Goal: Task Accomplishment & Management: Manage account settings

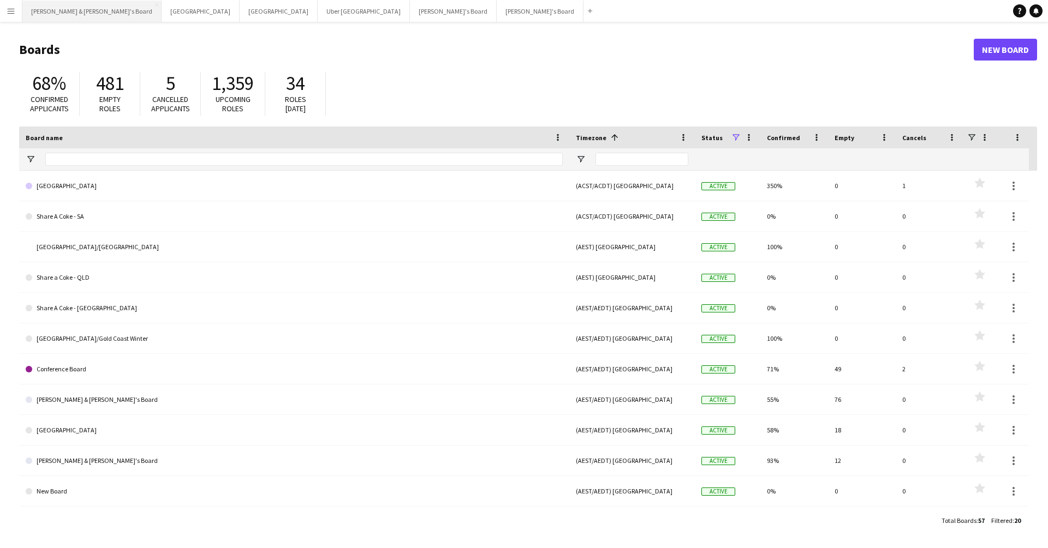
click at [63, 5] on button "Neil & Jenny's Board Close" at bounding box center [91, 11] width 139 height 21
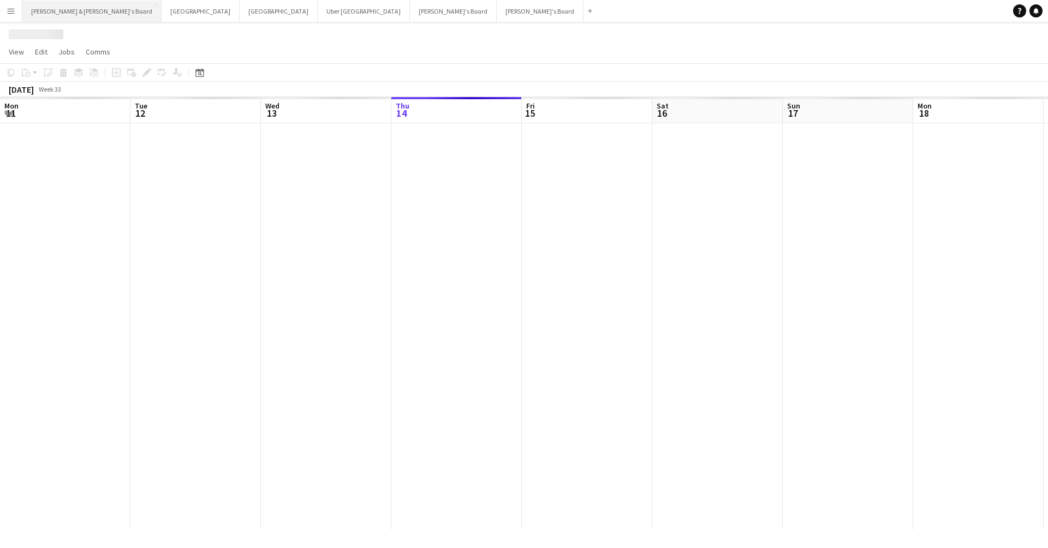
scroll to position [0, 261]
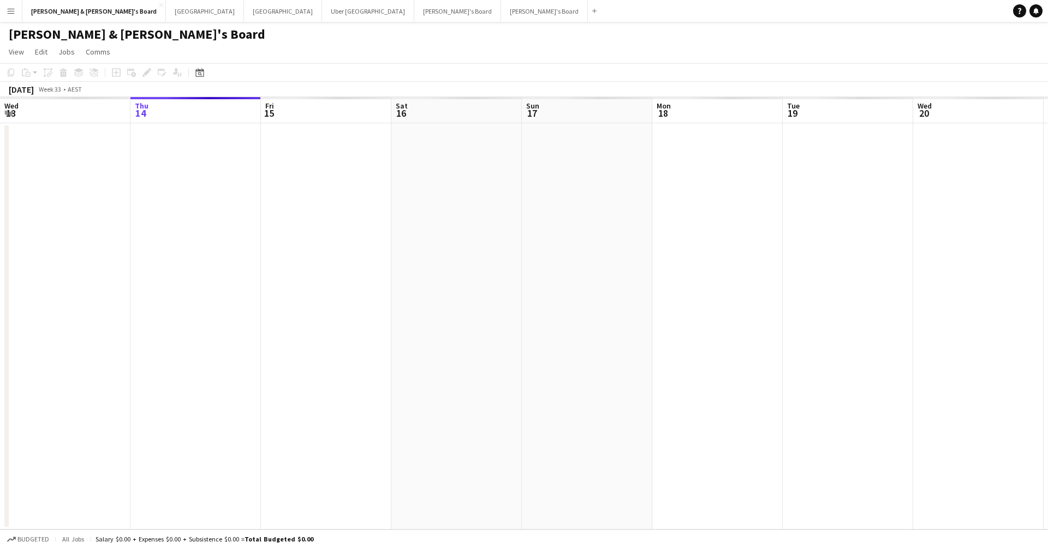
click at [10, 6] on button "Menu" at bounding box center [11, 11] width 22 height 22
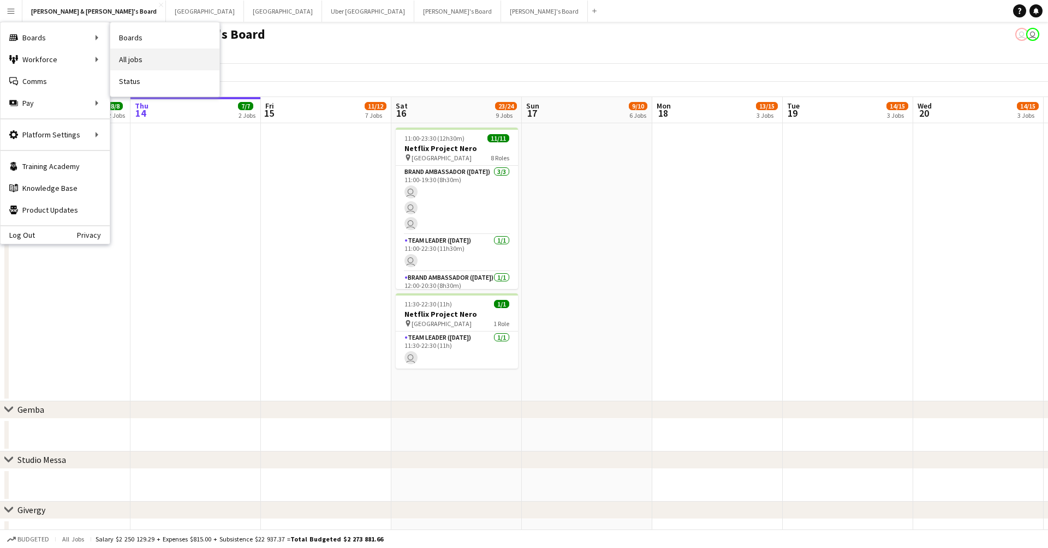
click at [134, 61] on link "All jobs" at bounding box center [164, 60] width 109 height 22
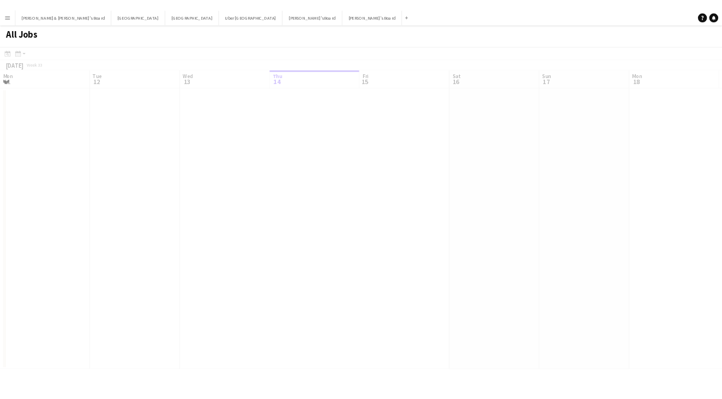
scroll to position [0, 261]
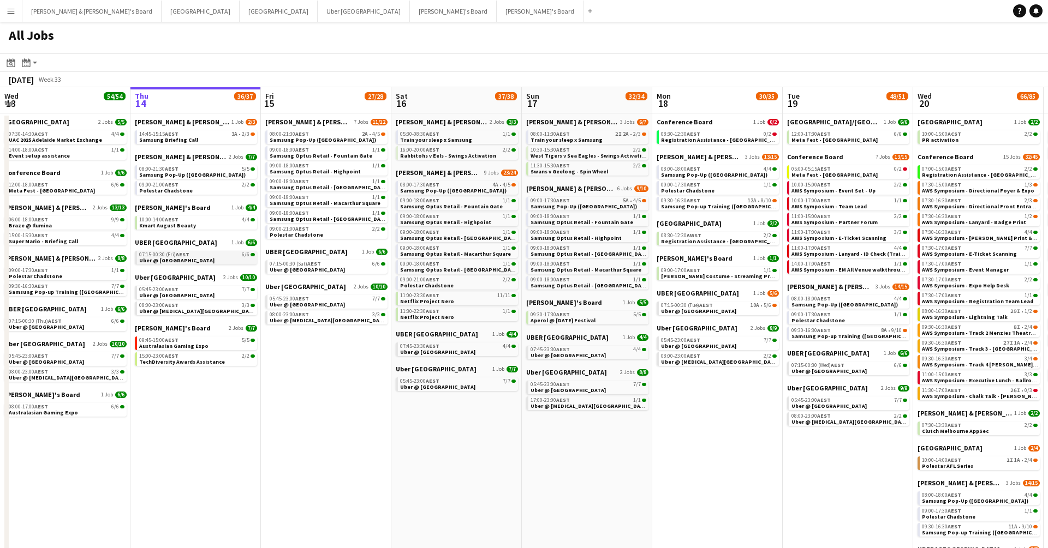
click at [210, 259] on link "07:15-00:30 (Fri) AEST 6/6 Uber @ Melbourne Airport" at bounding box center [197, 257] width 116 height 13
click at [199, 342] on div "09:45-15:00 AEST 5/5" at bounding box center [197, 340] width 116 height 5
click at [486, 296] on div "11:00-23:30 AEST 11/11" at bounding box center [458, 295] width 116 height 5
click at [321, 187] on span "Samsung Optus Retail - Liverpool" at bounding box center [329, 187] width 119 height 7
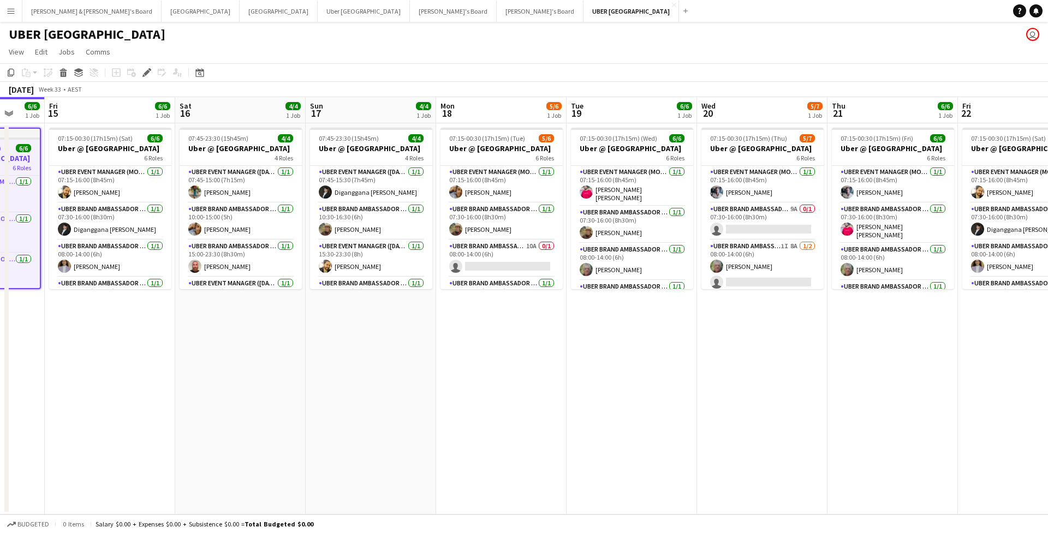
scroll to position [0, 353]
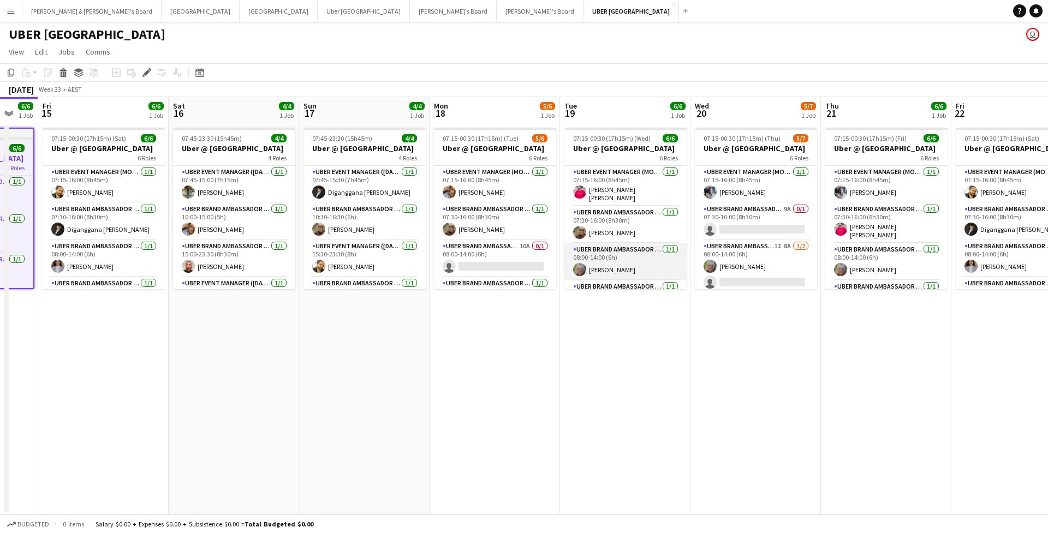
click at [636, 264] on app-card-role "UBER Brand Ambassador (Mon - Fri) [DATE] 08:00-14:00 (6h) [PERSON_NAME]" at bounding box center [625, 261] width 122 height 37
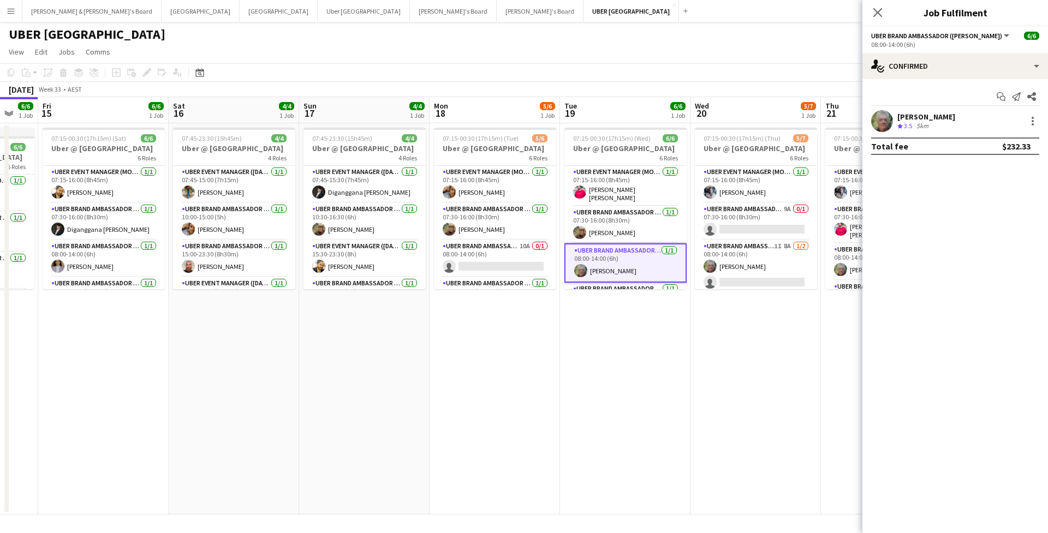
click at [929, 119] on div "[PERSON_NAME]" at bounding box center [926, 117] width 58 height 10
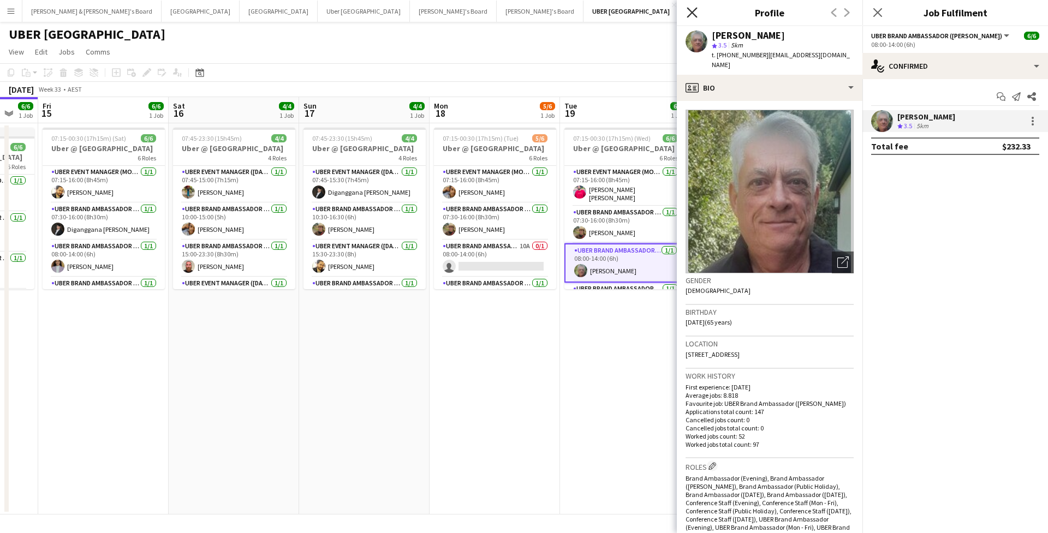
click at [688, 16] on icon at bounding box center [691, 12] width 10 height 10
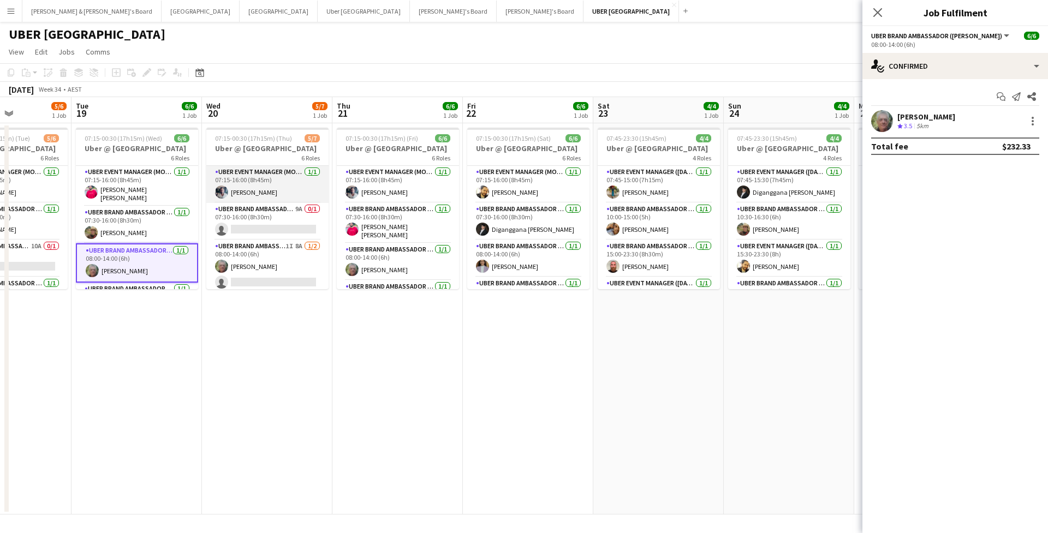
scroll to position [0, 333]
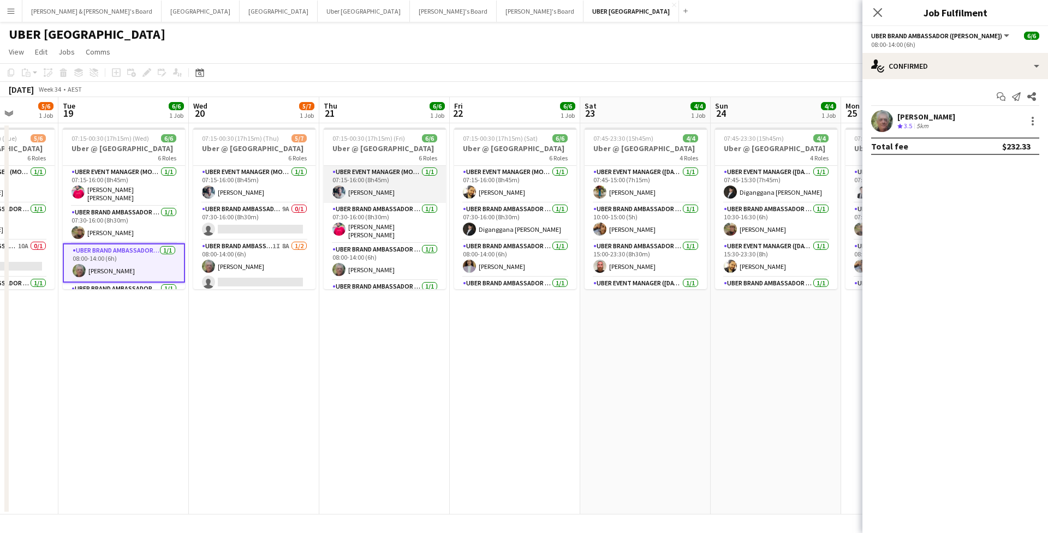
click at [388, 180] on app-card-role "UBER Event Manager (Mon - Fri) 1/1 07:15-16:00 (8h45m) Assi Abu-ragheef" at bounding box center [385, 184] width 122 height 37
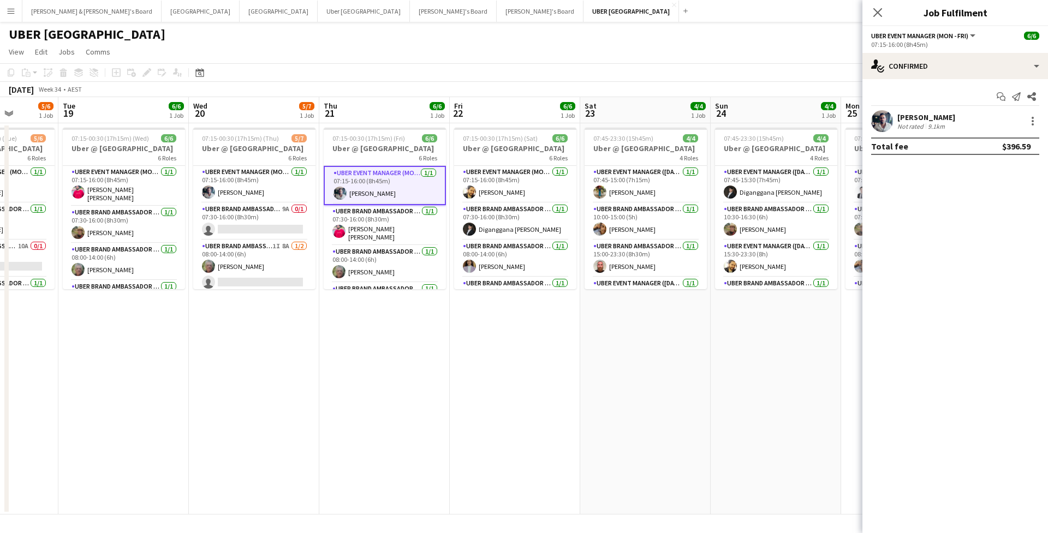
click at [887, 123] on app-user-avatar at bounding box center [882, 121] width 22 height 22
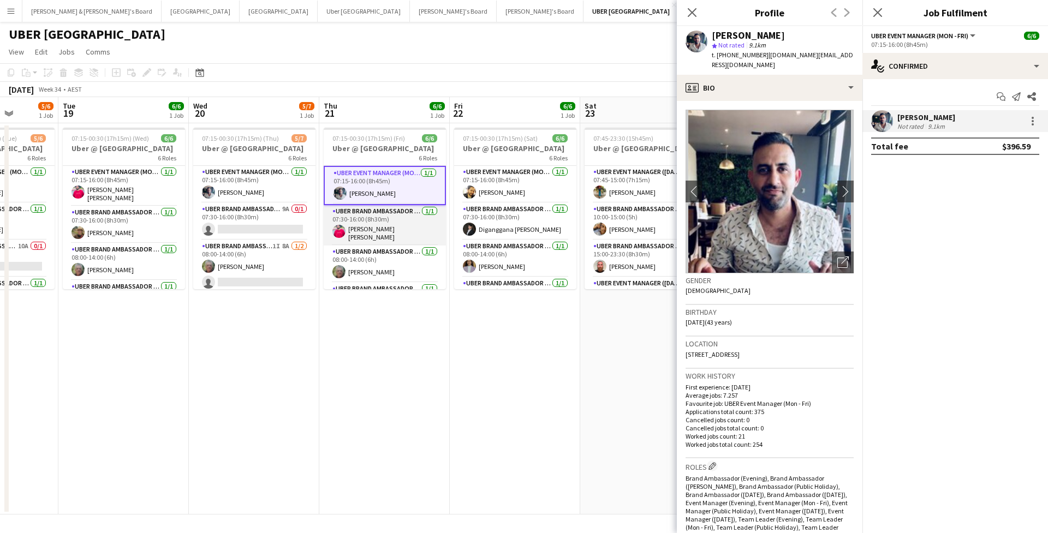
click at [360, 229] on app-card-role "UBER Brand Ambassador (Mon - Fri) 1/1 07:30-16:00 (8h30m) Yuvraj singh Dhillon" at bounding box center [385, 225] width 122 height 40
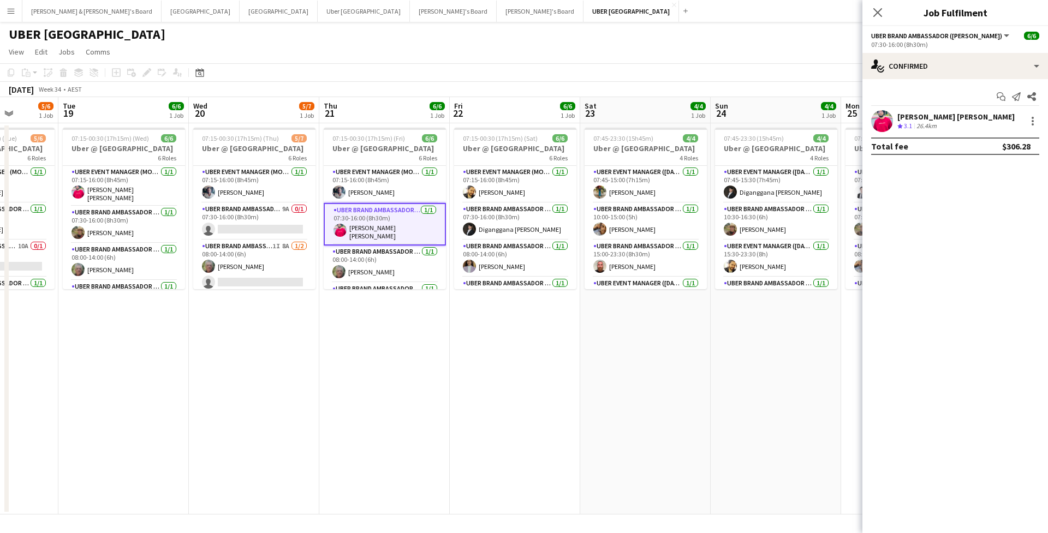
click at [941, 117] on div "Yuvraj singh Dhillon" at bounding box center [955, 117] width 117 height 10
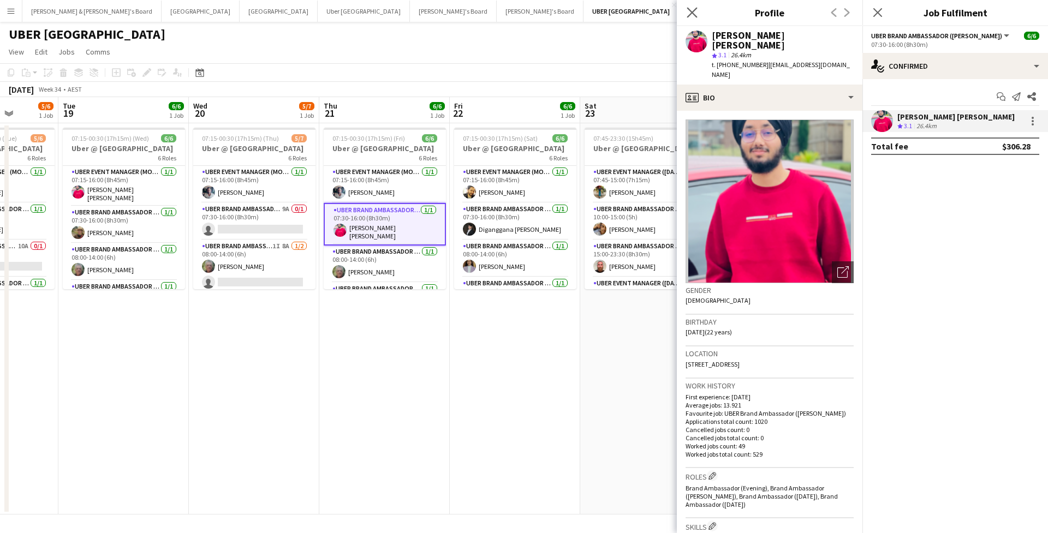
click at [692, 6] on app-icon "Close pop-in" at bounding box center [692, 13] width 16 height 16
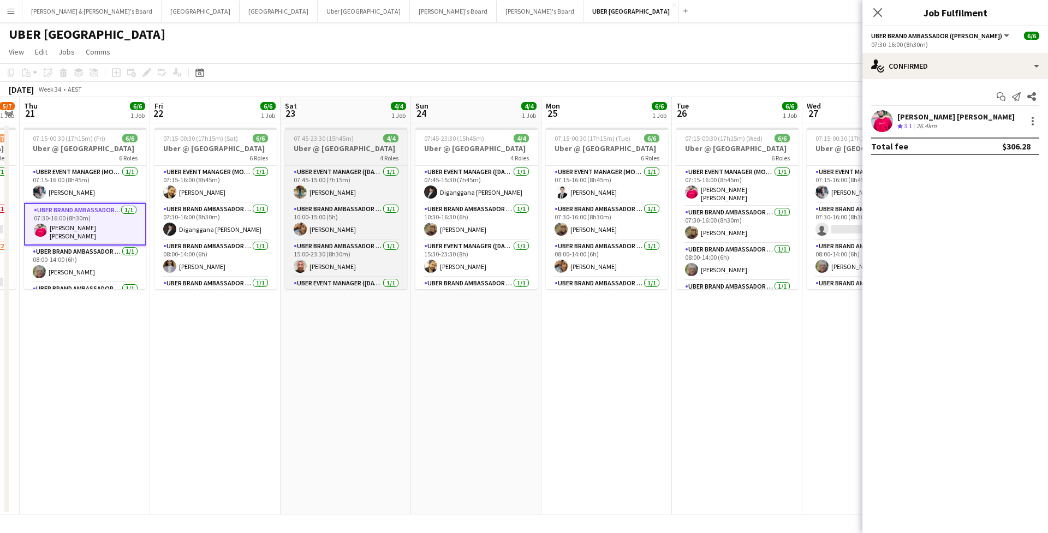
scroll to position [0, 0]
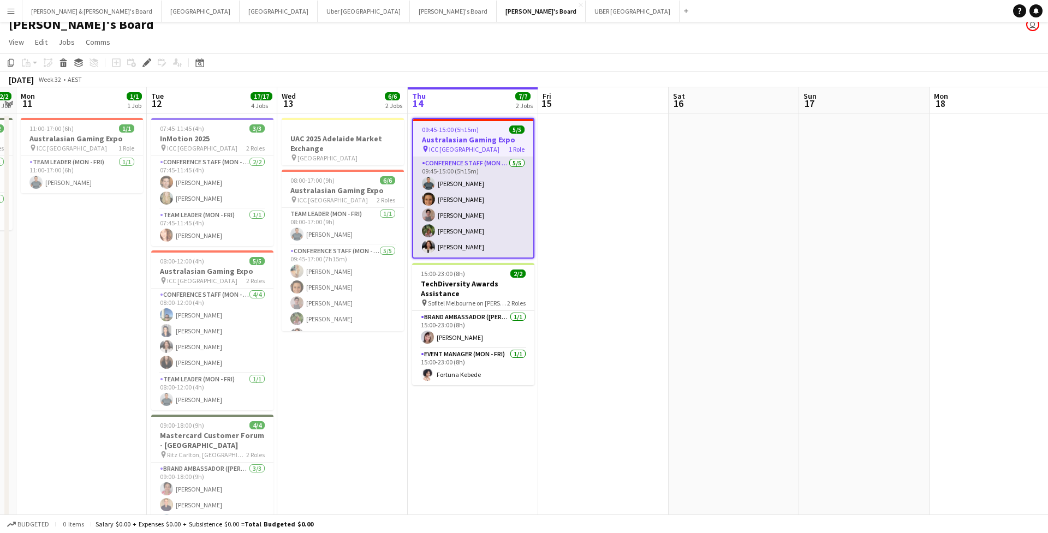
scroll to position [7, 0]
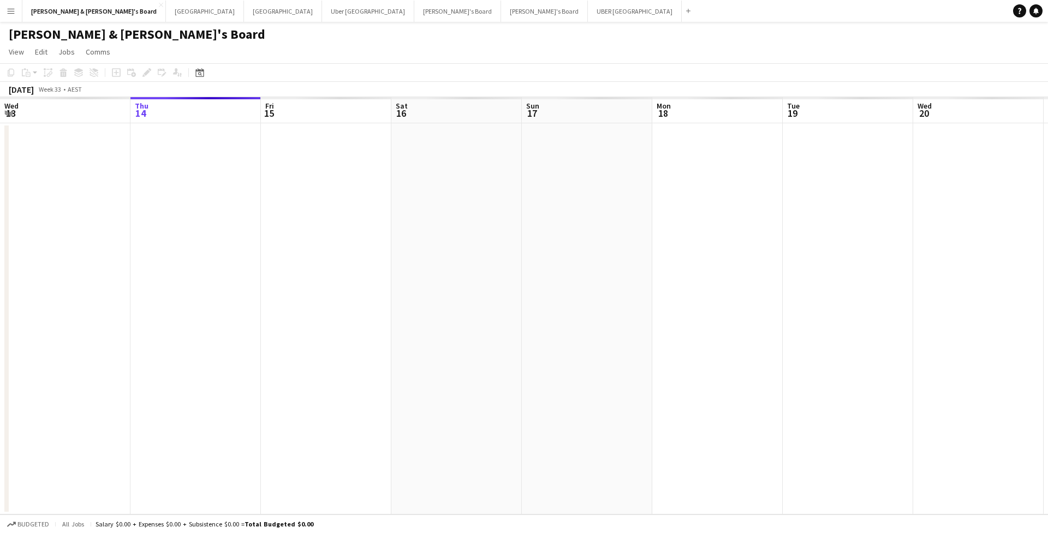
scroll to position [0, 375]
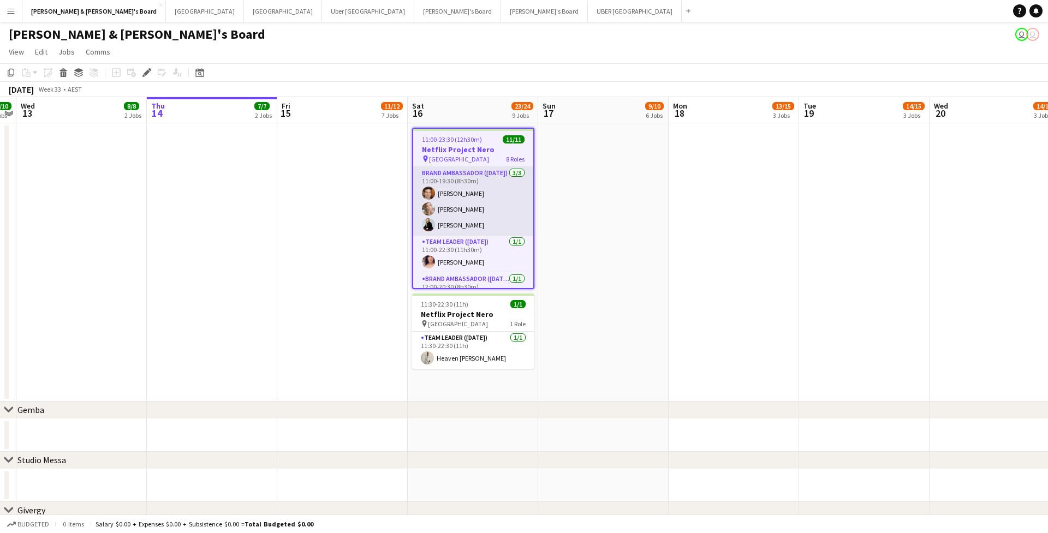
click at [474, 233] on app-card-role "Brand Ambassador (Saturday) 3/3 11:00-19:30 (8h30m) Juan Montes Annie Anderson …" at bounding box center [473, 201] width 120 height 69
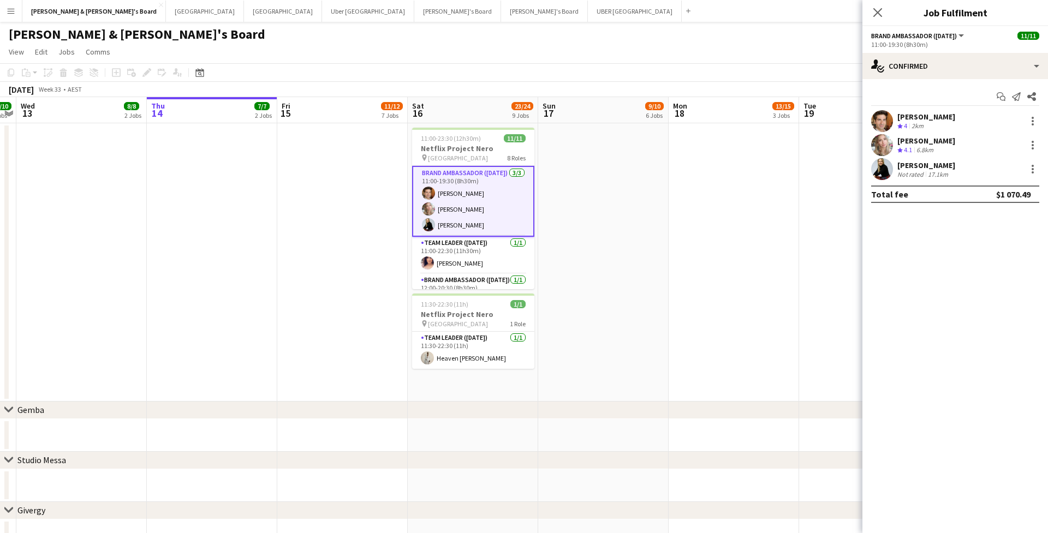
click at [909, 146] on span "4.1" at bounding box center [907, 150] width 8 height 8
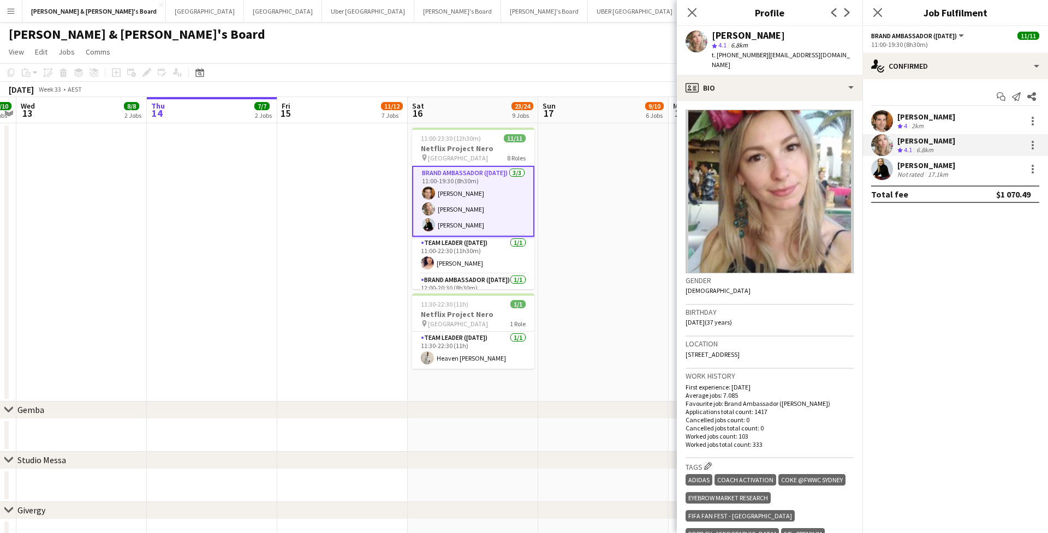
click at [910, 170] on div "Not rated" at bounding box center [911, 174] width 28 height 8
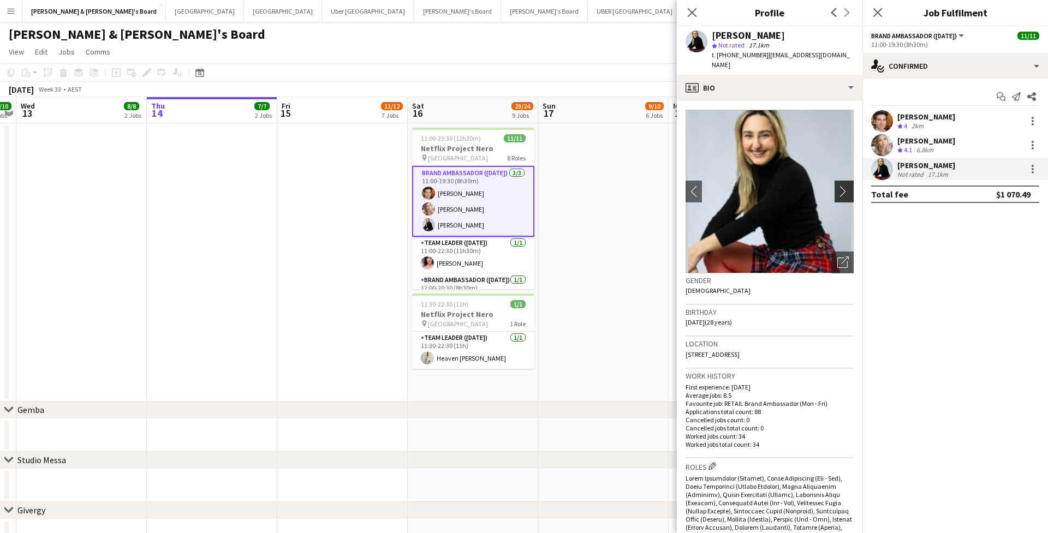
click at [840, 185] on app-icon "chevron-right" at bounding box center [845, 190] width 17 height 11
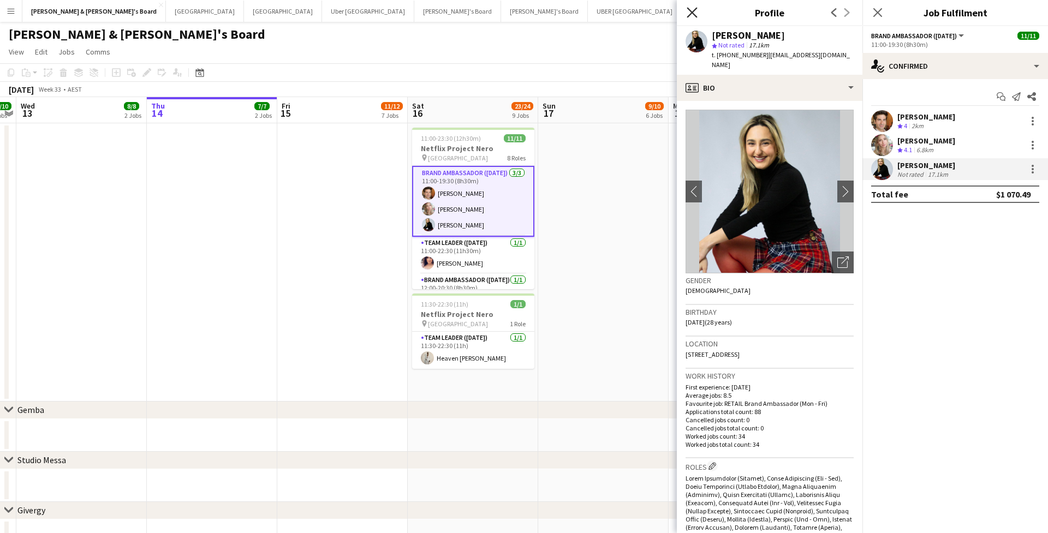
click at [695, 11] on icon "Close pop-in" at bounding box center [691, 12] width 10 height 10
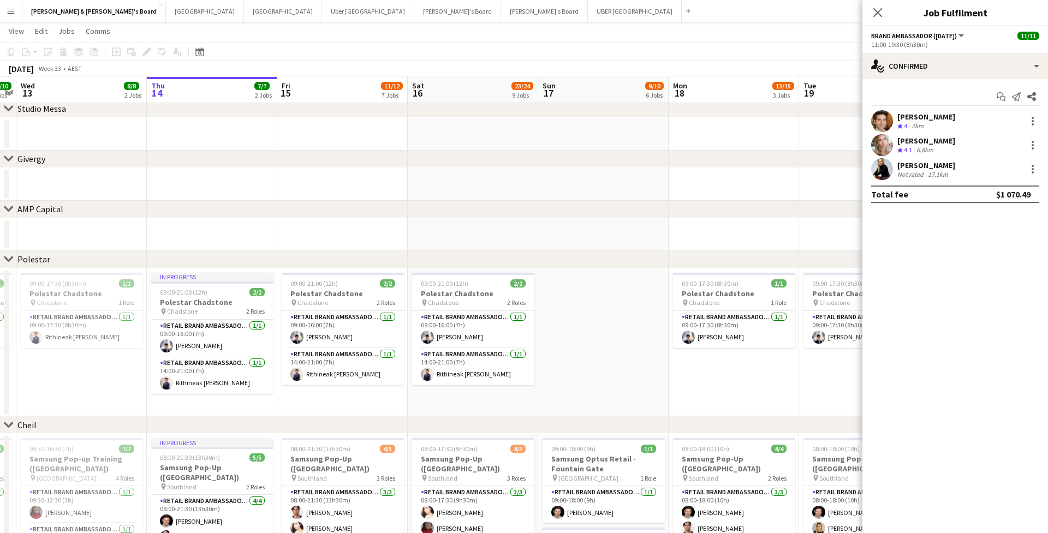
scroll to position [351, 0]
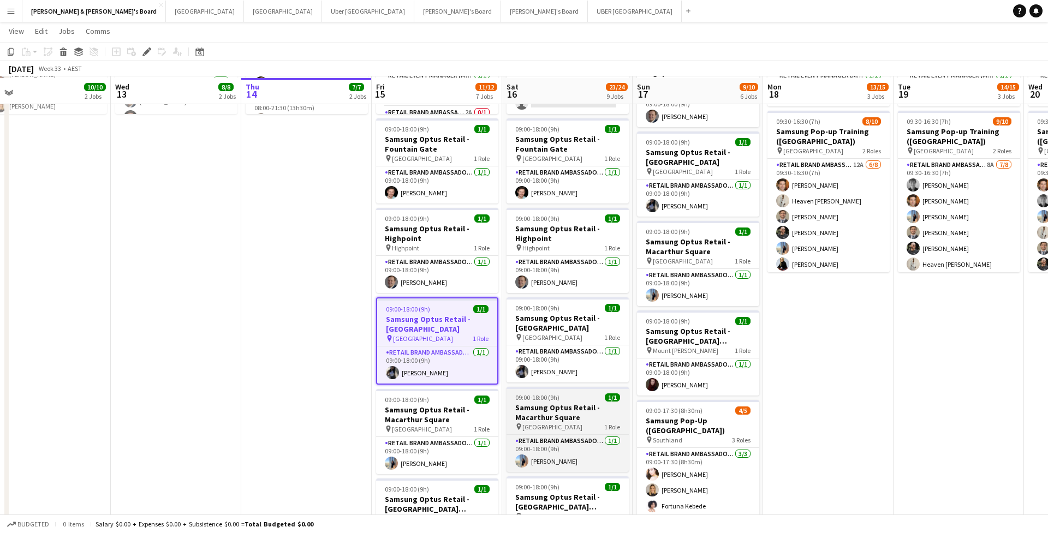
scroll to position [840, 0]
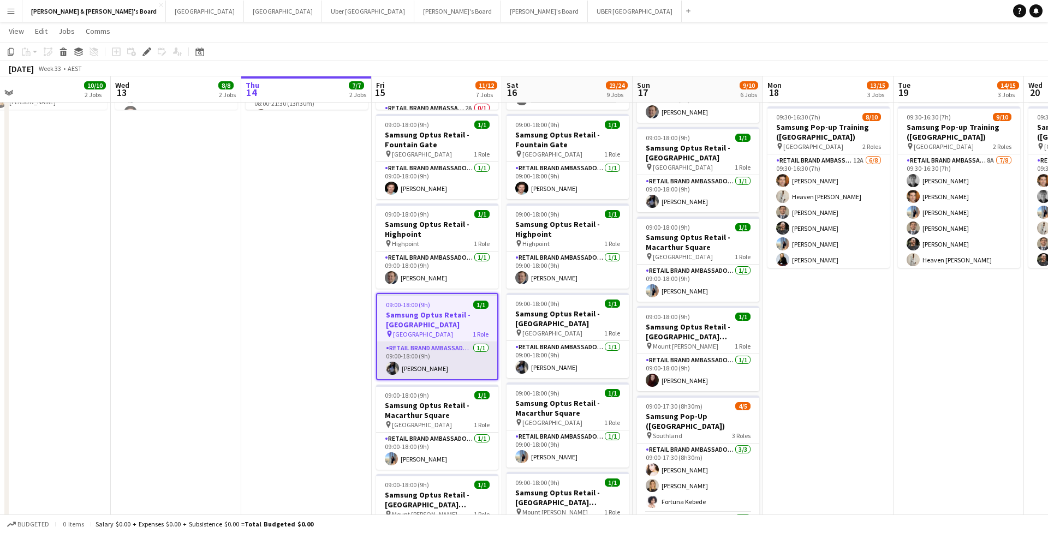
click at [467, 365] on app-card-role "RETAIL Brand Ambassador (Mon - Fri) 1/1 09:00-18:00 (9h) Lorella Yang" at bounding box center [437, 360] width 120 height 37
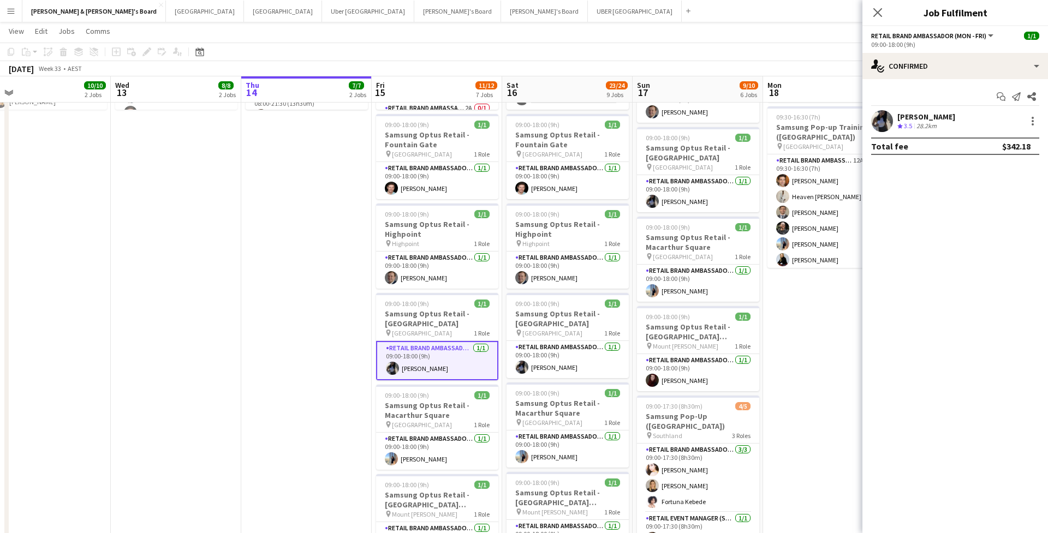
click at [915, 119] on div "[PERSON_NAME]" at bounding box center [926, 117] width 58 height 10
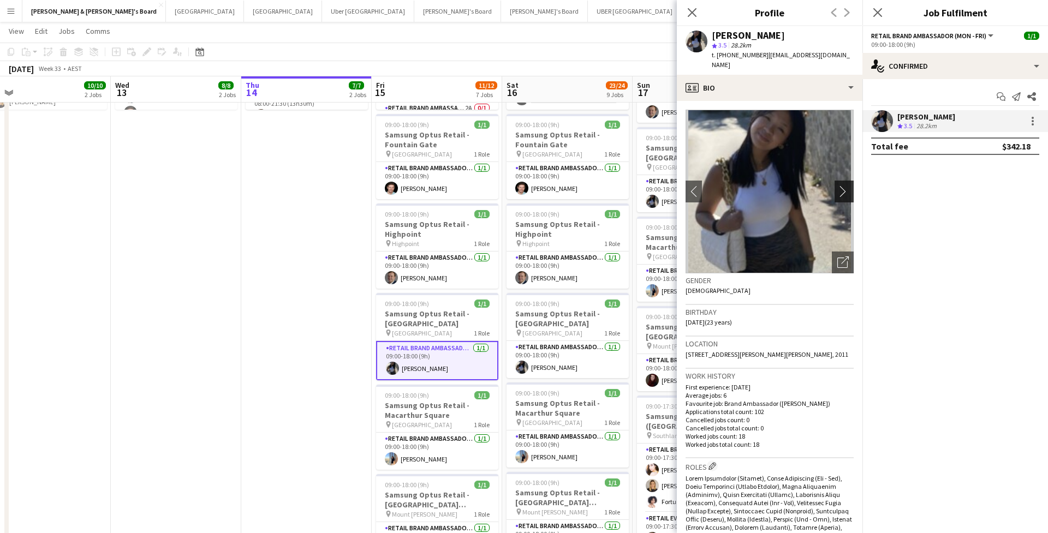
click at [848, 185] on app-icon "chevron-right" at bounding box center [845, 190] width 17 height 11
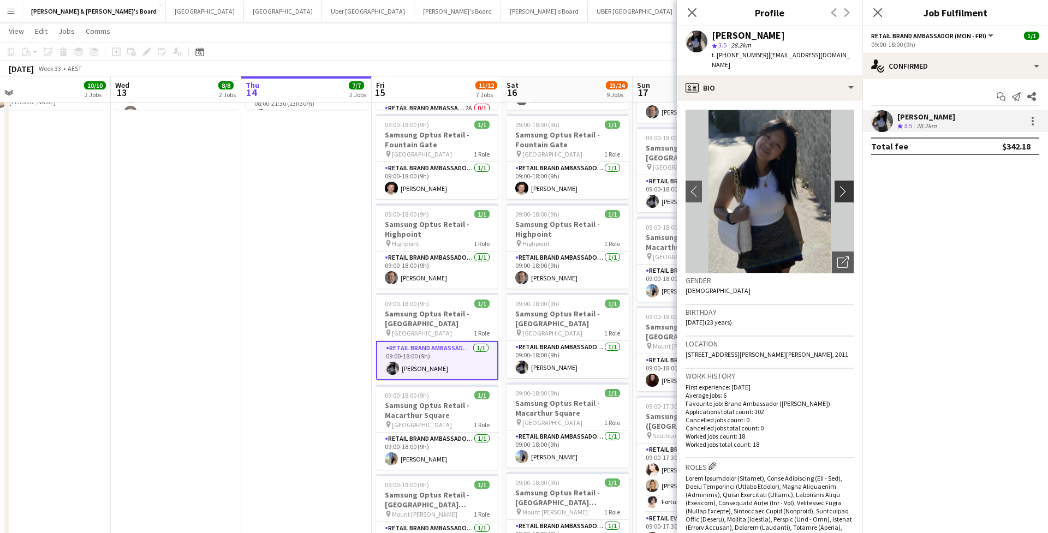
click at [846, 185] on app-icon "chevron-right" at bounding box center [845, 190] width 17 height 11
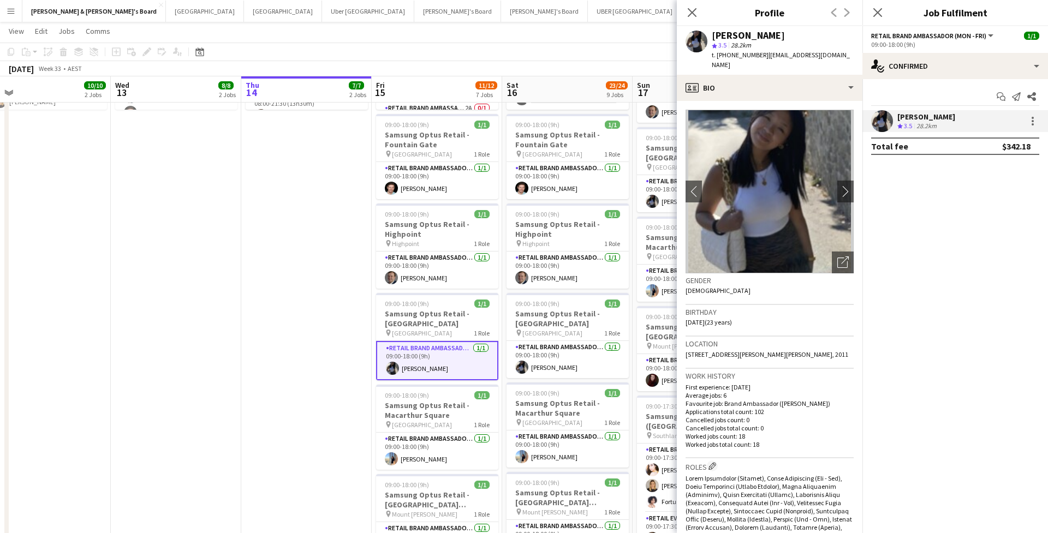
scroll to position [0, 0]
click at [962, 68] on div "single-neutral-actions-check-2 Confirmed" at bounding box center [954, 66] width 185 height 26
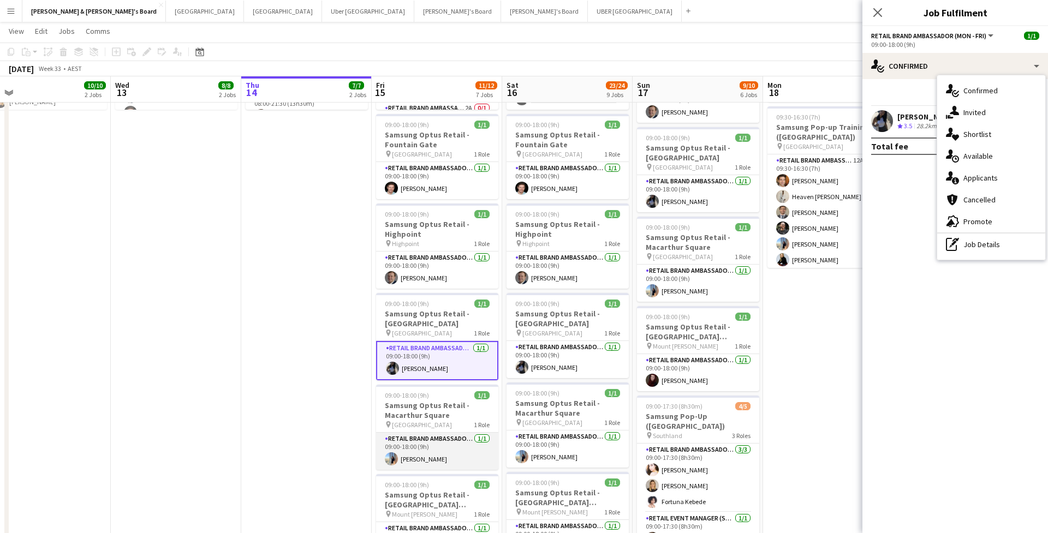
click at [400, 450] on app-card-role "RETAIL Brand Ambassador (Mon - Fri) 1/1 09:00-18:00 (9h) Sneha agarwal" at bounding box center [437, 451] width 122 height 37
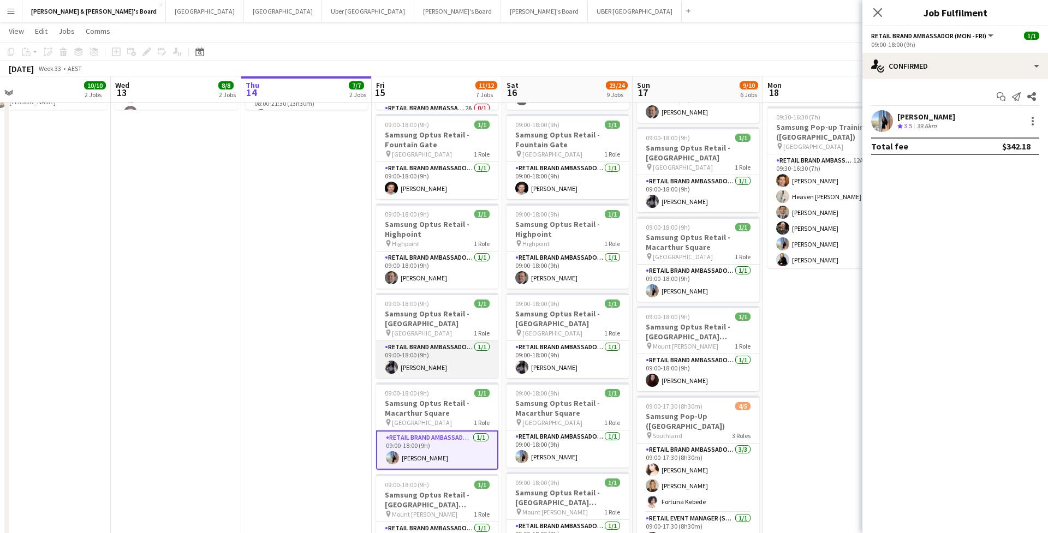
click at [432, 366] on app-card-role "RETAIL Brand Ambassador (Mon - Fri) 1/1 09:00-18:00 (9h) Lorella Yang" at bounding box center [437, 359] width 122 height 37
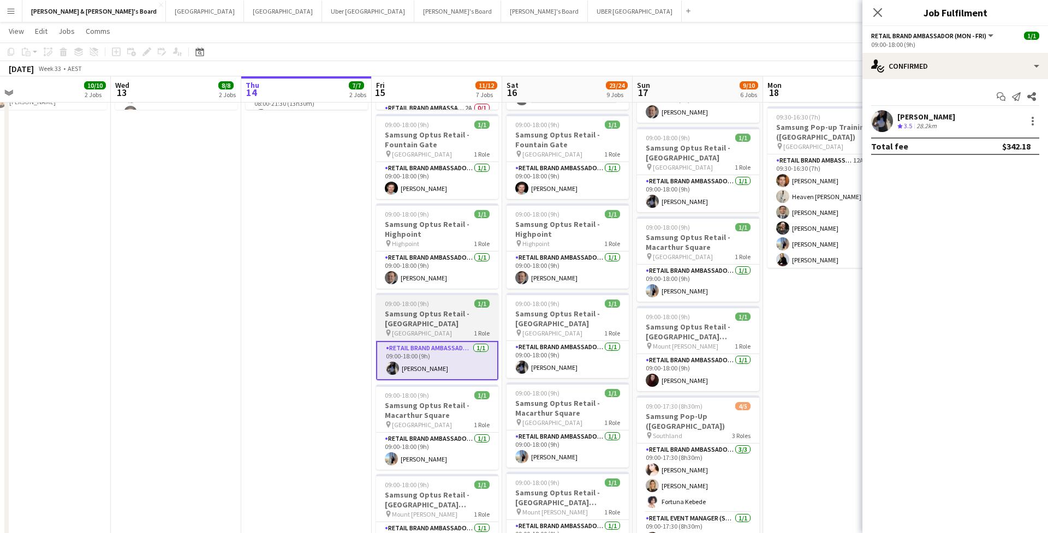
click at [446, 335] on div "pin Liverpool 1 Role" at bounding box center [437, 332] width 122 height 9
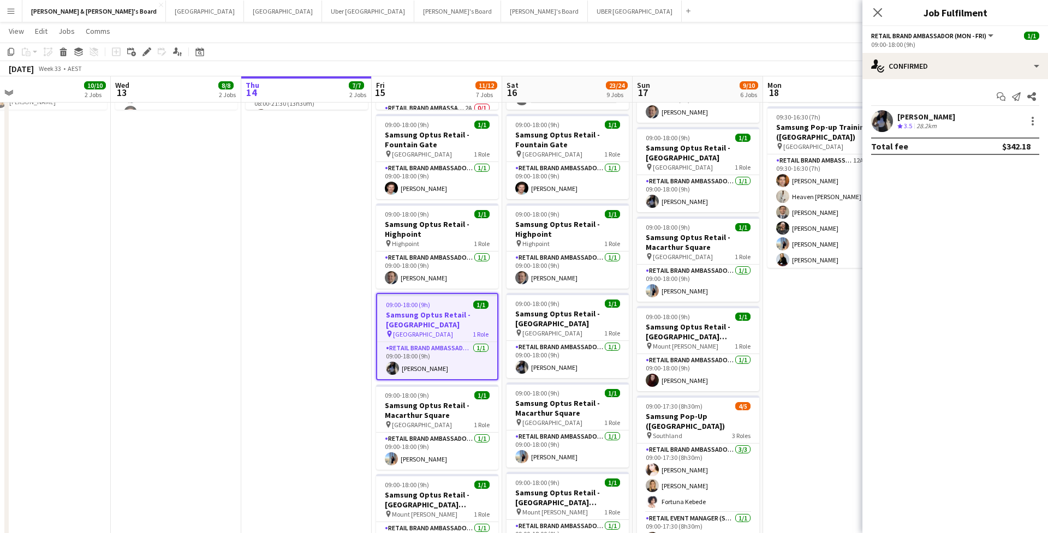
click at [894, 122] on div "Lorella Yang Crew rating 3.5 28.2km" at bounding box center [954, 121] width 185 height 22
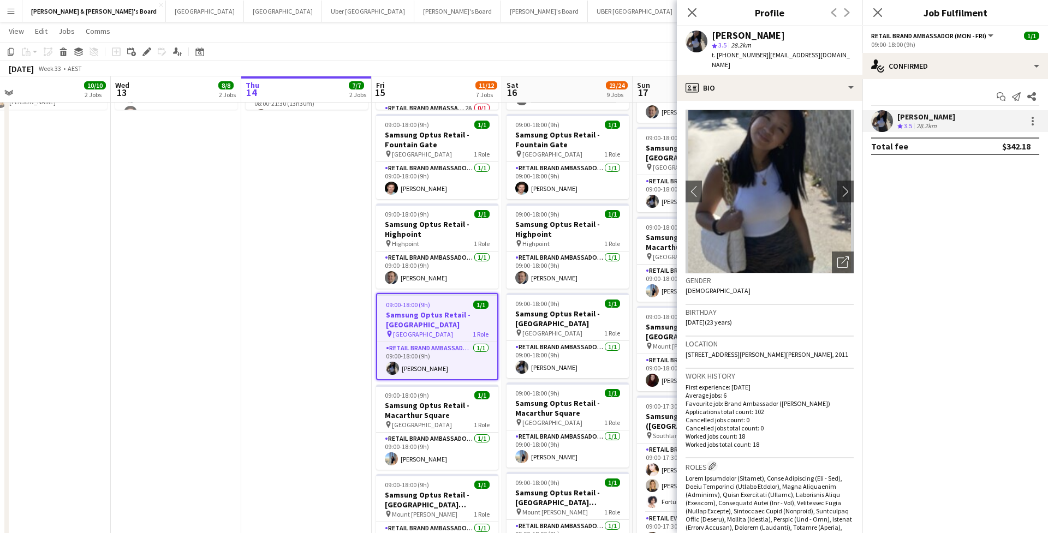
click at [738, 37] on div "[PERSON_NAME]" at bounding box center [747, 36] width 73 height 10
click at [693, 39] on app-user-avatar at bounding box center [696, 42] width 22 height 22
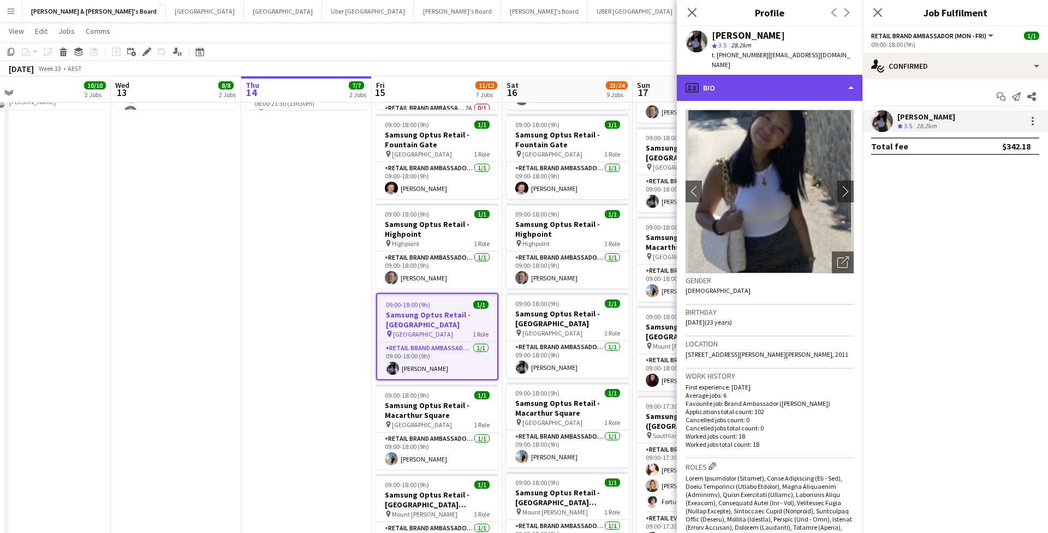
click at [706, 75] on div "profile Bio" at bounding box center [769, 88] width 185 height 26
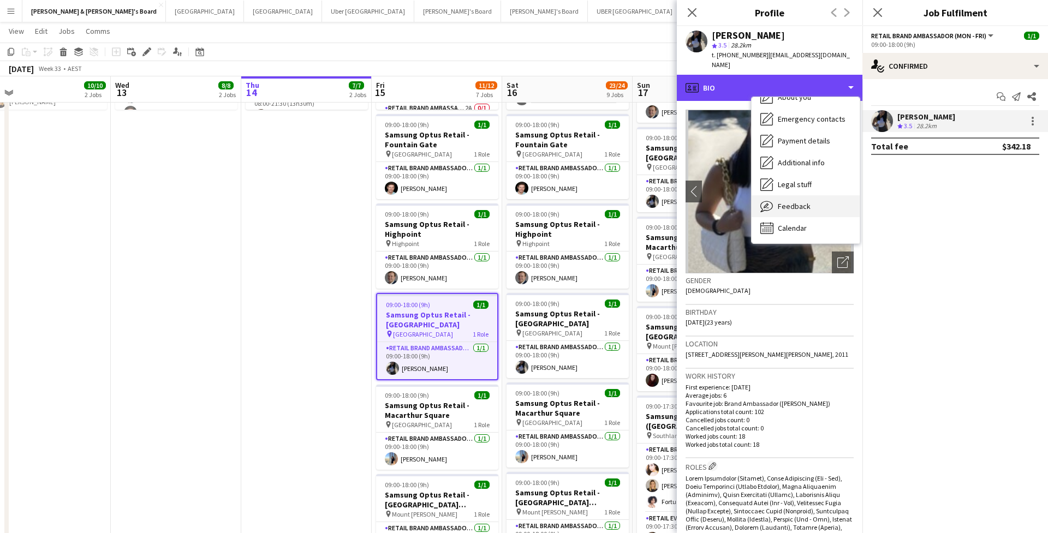
scroll to position [81, 0]
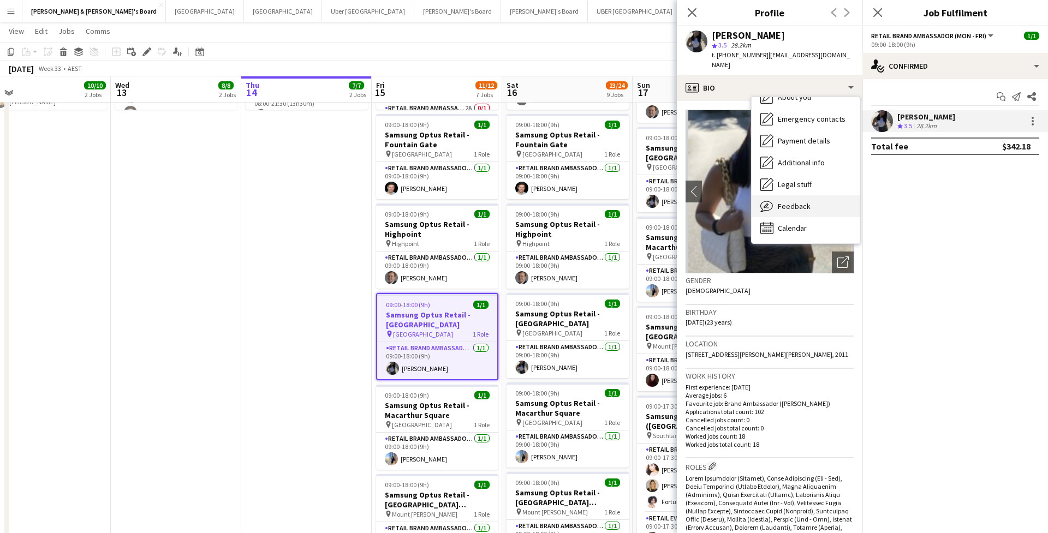
click at [786, 201] on div "Feedback Feedback" at bounding box center [805, 206] width 108 height 22
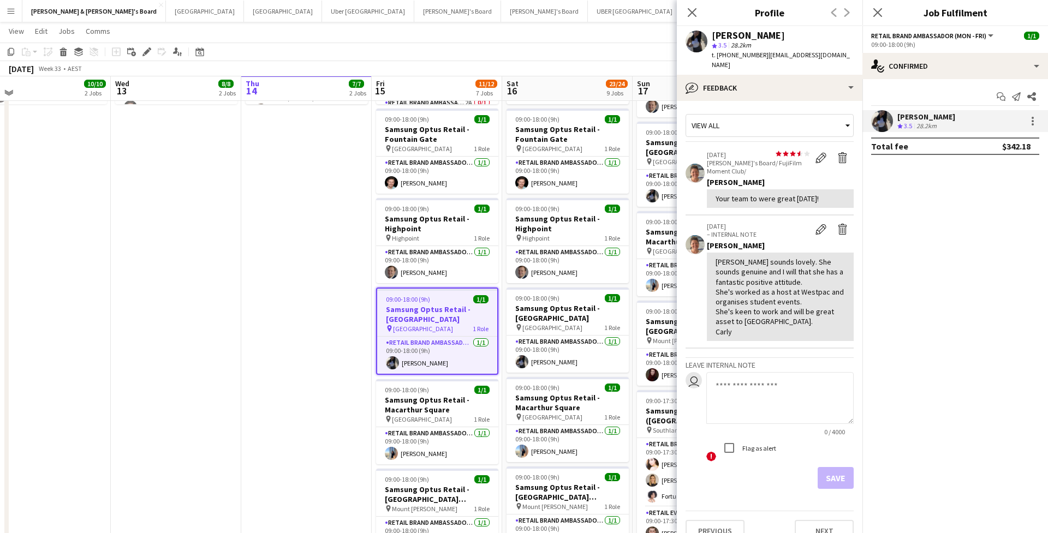
scroll to position [846, 0]
click at [872, 12] on app-icon "Close pop-in" at bounding box center [878, 13] width 16 height 16
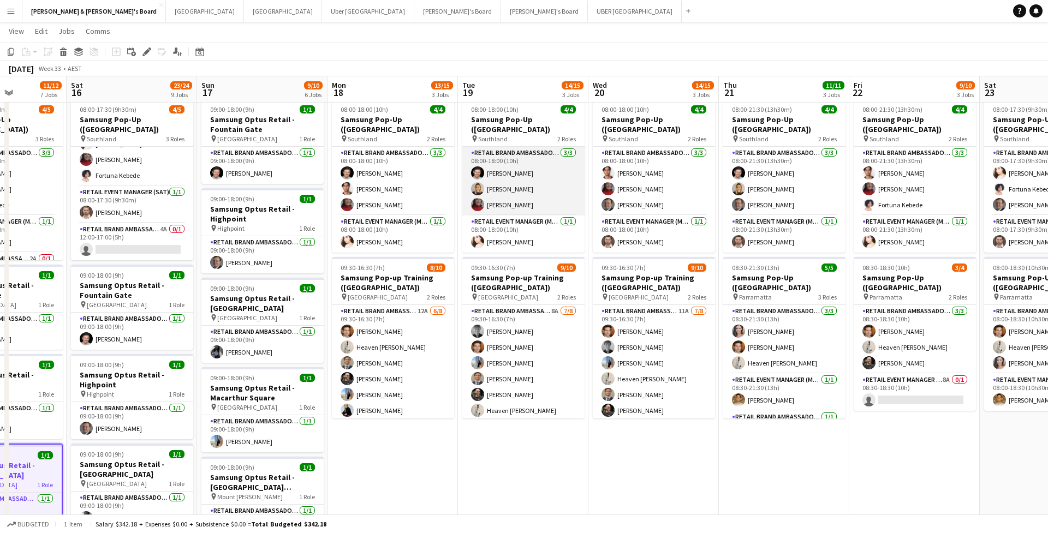
scroll to position [0, 266]
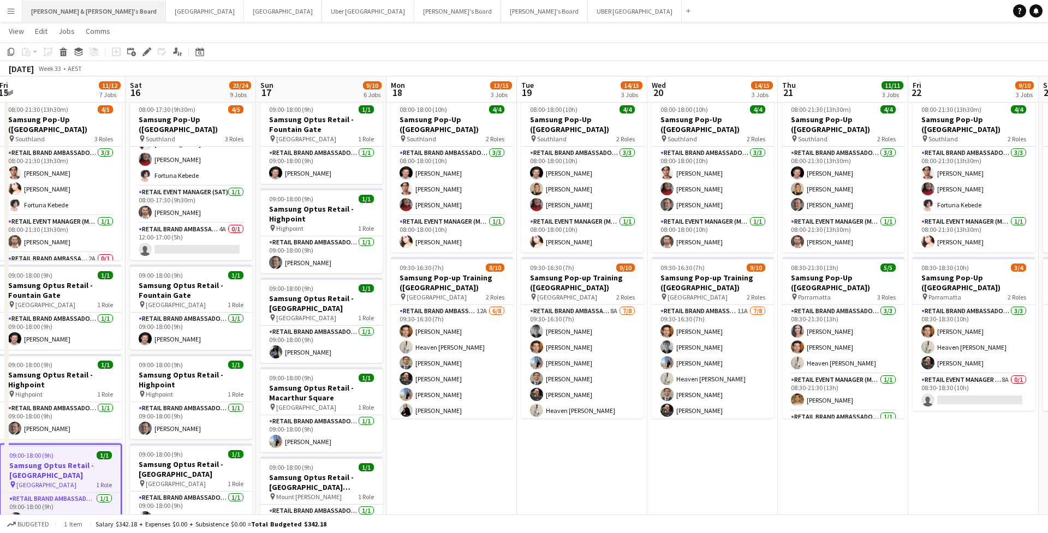
click at [22, 17] on button "[PERSON_NAME] & [PERSON_NAME]'s Board Close" at bounding box center [93, 11] width 143 height 21
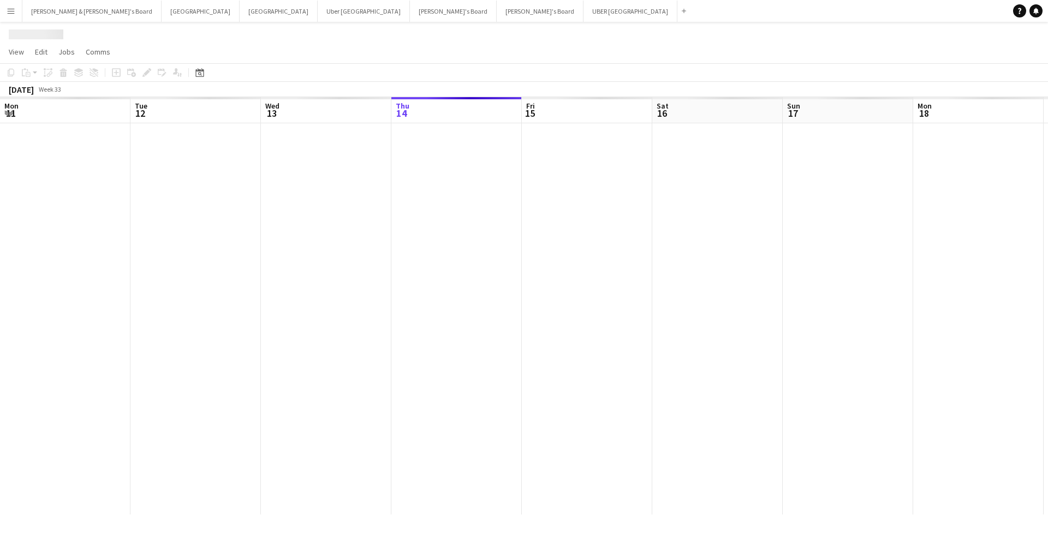
scroll to position [0, 261]
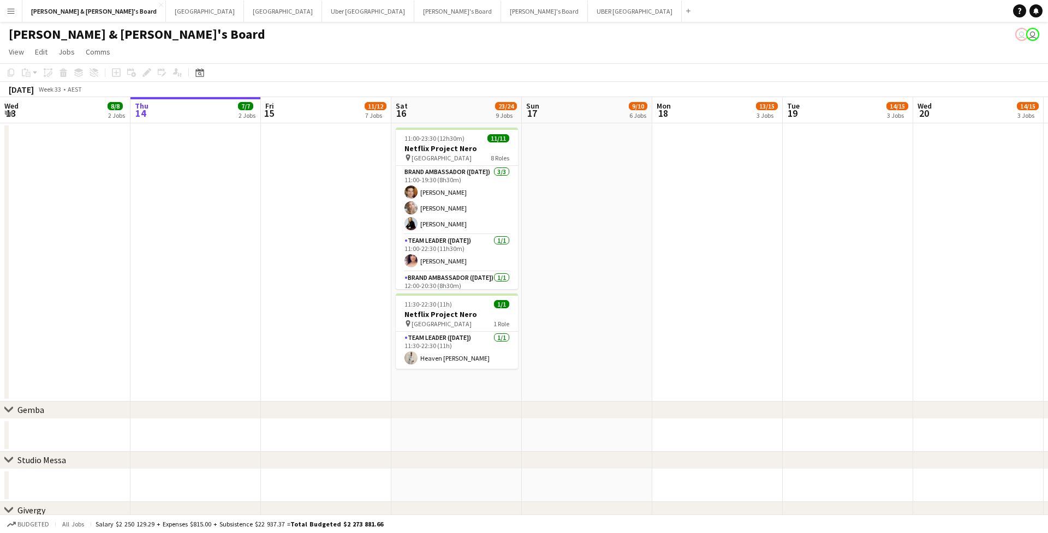
click at [7, 8] on app-icon "Menu" at bounding box center [11, 11] width 9 height 9
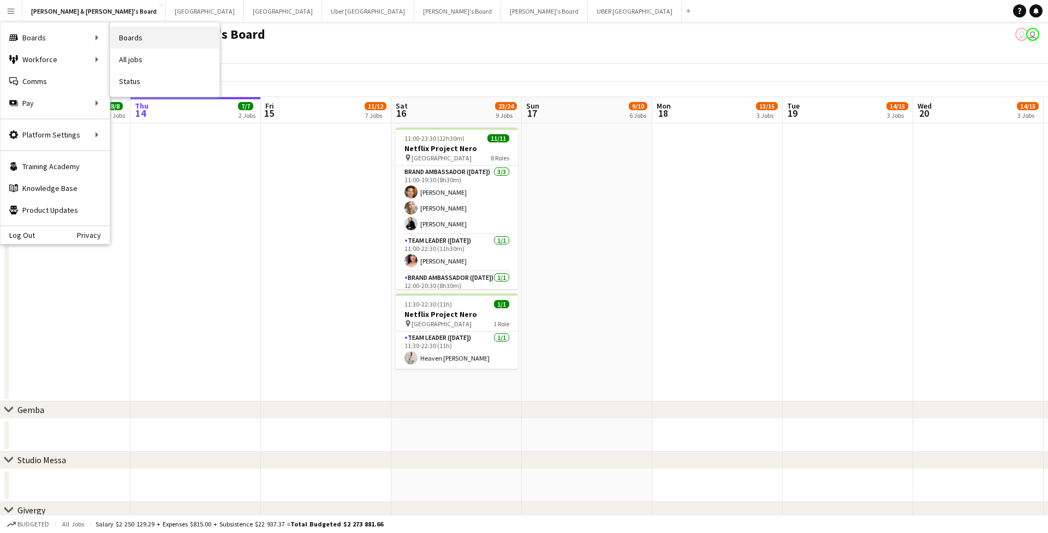
click at [130, 39] on link "Boards" at bounding box center [164, 38] width 109 height 22
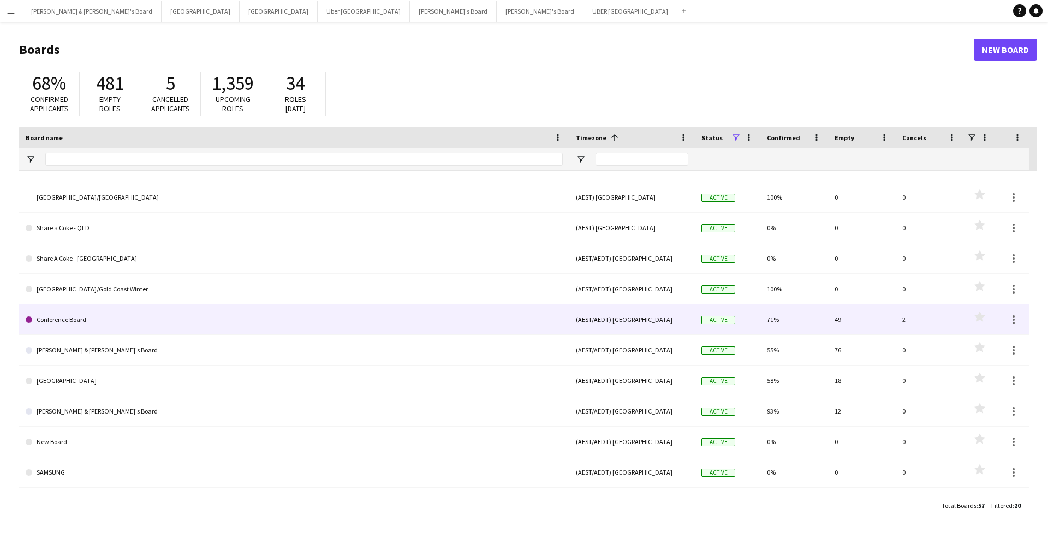
click at [143, 316] on link "Conference Board" at bounding box center [294, 319] width 537 height 31
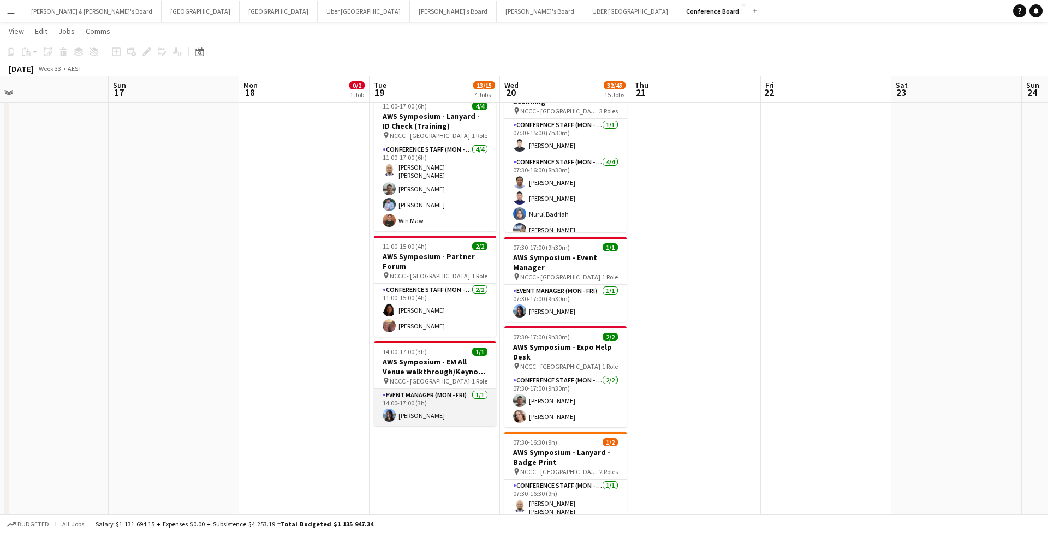
click at [391, 409] on app-user-avatar at bounding box center [388, 415] width 13 height 13
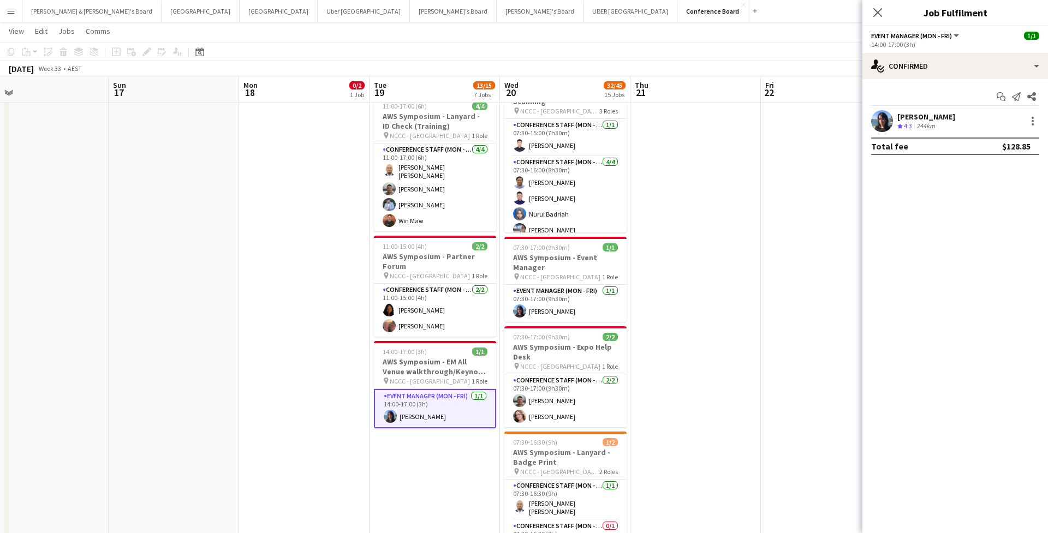
click at [882, 130] on app-user-avatar at bounding box center [882, 121] width 22 height 22
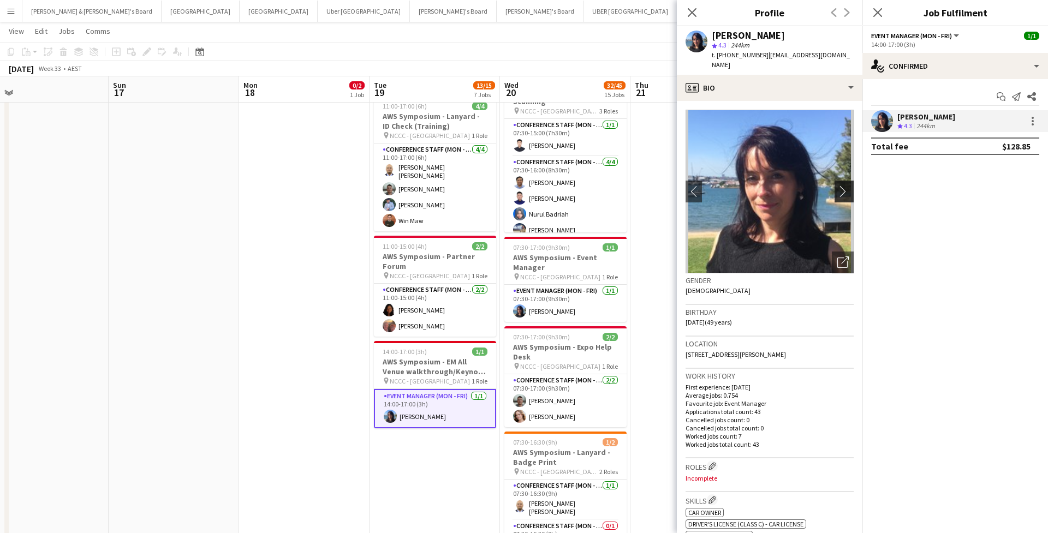
click at [843, 185] on app-icon "chevron-right" at bounding box center [845, 190] width 17 height 11
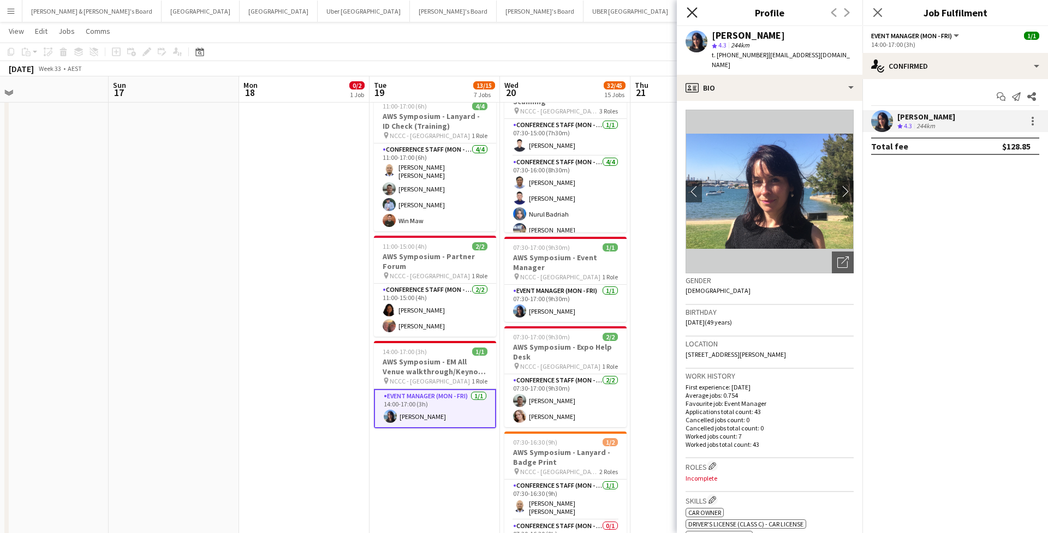
click at [694, 10] on icon at bounding box center [691, 12] width 10 height 10
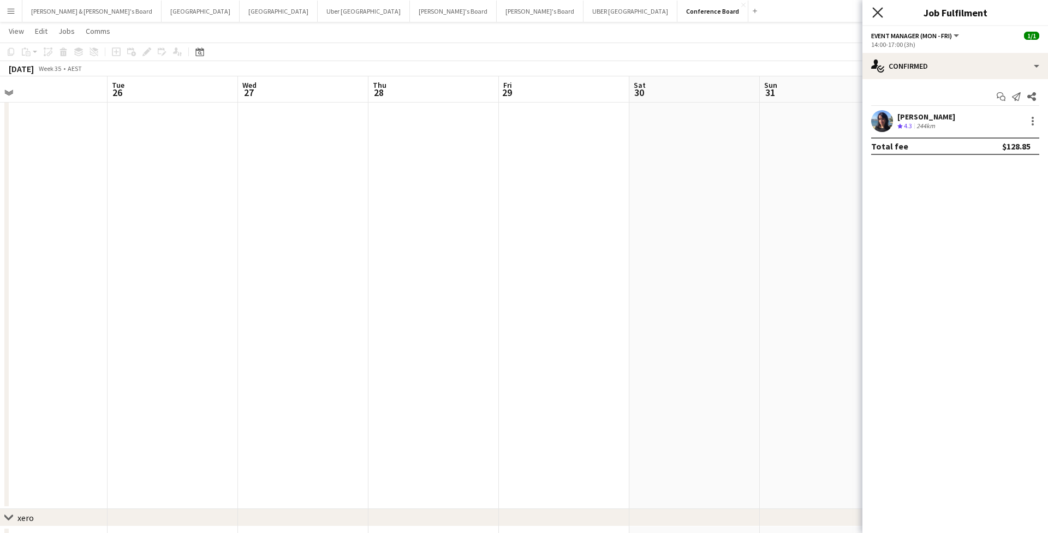
click at [882, 14] on icon "Close pop-in" at bounding box center [877, 12] width 10 height 10
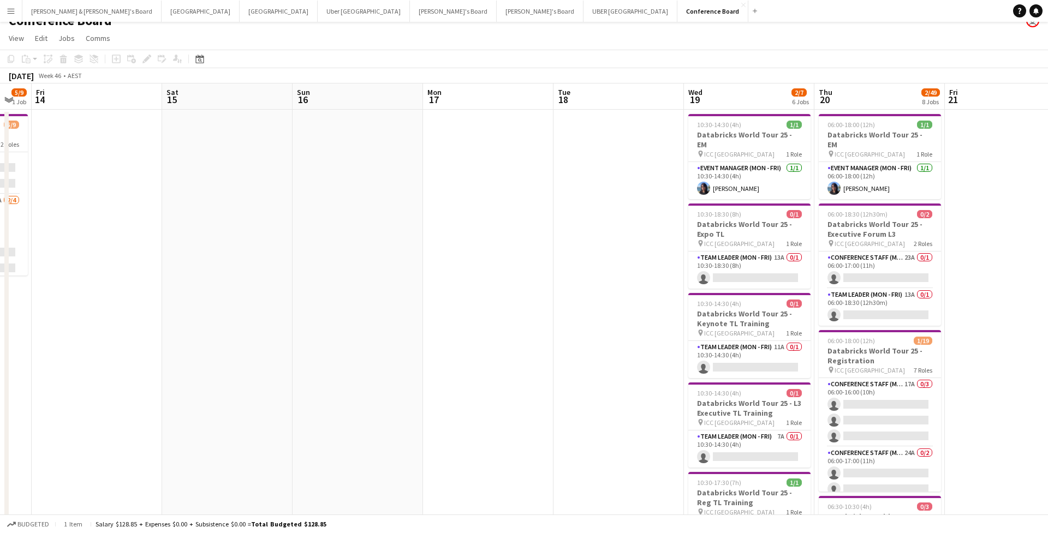
scroll to position [0, 495]
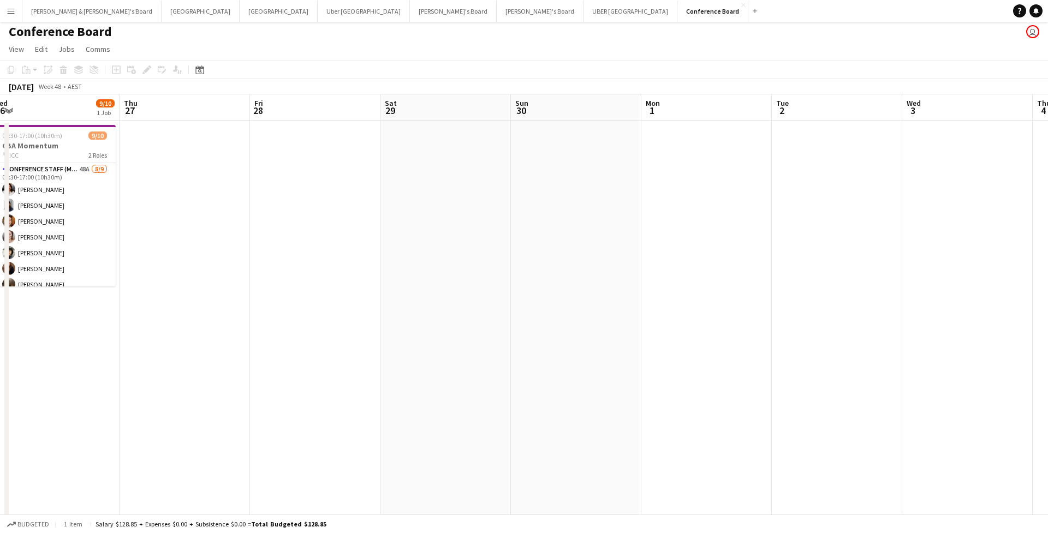
click at [12, 16] on button "Menu" at bounding box center [11, 11] width 22 height 22
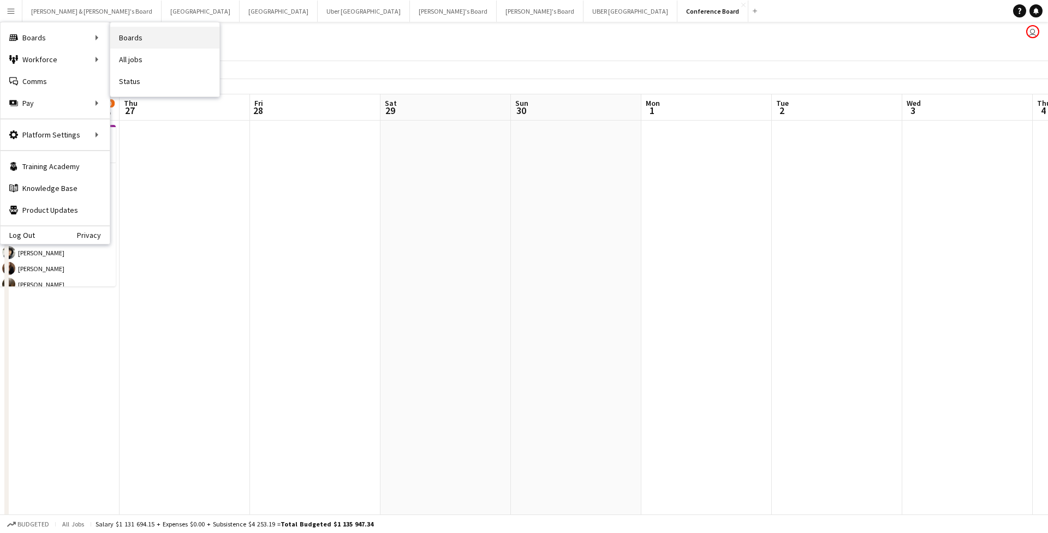
click at [143, 33] on link "Boards" at bounding box center [164, 38] width 109 height 22
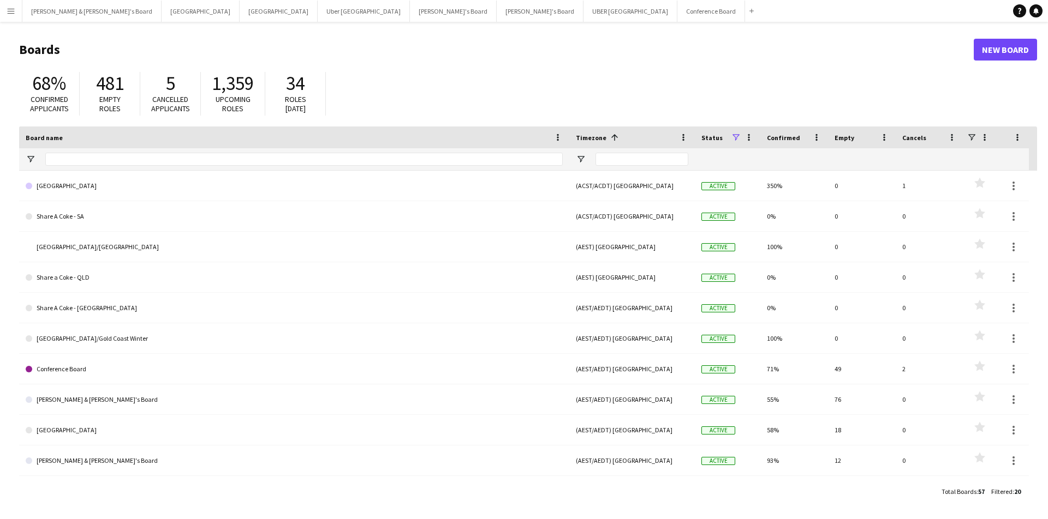
click at [174, 103] on span "Cancelled applicants" at bounding box center [170, 103] width 39 height 19
click at [17, 14] on button "Menu" at bounding box center [11, 11] width 22 height 22
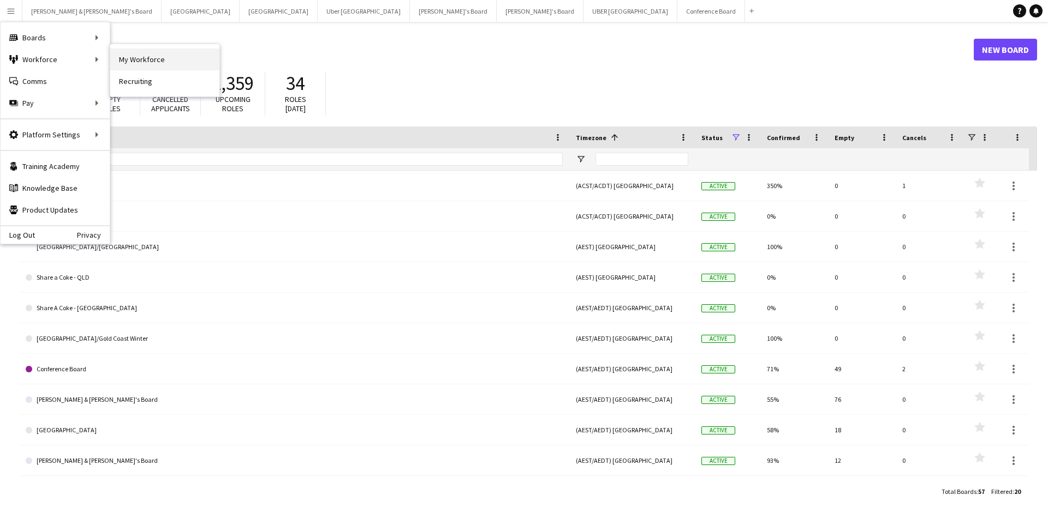
click at [167, 61] on link "My Workforce" at bounding box center [164, 60] width 109 height 22
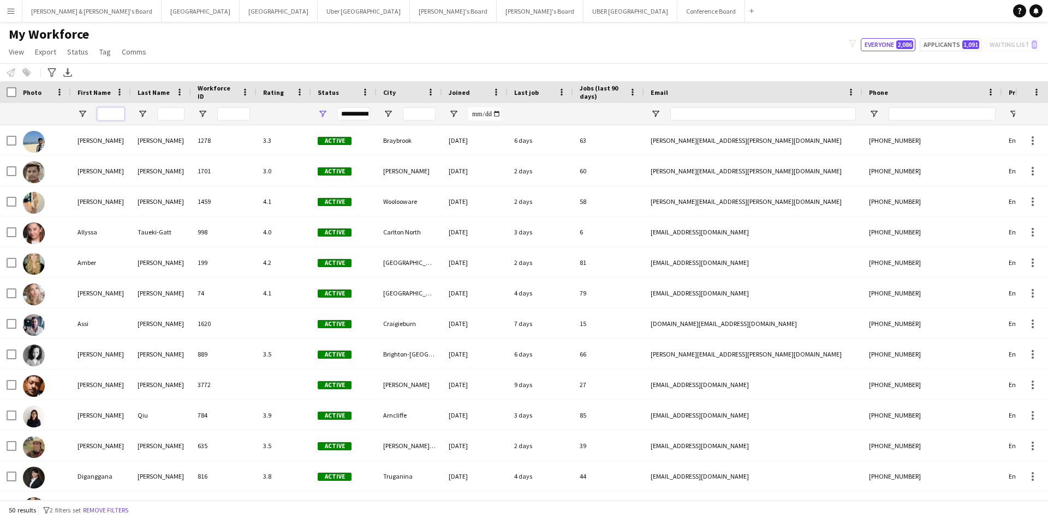
click at [111, 111] on input "First Name Filter Input" at bounding box center [110, 113] width 27 height 13
type input "*"
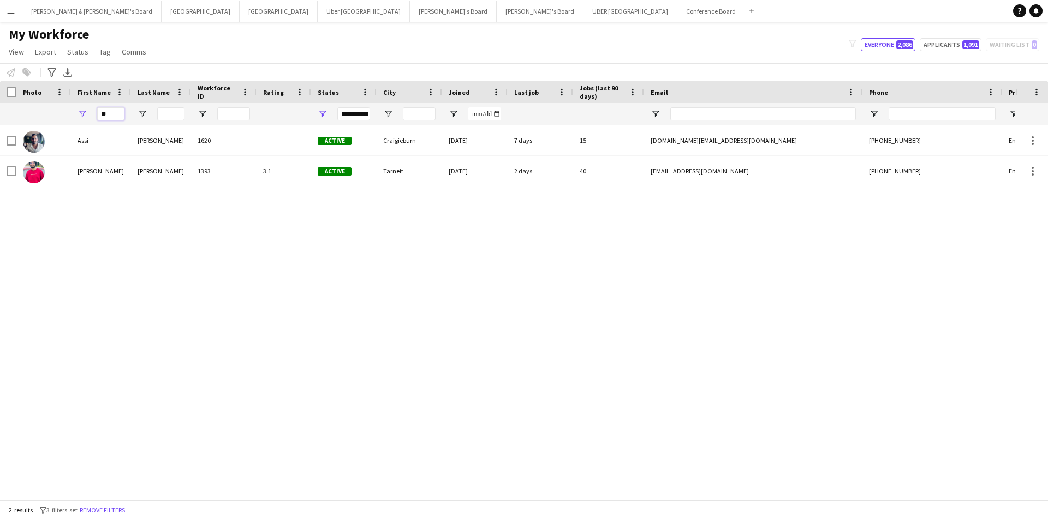
type input "*"
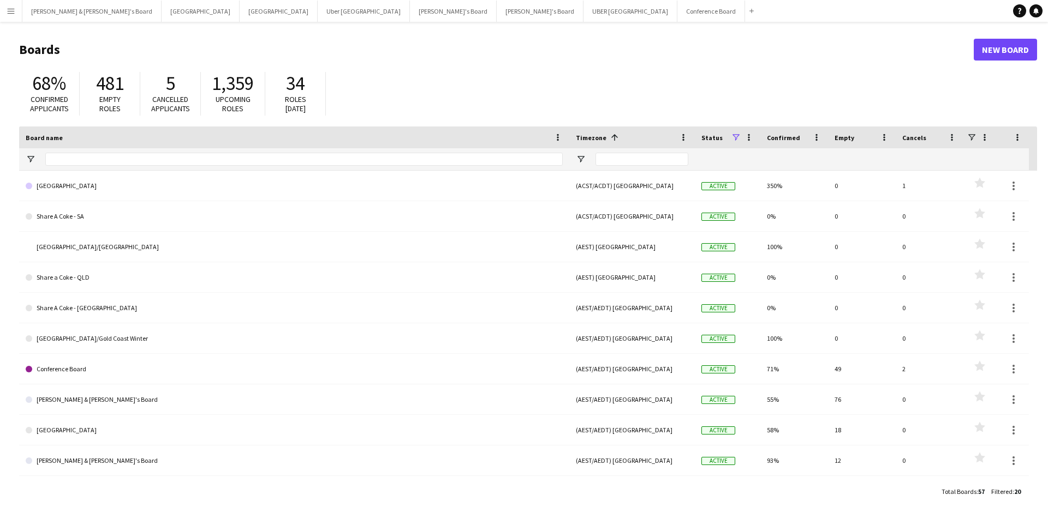
click at [15, 10] on button "Menu" at bounding box center [11, 11] width 22 height 22
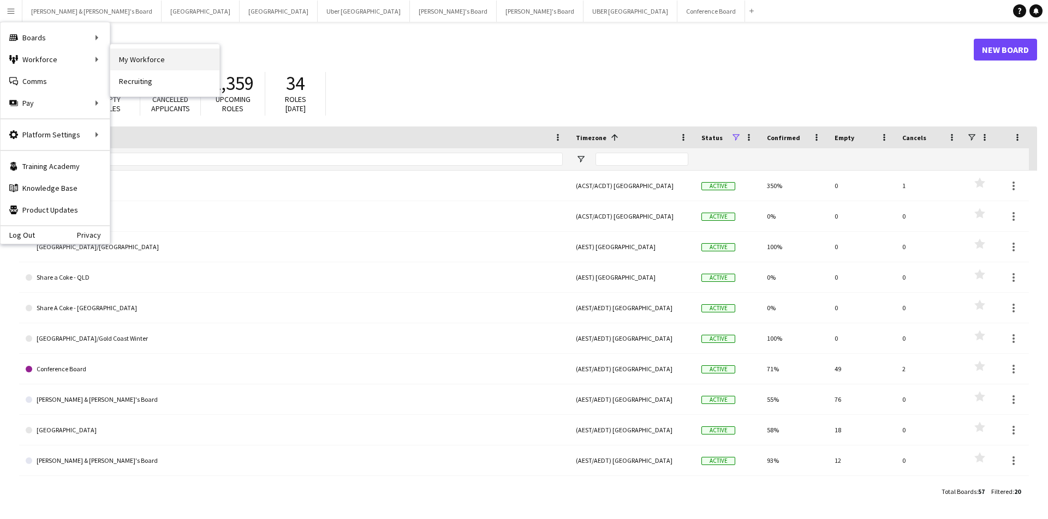
drag, startPoint x: 147, startPoint y: 72, endPoint x: 147, endPoint y: 60, distance: 12.0
click at [147, 60] on nav "My Workforce Recruiting" at bounding box center [164, 70] width 109 height 52
click at [147, 60] on link "My Workforce" at bounding box center [164, 60] width 109 height 22
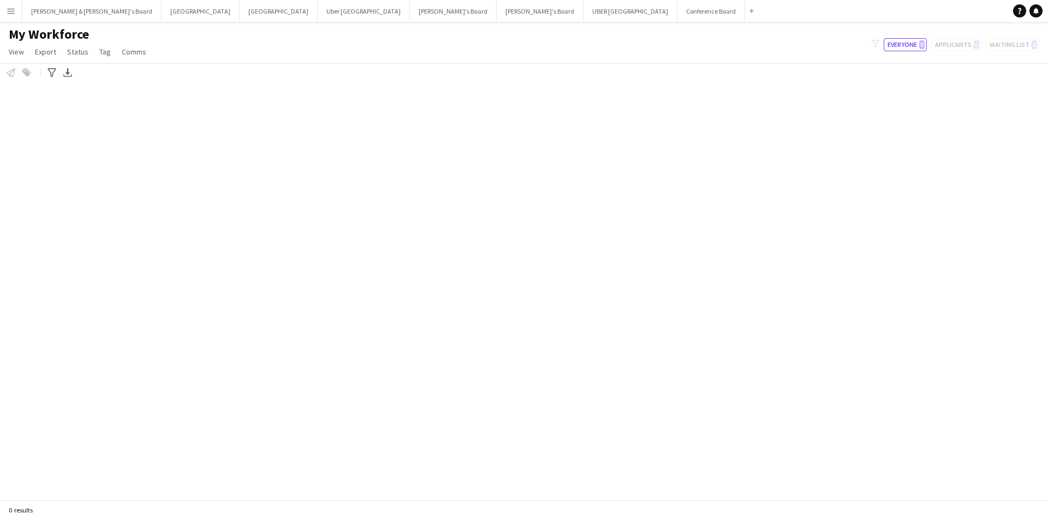
click at [141, 60] on app-page-menu "View Views Default view New view Update view Delete view Edit name Customise vi…" at bounding box center [78, 53] width 157 height 21
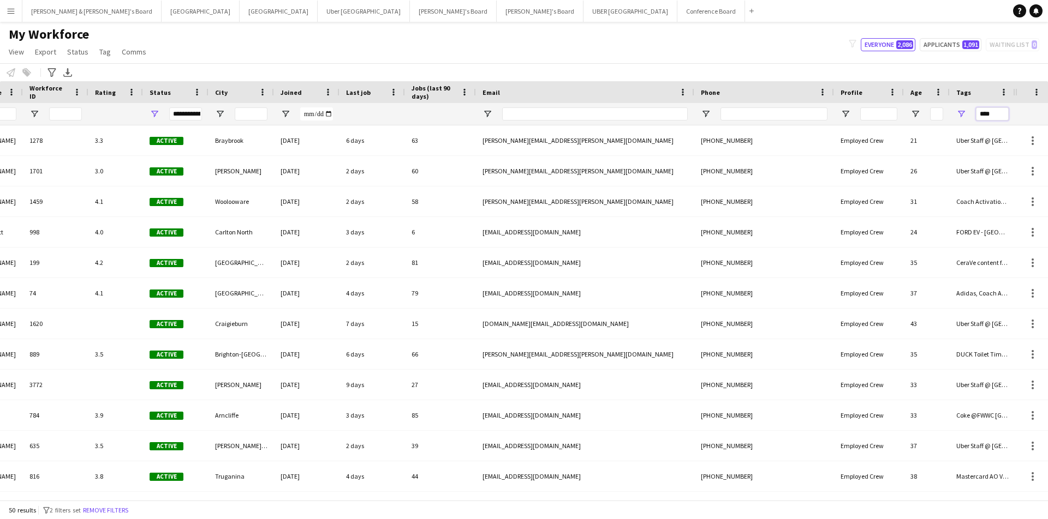
click at [991, 110] on input "****" at bounding box center [991, 113] width 33 height 13
type input "*"
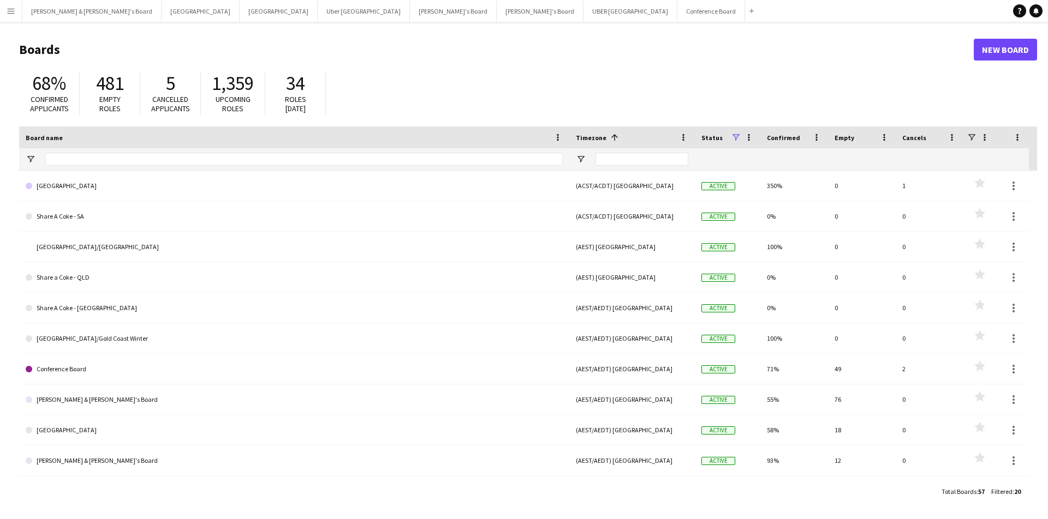
click at [16, 10] on button "Menu" at bounding box center [11, 11] width 22 height 22
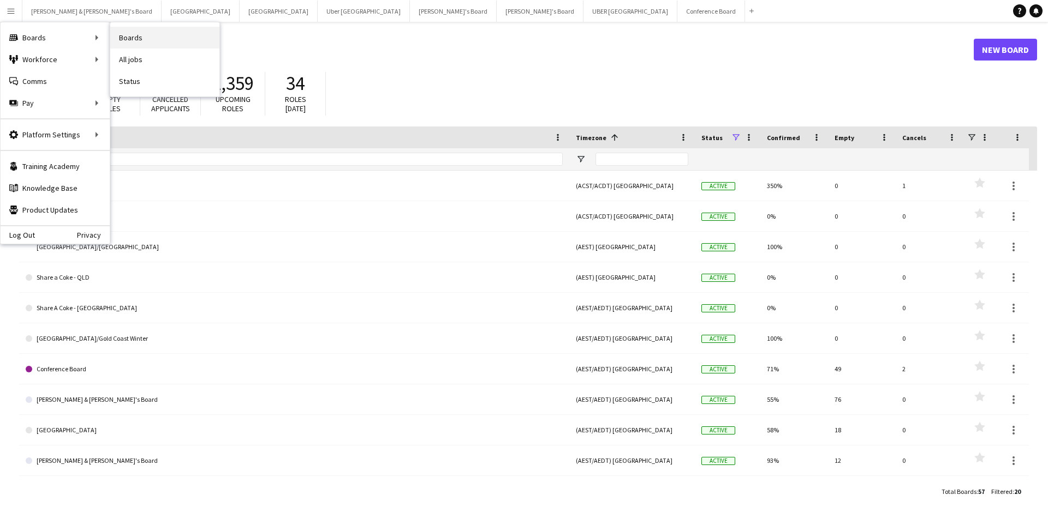
click at [135, 41] on link "Boards" at bounding box center [164, 38] width 109 height 22
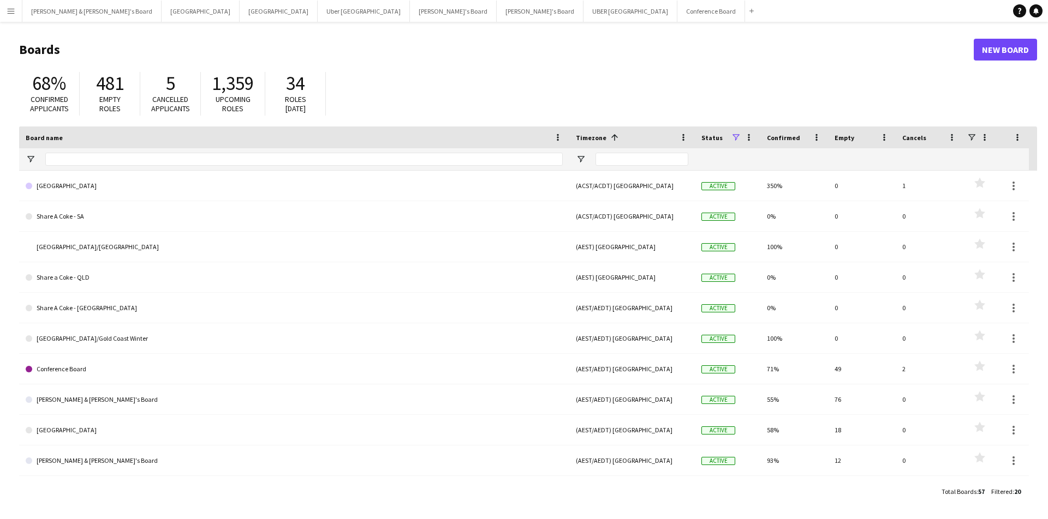
click at [21, 13] on button "Menu" at bounding box center [11, 11] width 22 height 22
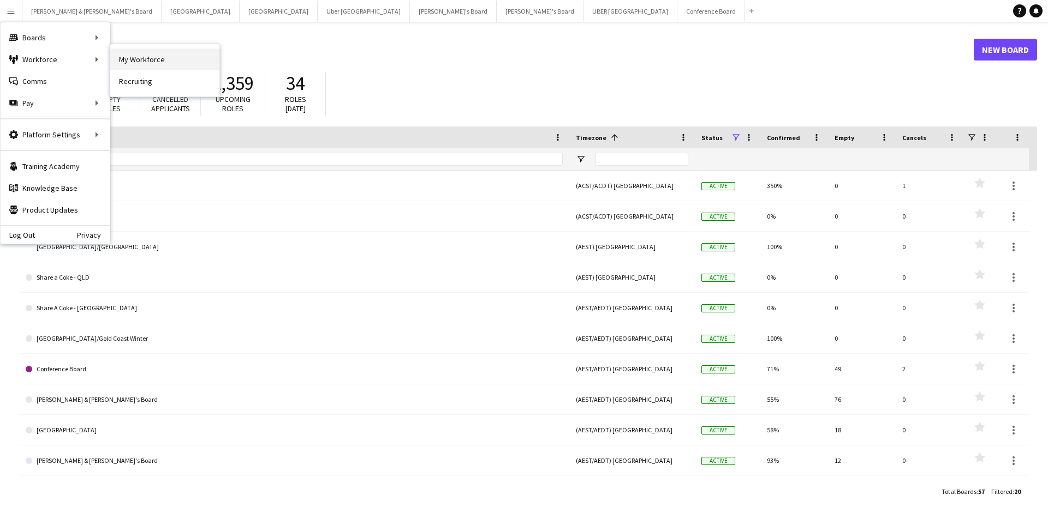
click at [130, 67] on link "My Workforce" at bounding box center [164, 60] width 109 height 22
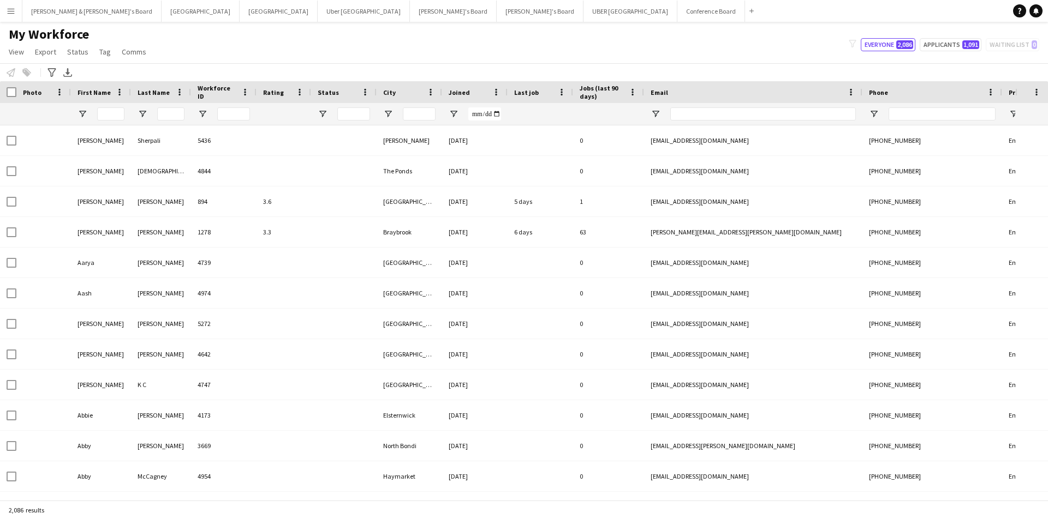
type input "**********"
type input "*"
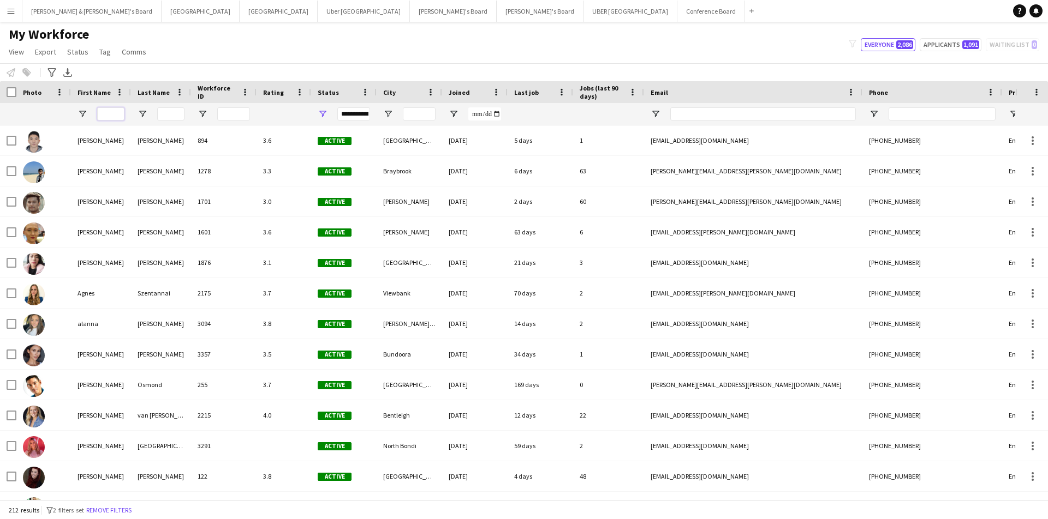
click at [112, 111] on input "First Name Filter Input" at bounding box center [110, 113] width 27 height 13
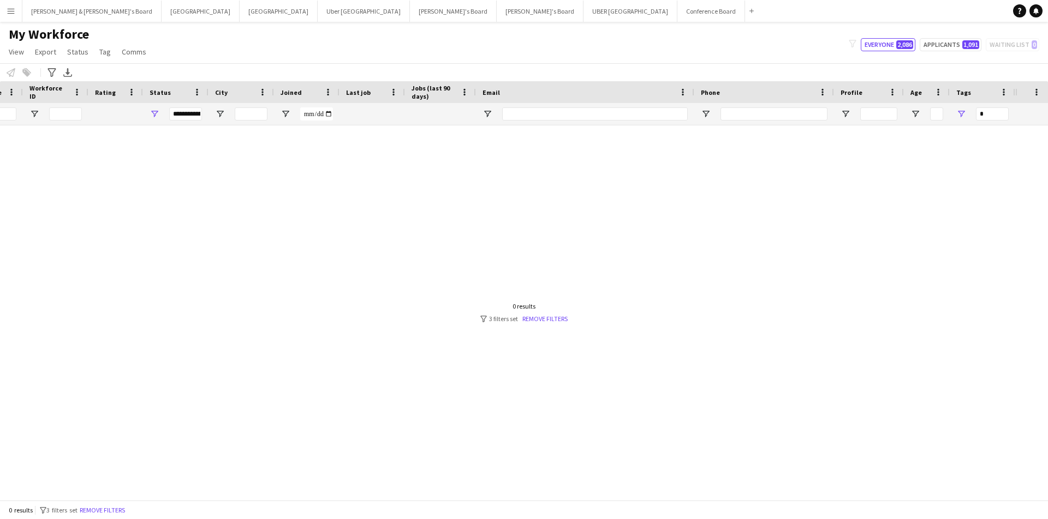
type input "***"
click at [994, 113] on input "*" at bounding box center [991, 113] width 33 height 13
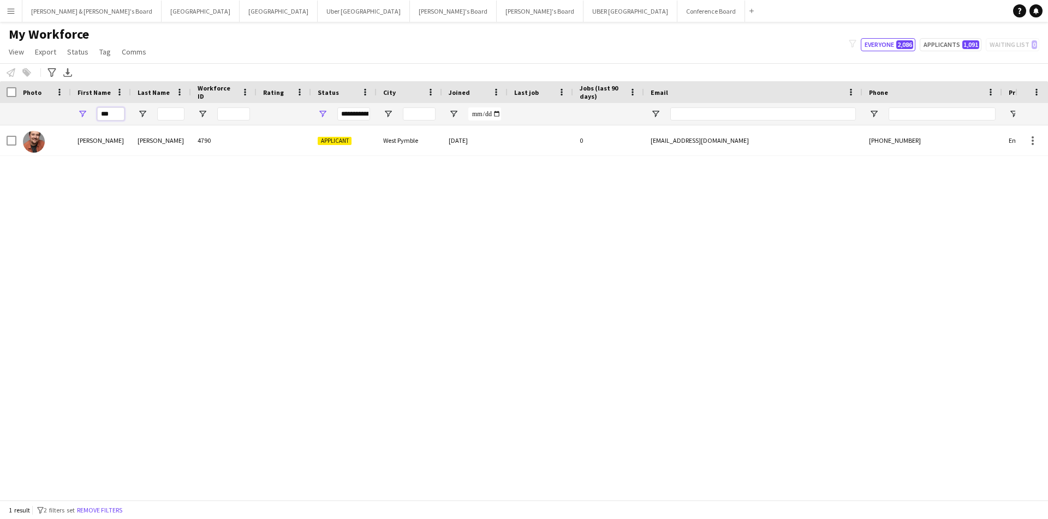
click at [117, 113] on input "***" at bounding box center [110, 113] width 27 height 13
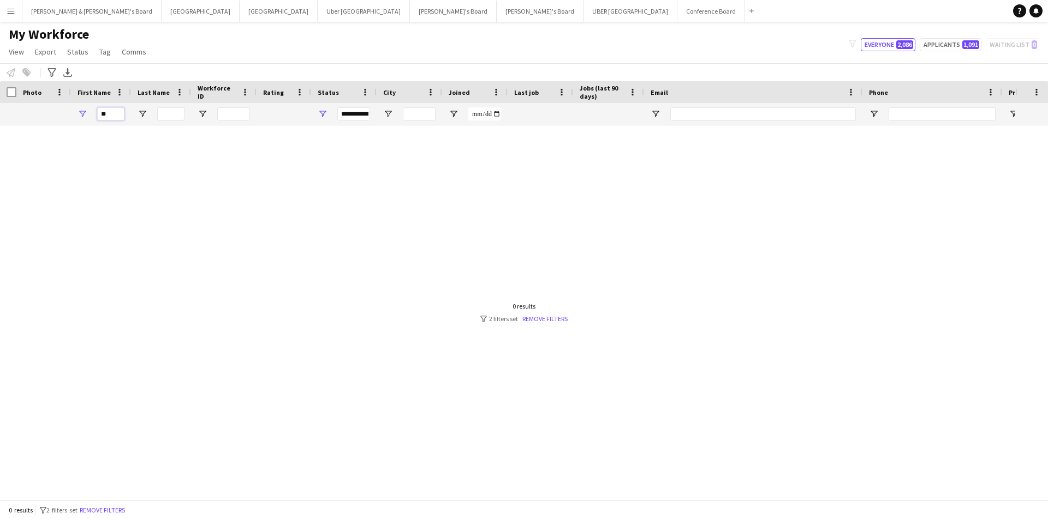
type input "*"
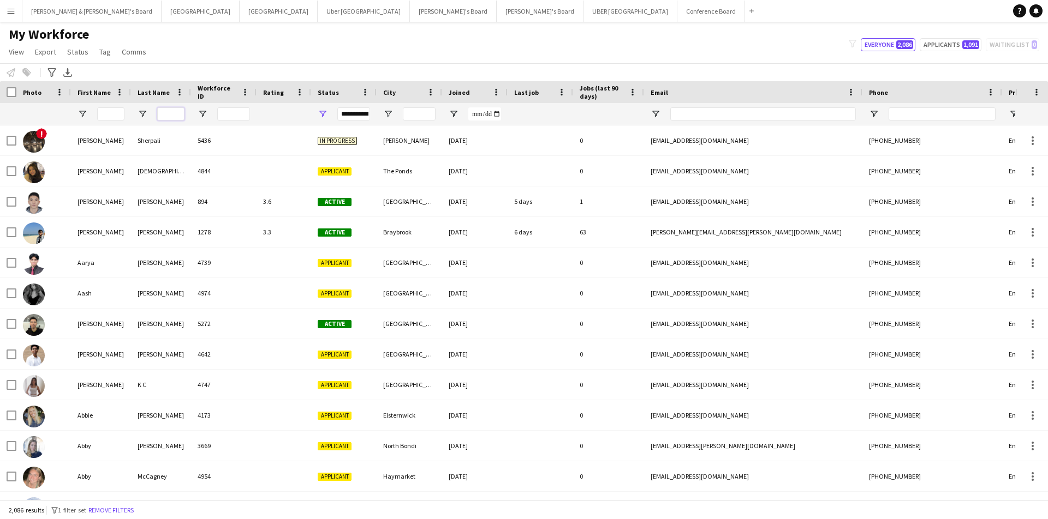
click at [172, 107] on input "Last Name Filter Input" at bounding box center [170, 113] width 27 height 13
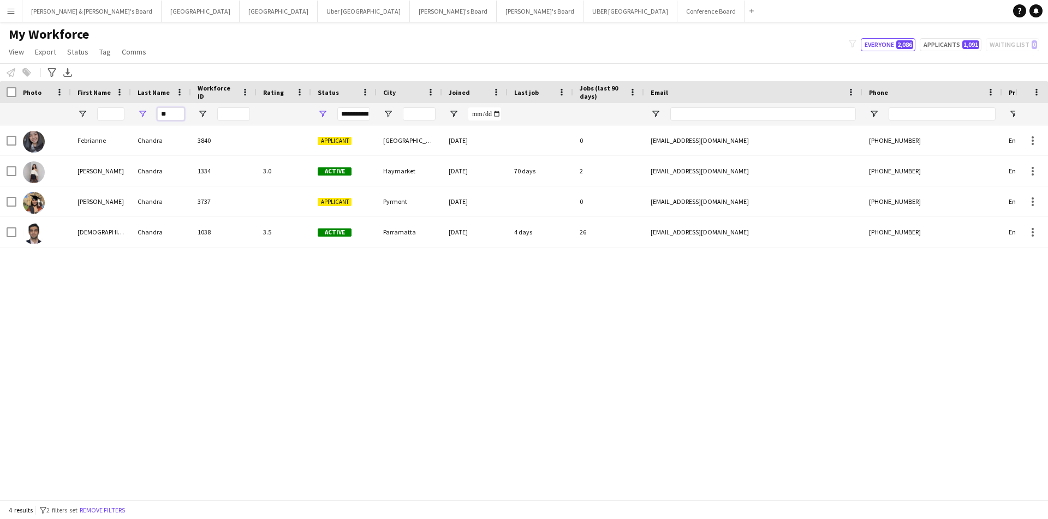
type input "*"
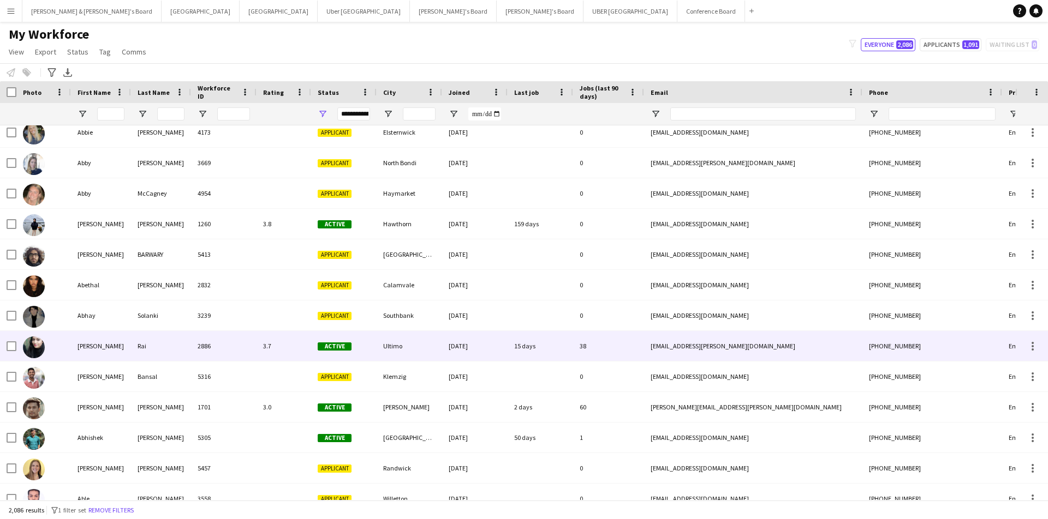
click at [186, 344] on div "Rai" at bounding box center [161, 346] width 60 height 30
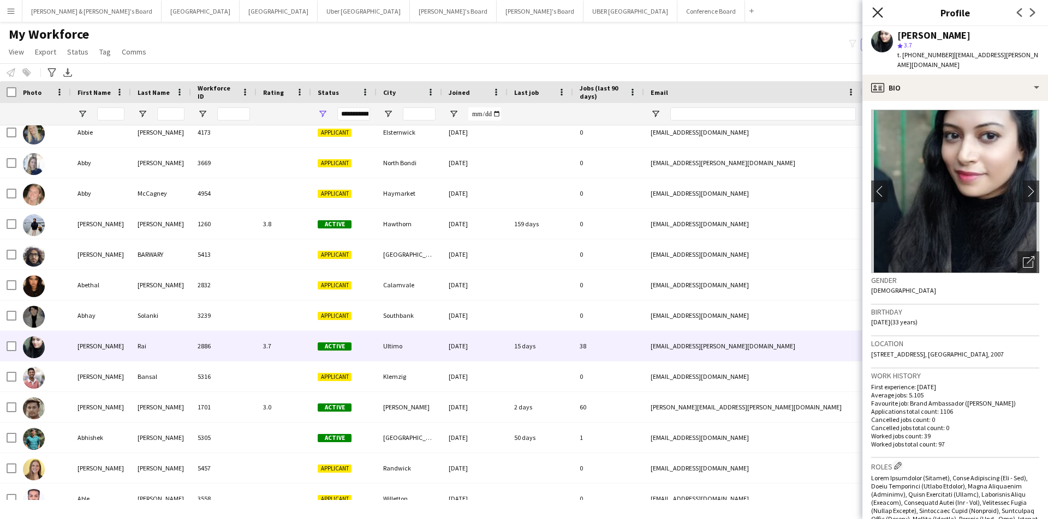
click at [881, 13] on icon "Close pop-in" at bounding box center [877, 12] width 10 height 10
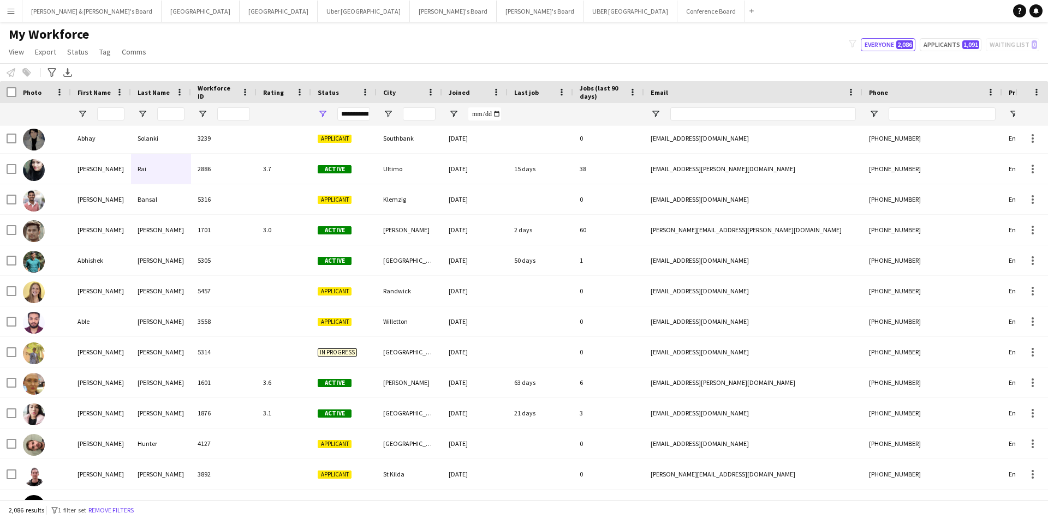
click at [16, 11] on button "Menu" at bounding box center [11, 11] width 22 height 22
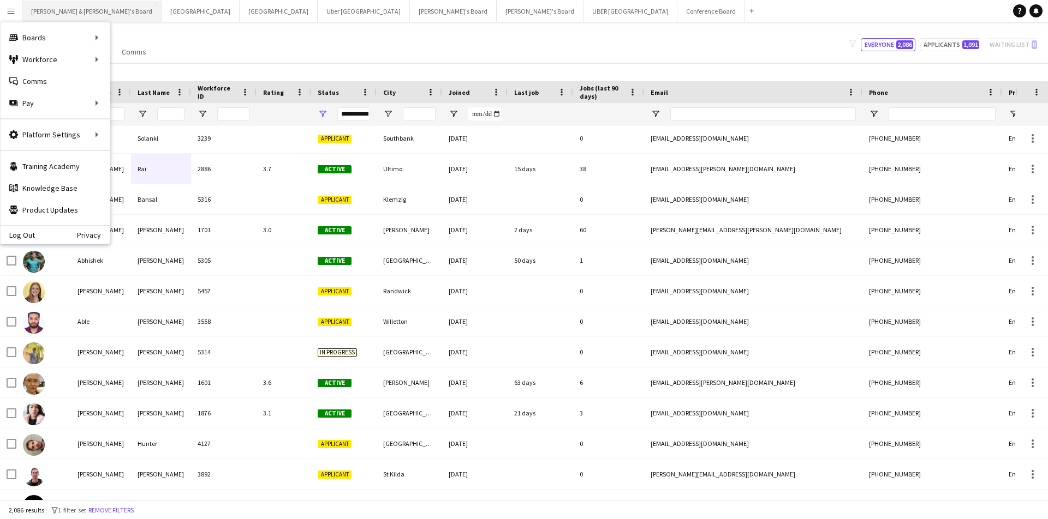
click at [61, 11] on button "[PERSON_NAME] & [PERSON_NAME]'s Board Close" at bounding box center [91, 11] width 139 height 21
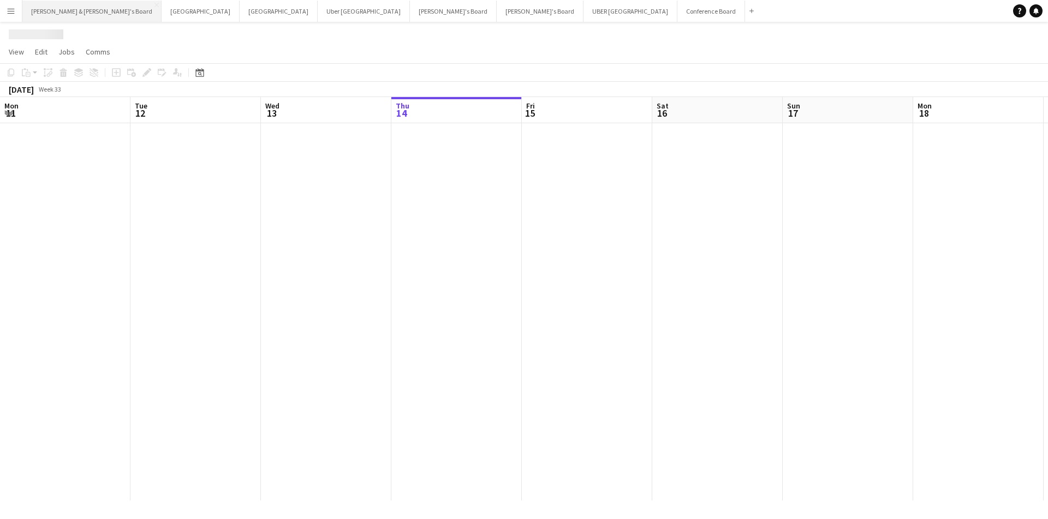
scroll to position [0, 261]
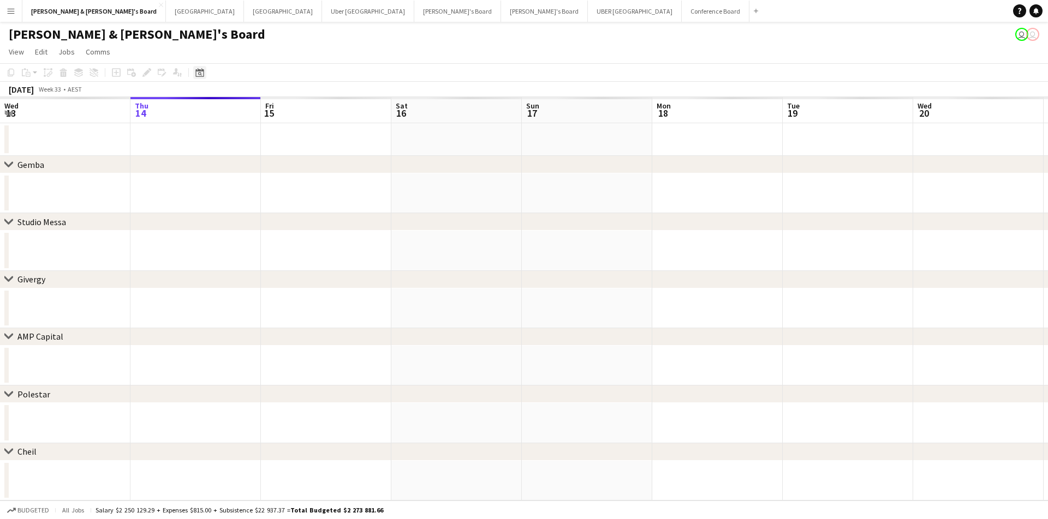
click at [202, 73] on icon "Date picker" at bounding box center [199, 72] width 9 height 9
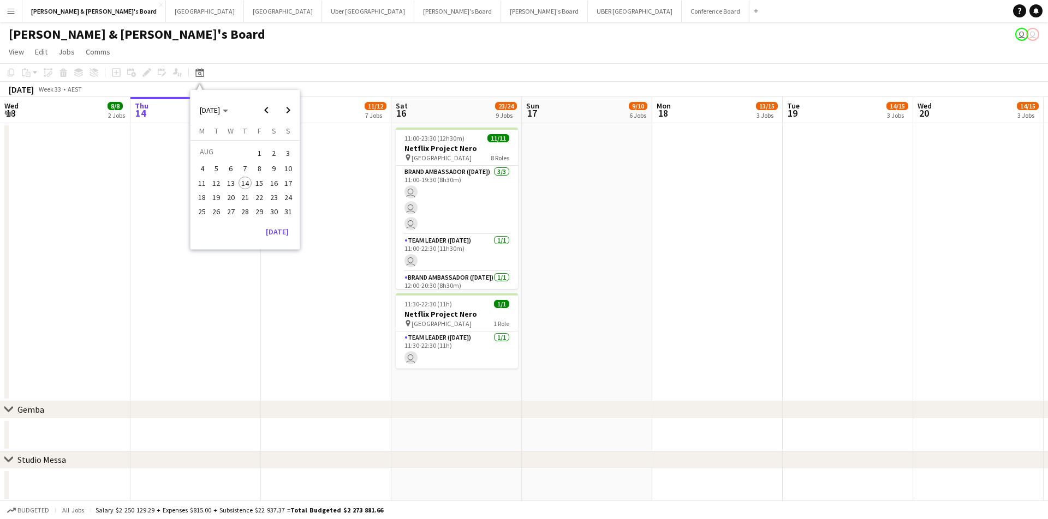
click at [242, 213] on span "28" at bounding box center [244, 211] width 13 height 13
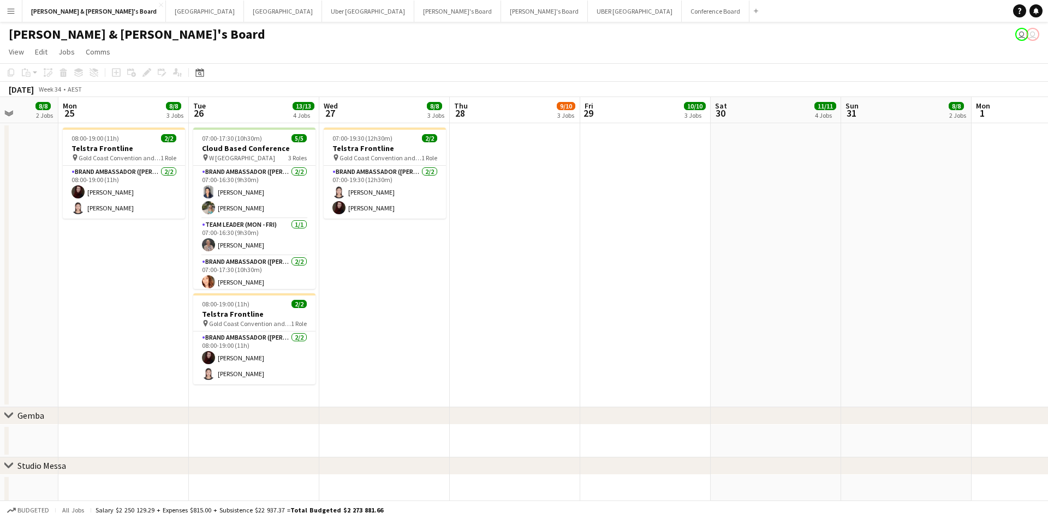
scroll to position [5, 0]
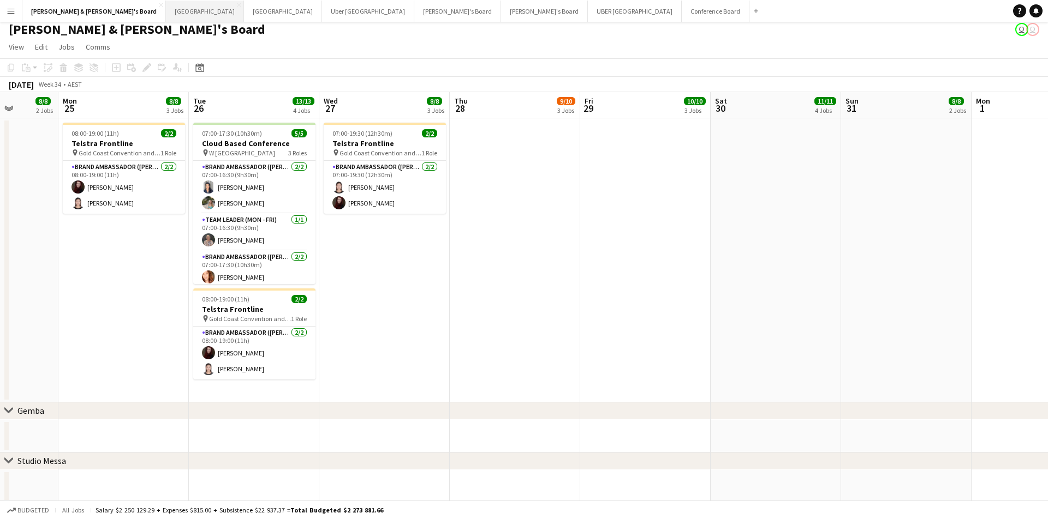
click at [166, 9] on button "Sydney Close" at bounding box center [205, 11] width 78 height 21
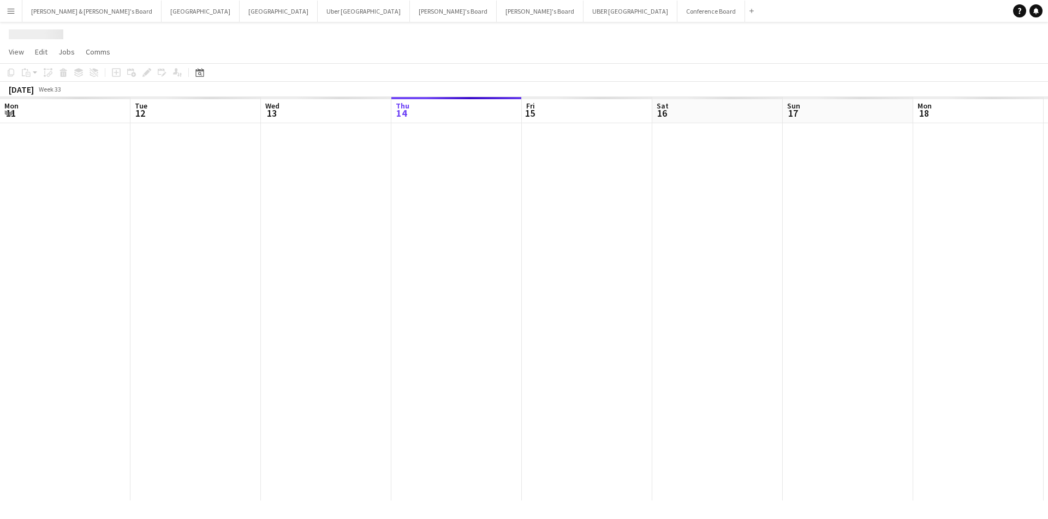
scroll to position [0, 261]
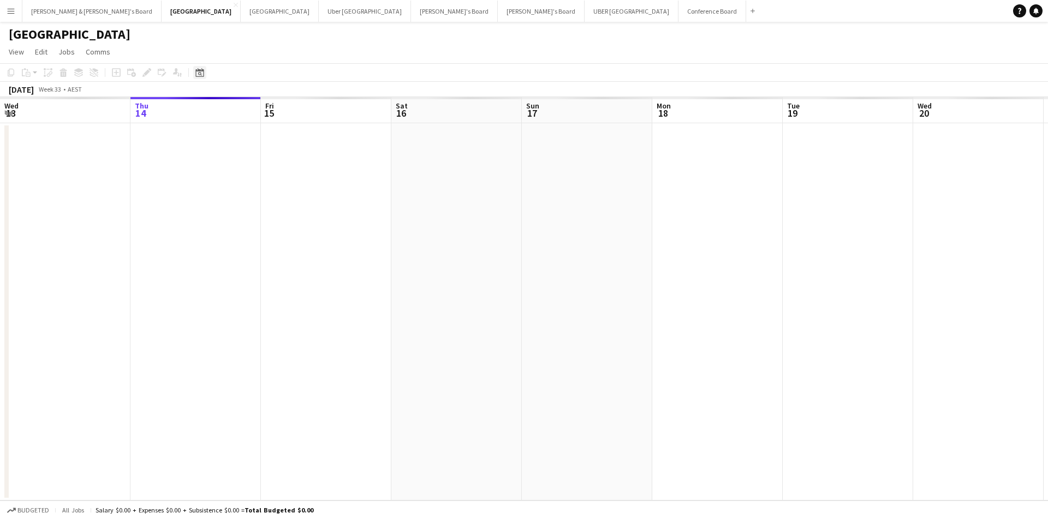
click at [197, 75] on icon "Date picker" at bounding box center [199, 72] width 9 height 9
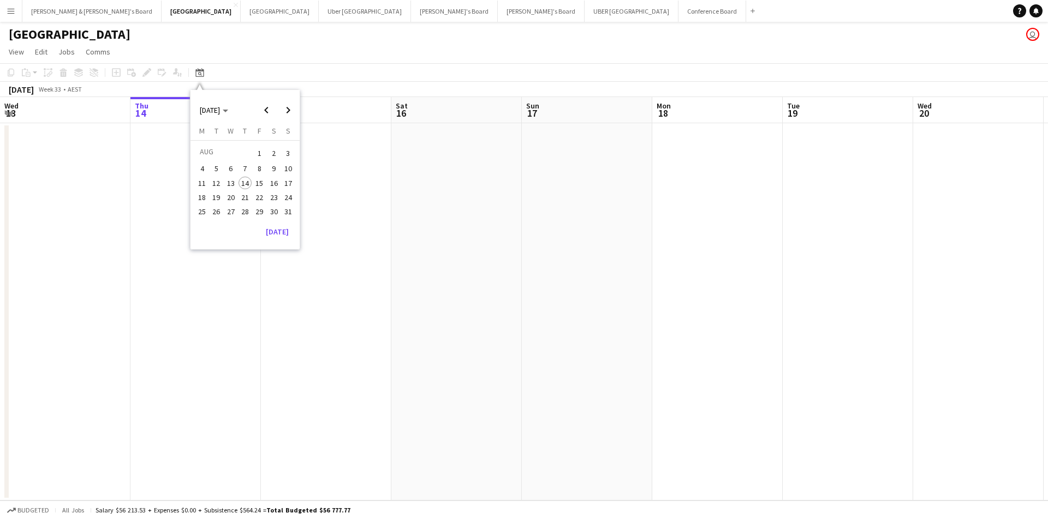
click at [239, 211] on span "28" at bounding box center [244, 211] width 13 height 13
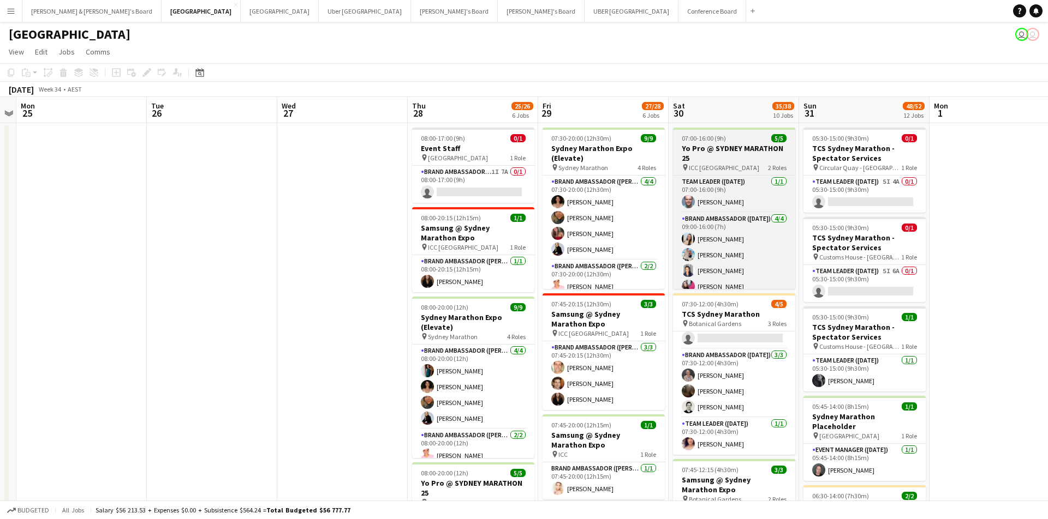
scroll to position [0, 0]
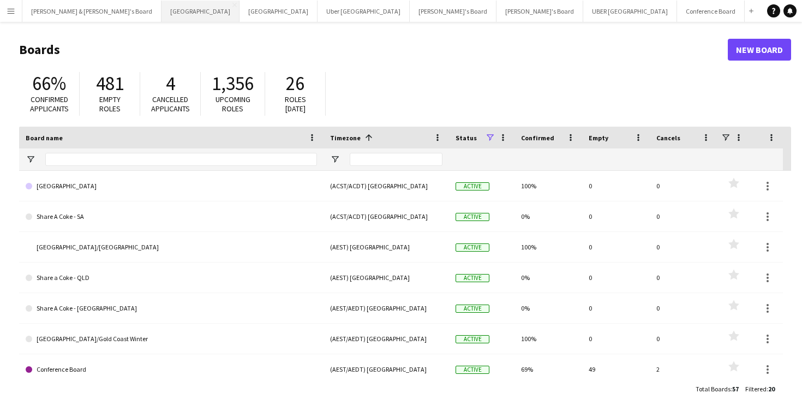
click at [161, 14] on button "Sydney Close" at bounding box center [200, 11] width 78 height 21
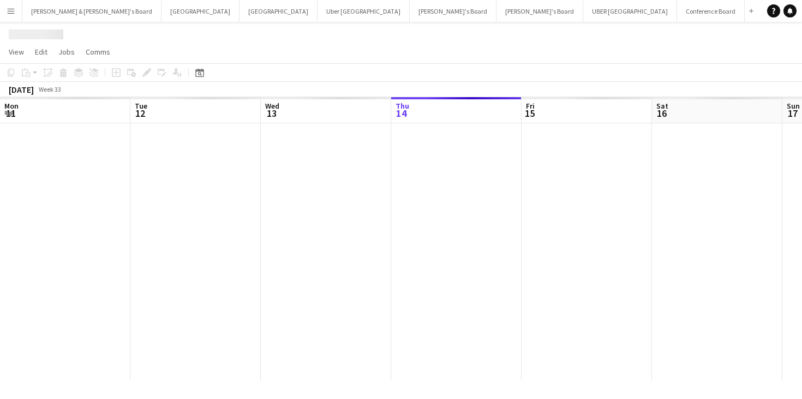
scroll to position [0, 261]
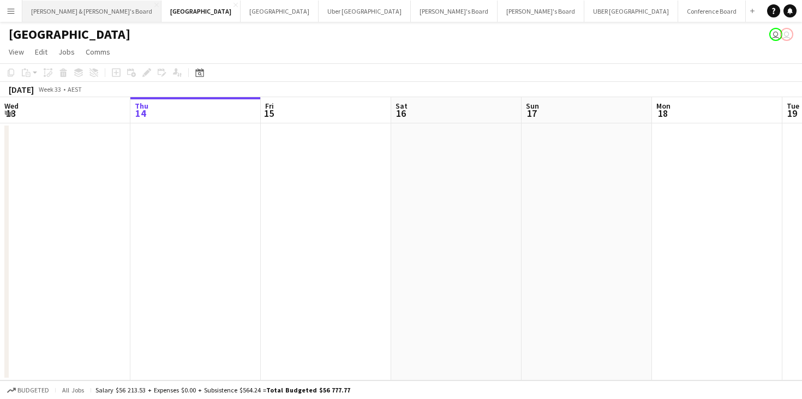
click at [59, 19] on button "[PERSON_NAME] & [PERSON_NAME]'s Board Close" at bounding box center [91, 11] width 139 height 21
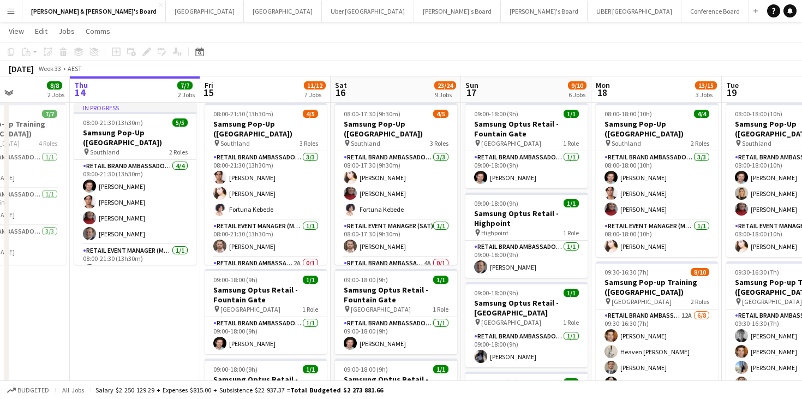
scroll to position [670, 0]
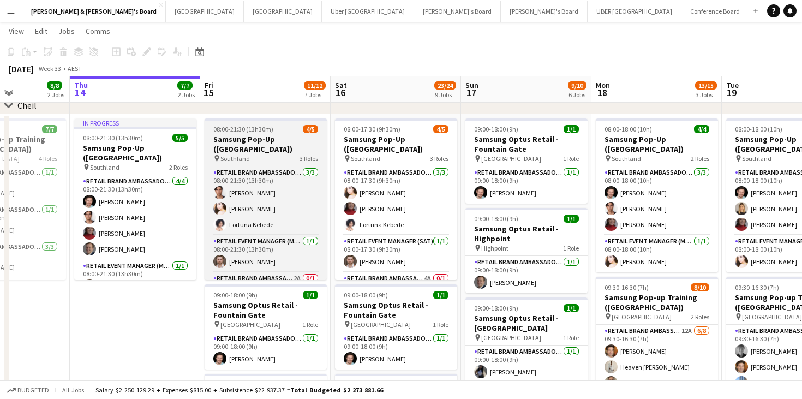
click at [275, 141] on h3 "Samsung Pop-Up ([GEOGRAPHIC_DATA])" at bounding box center [266, 144] width 122 height 20
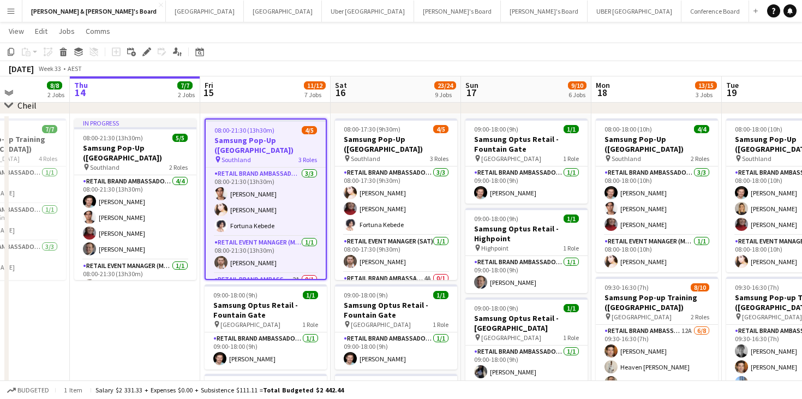
click at [287, 118] on app-job-card "08:00-21:30 (13h30m) 4/5 Samsung Pop-Up (MELBOURNE) pin Southland 3 Roles RETAI…" at bounding box center [266, 198] width 122 height 161
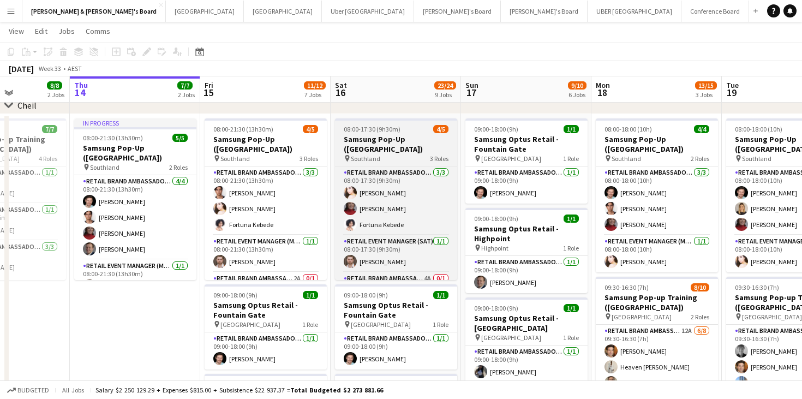
click at [383, 130] on span "08:00-17:30 (9h30m)" at bounding box center [372, 129] width 57 height 8
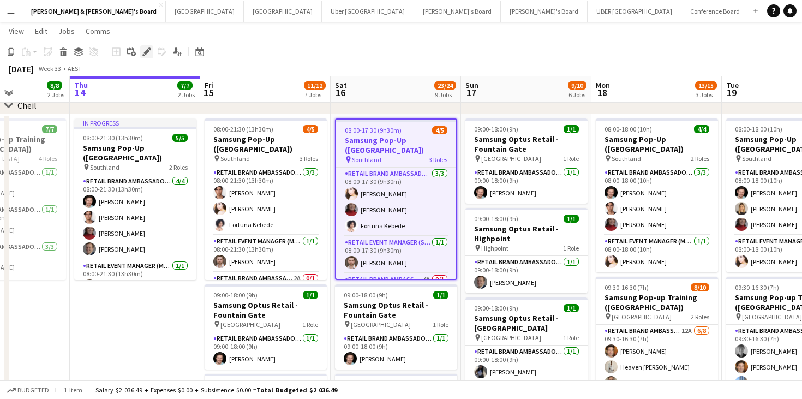
click at [149, 56] on div "Edit" at bounding box center [146, 51] width 13 height 13
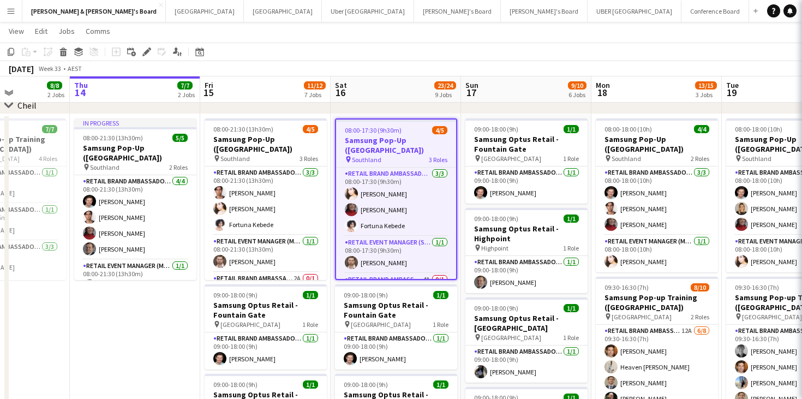
type input "**********"
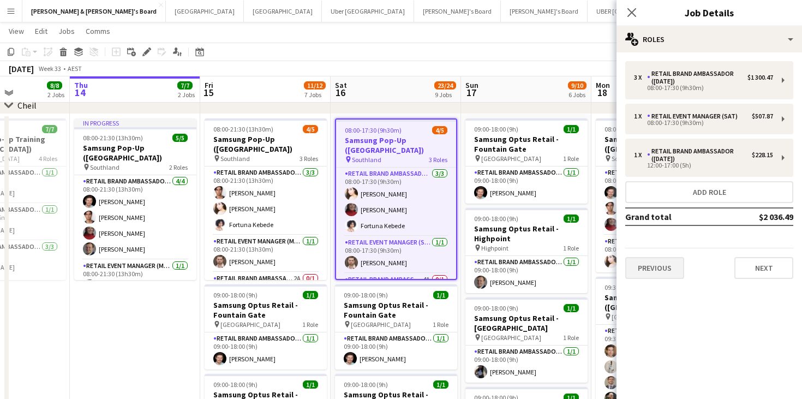
click at [668, 272] on button "Previous" at bounding box center [654, 268] width 59 height 22
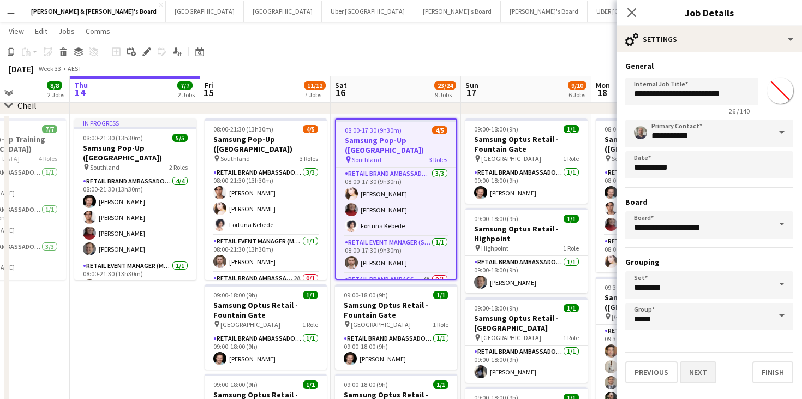
click at [705, 379] on button "Next" at bounding box center [698, 372] width 37 height 22
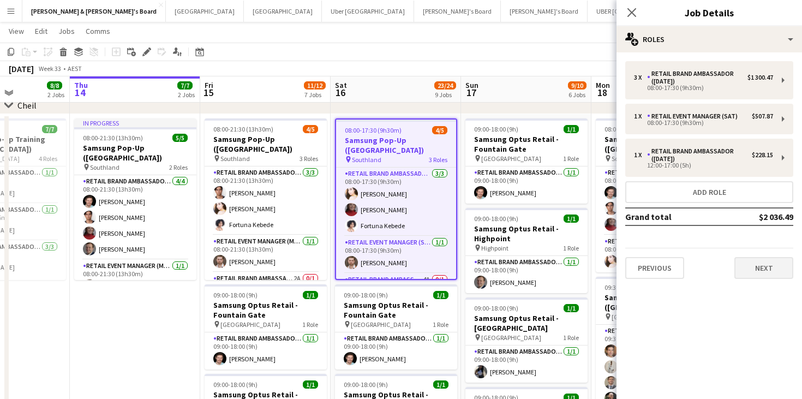
click at [783, 271] on button "Next" at bounding box center [763, 268] width 59 height 22
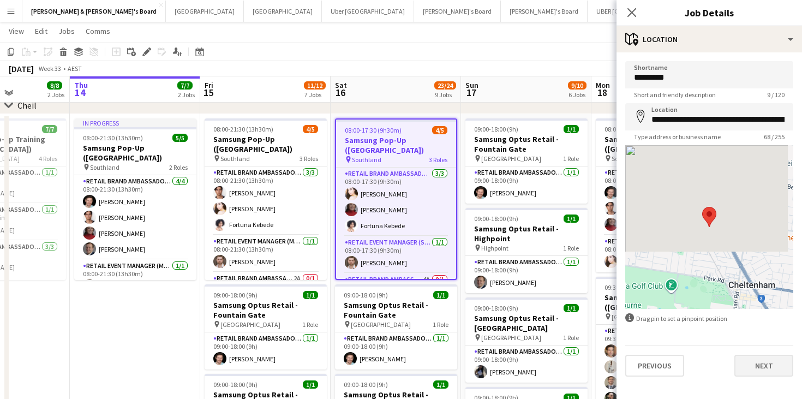
click at [767, 371] on button "Next" at bounding box center [763, 366] width 59 height 22
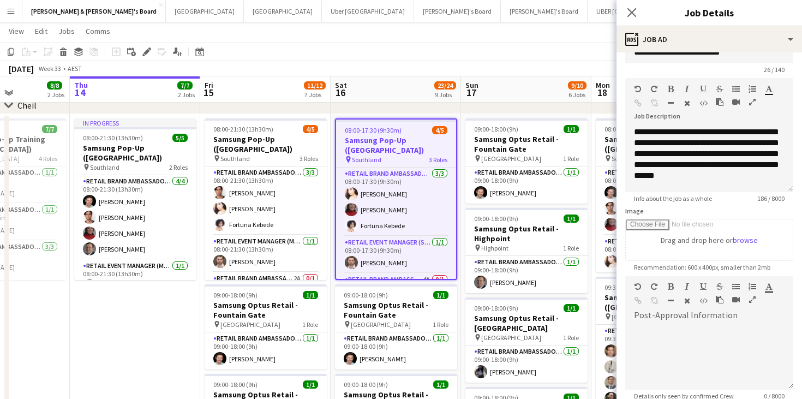
scroll to position [26, 0]
click at [635, 15] on icon at bounding box center [631, 12] width 10 height 10
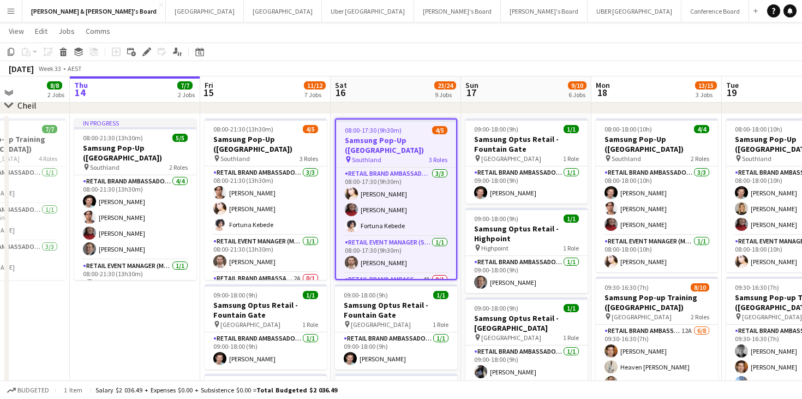
click at [516, 71] on div "August 2025 Week 33 • AEST" at bounding box center [401, 68] width 802 height 15
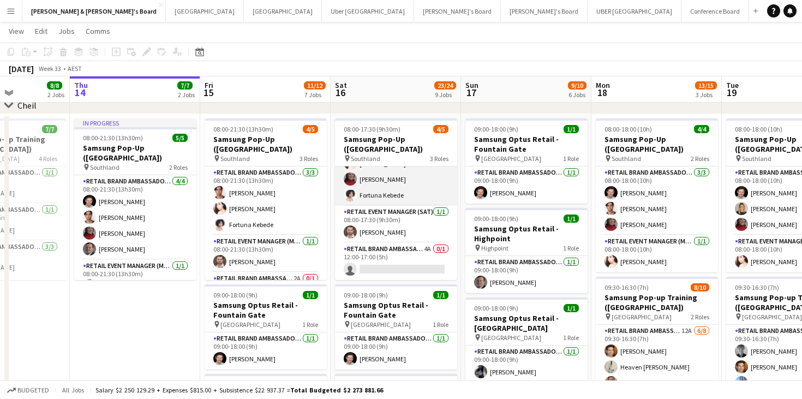
scroll to position [29, 0]
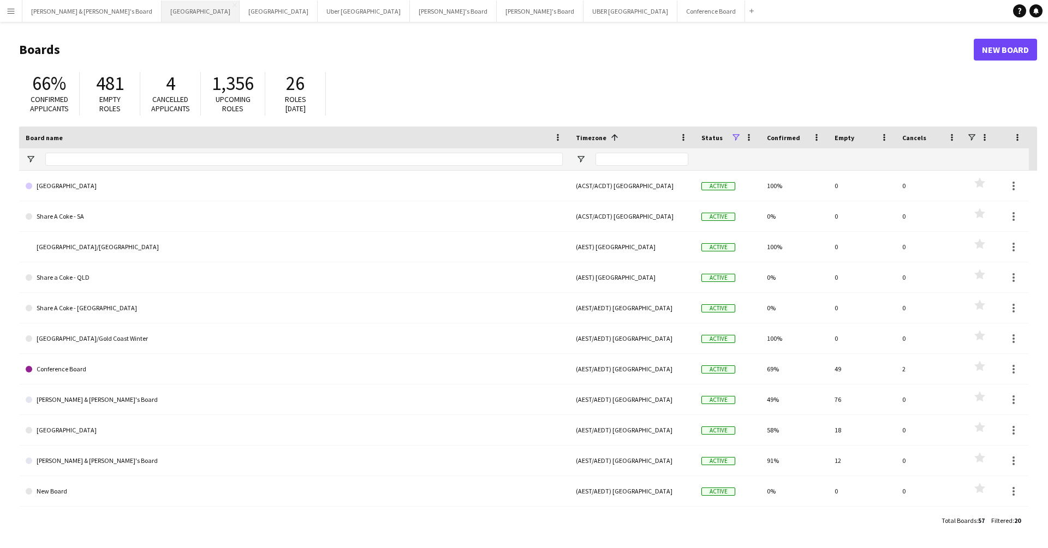
click at [161, 17] on button "Sydney Close" at bounding box center [200, 11] width 78 height 21
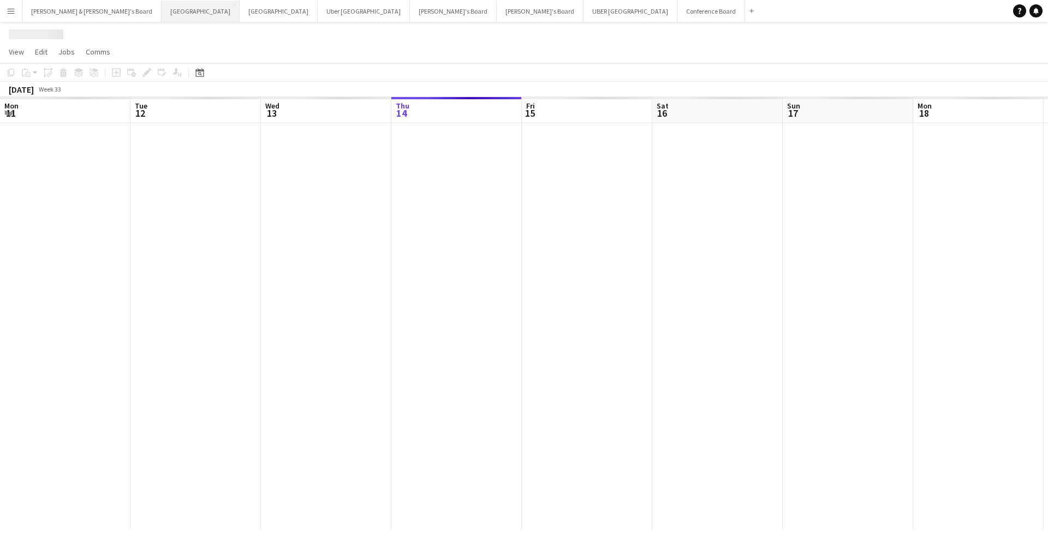
scroll to position [0, 261]
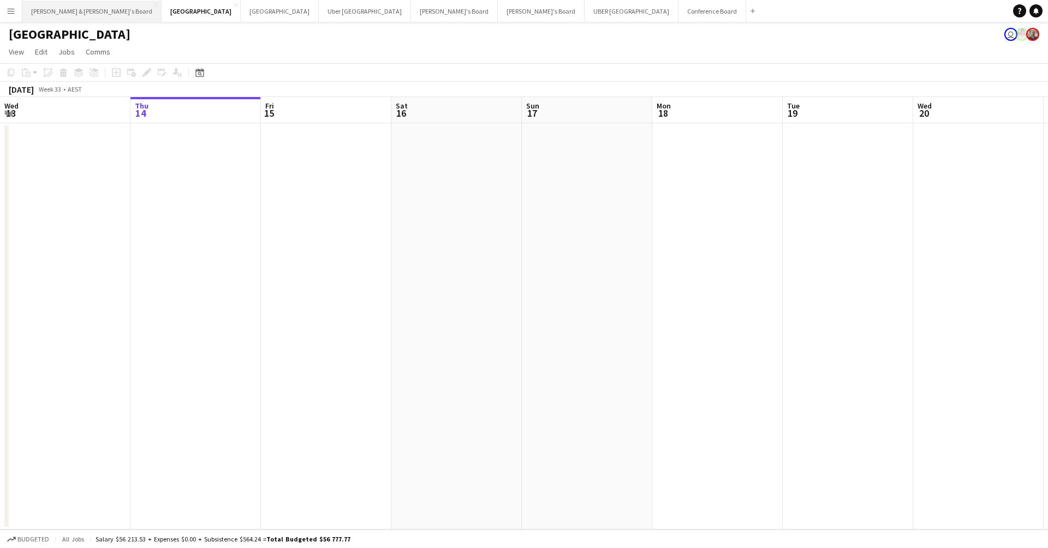
click at [75, 13] on button "[PERSON_NAME] & [PERSON_NAME]'s Board Close" at bounding box center [91, 11] width 139 height 21
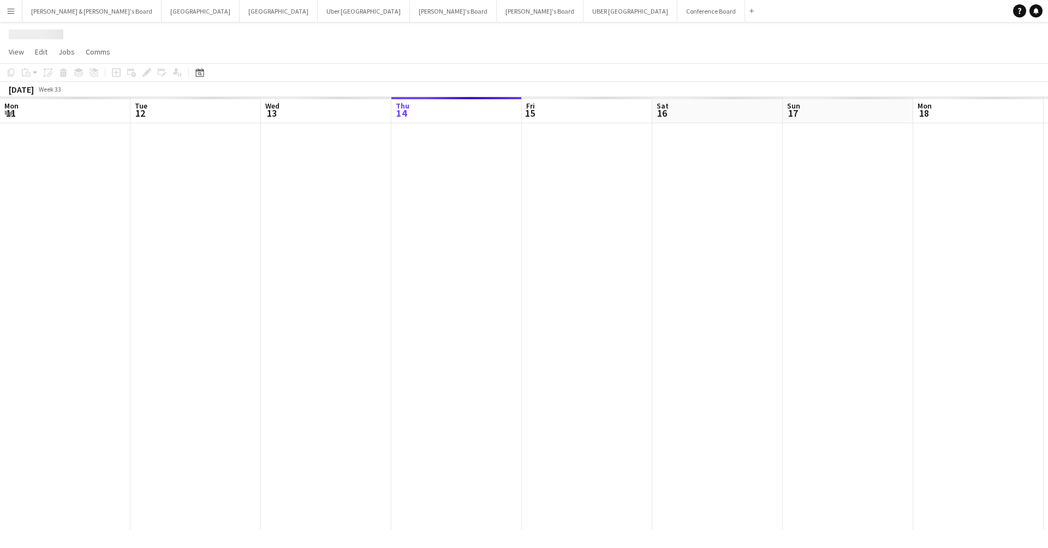
scroll to position [0, 261]
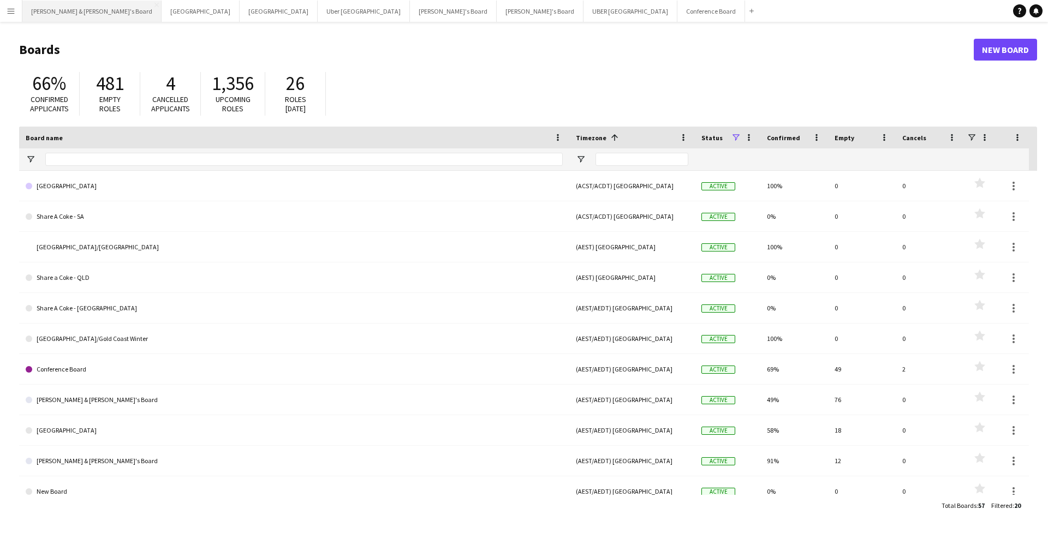
click at [53, 14] on button "[PERSON_NAME] & [PERSON_NAME]'s Board Close" at bounding box center [91, 11] width 139 height 21
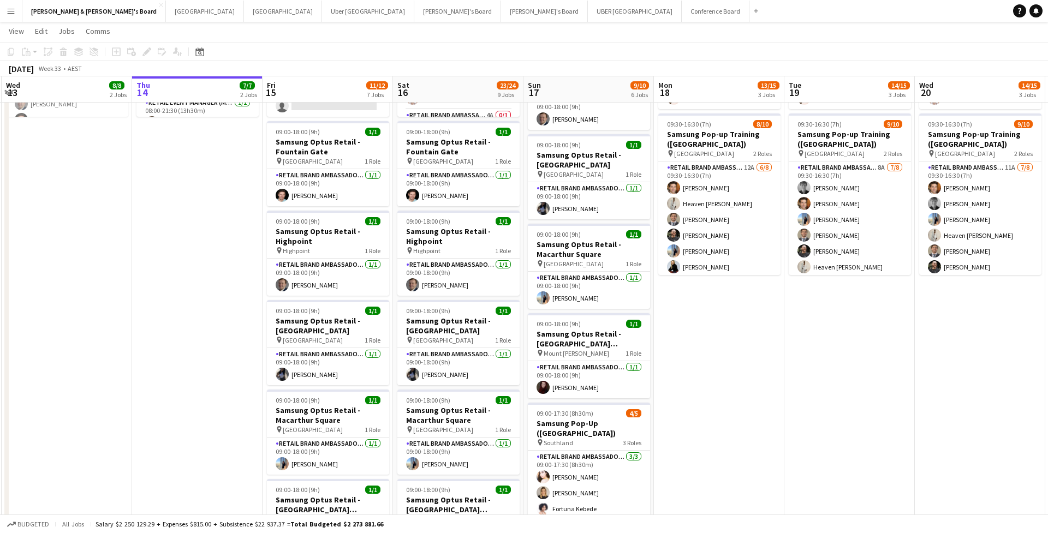
scroll to position [833, 0]
click at [166, 10] on button "Sydney Close" at bounding box center [205, 11] width 78 height 21
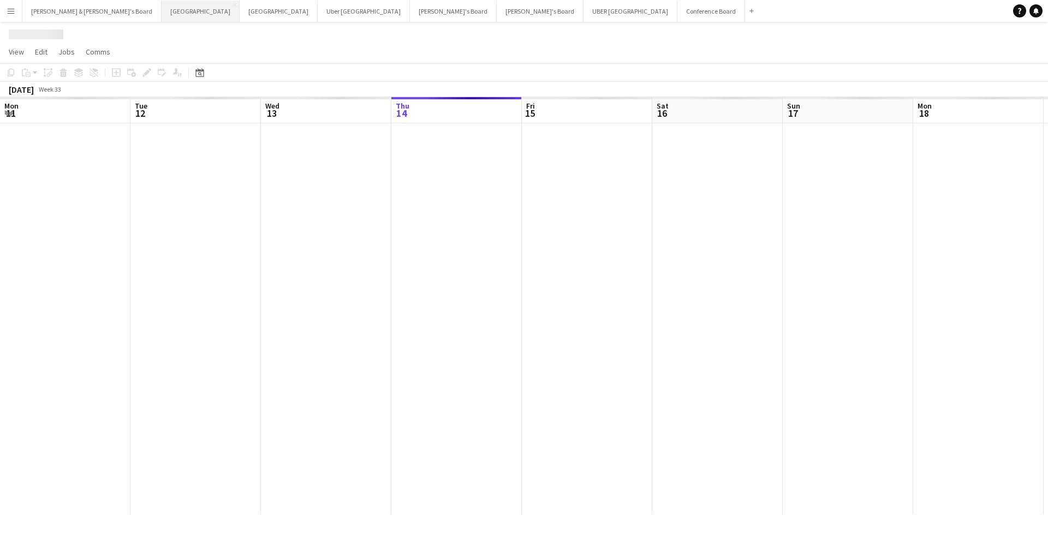
click at [161, 10] on button "Sydney Close" at bounding box center [200, 11] width 78 height 21
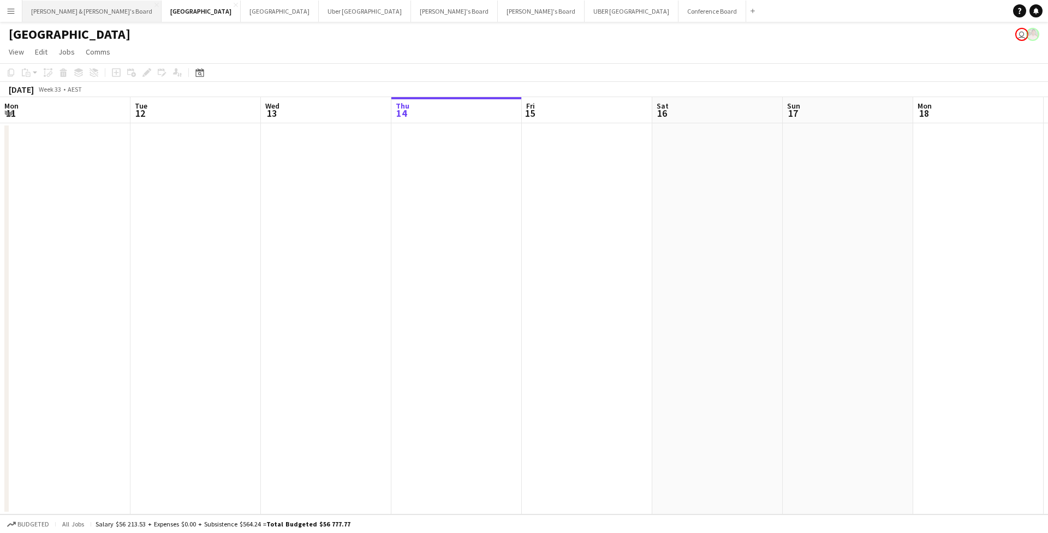
click at [60, 11] on button "[PERSON_NAME] & [PERSON_NAME]'s Board Close" at bounding box center [91, 11] width 139 height 21
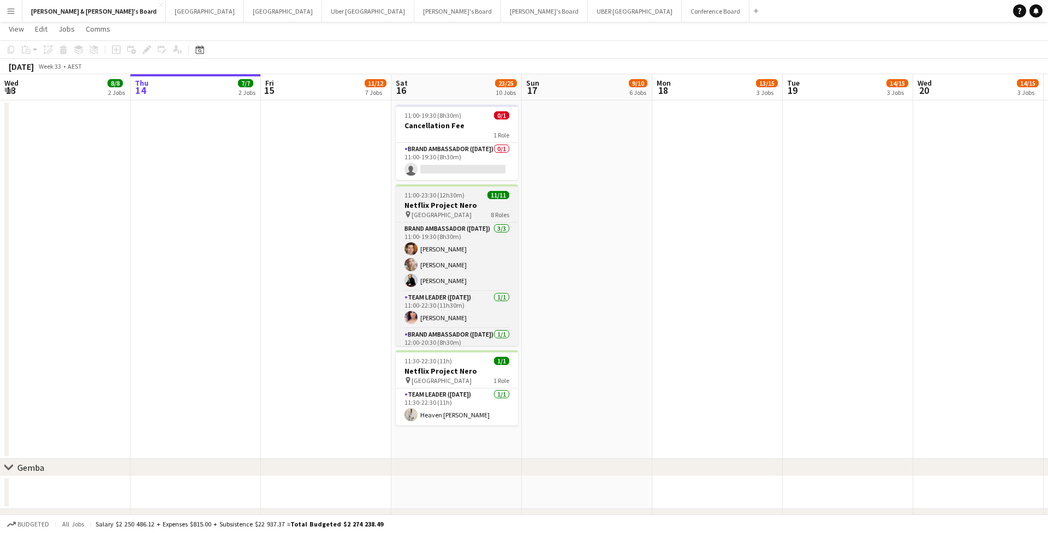
scroll to position [24, 0]
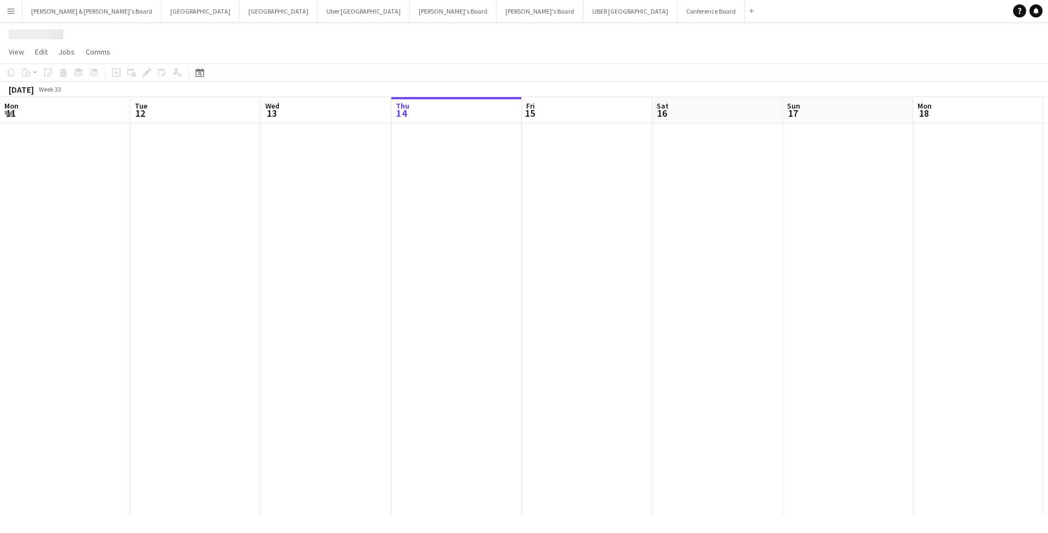
scroll to position [0, 261]
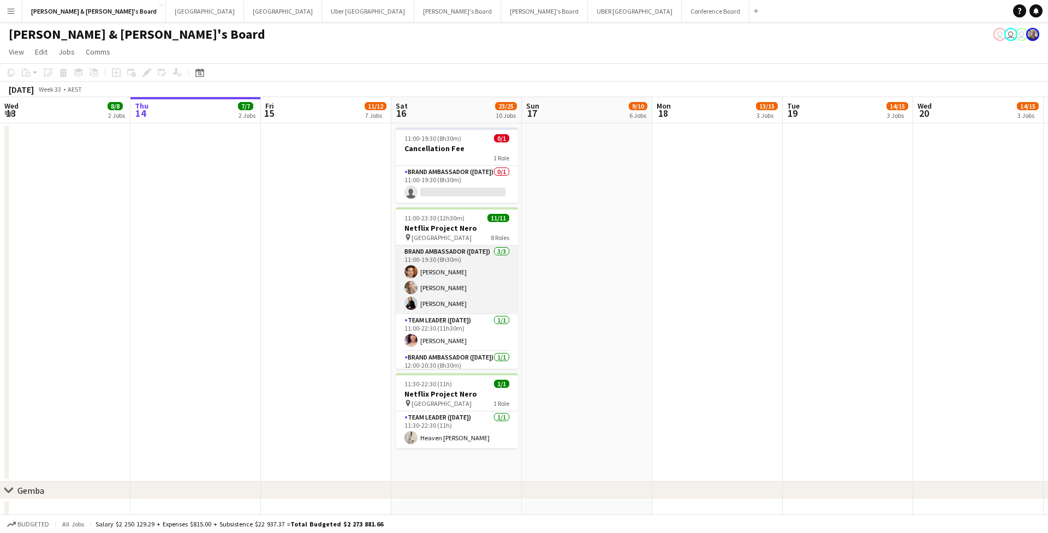
click at [431, 291] on app-card-role "Brand Ambassador ([DATE]) [DATE] 11:00-19:30 (8h30m) [PERSON_NAME] [PERSON_NAME…" at bounding box center [457, 280] width 122 height 69
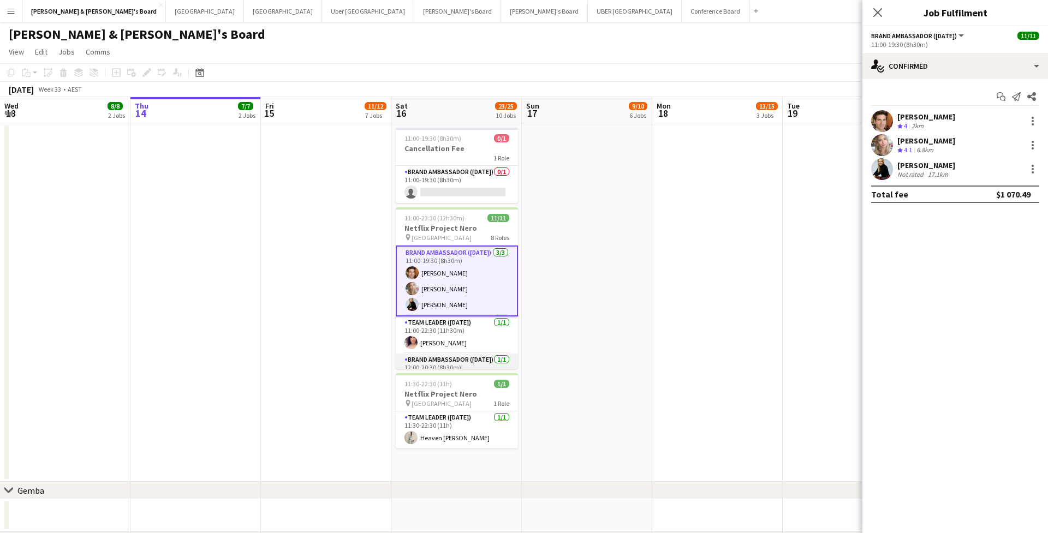
click at [410, 355] on app-card-role "Brand Ambassador ([DATE]) [DATE] 12:00-20:30 (8h30m) [PERSON_NAME]" at bounding box center [457, 372] width 122 height 37
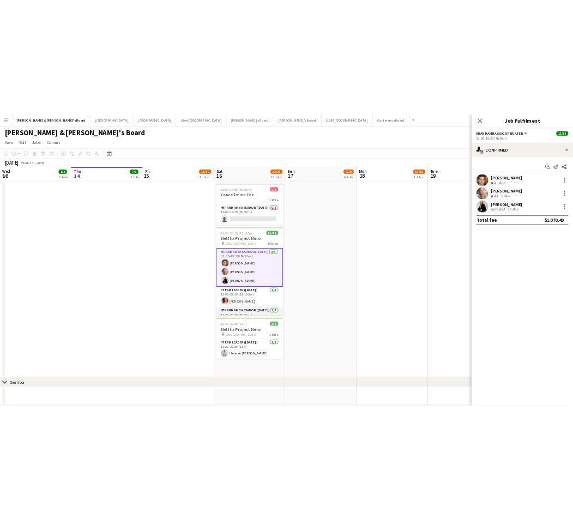
scroll to position [0, 260]
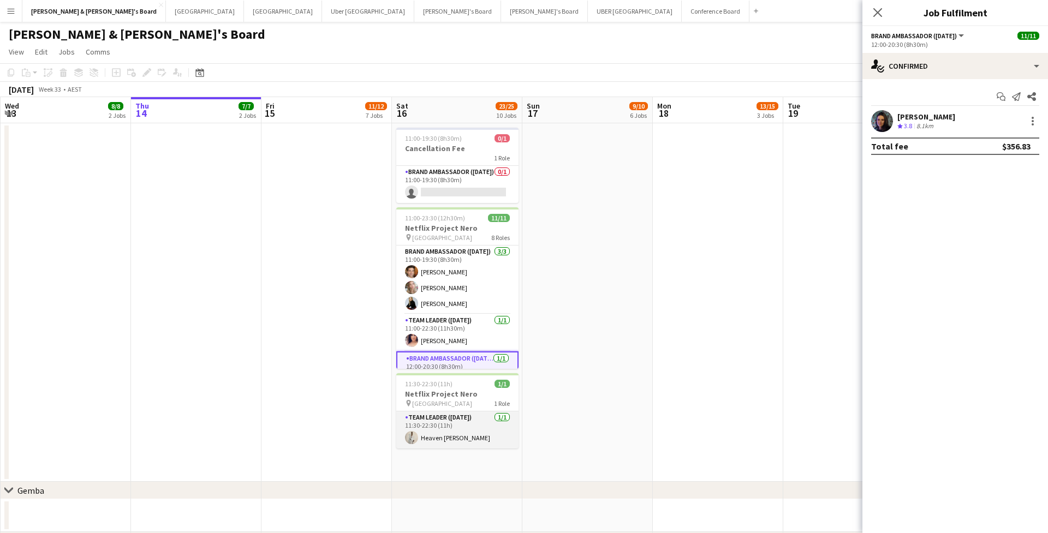
click at [441, 434] on app-card-role "Team Leader ([DATE]) [DATE] 11:30-22:30 (11h) Heaven [PERSON_NAME]" at bounding box center [457, 429] width 122 height 37
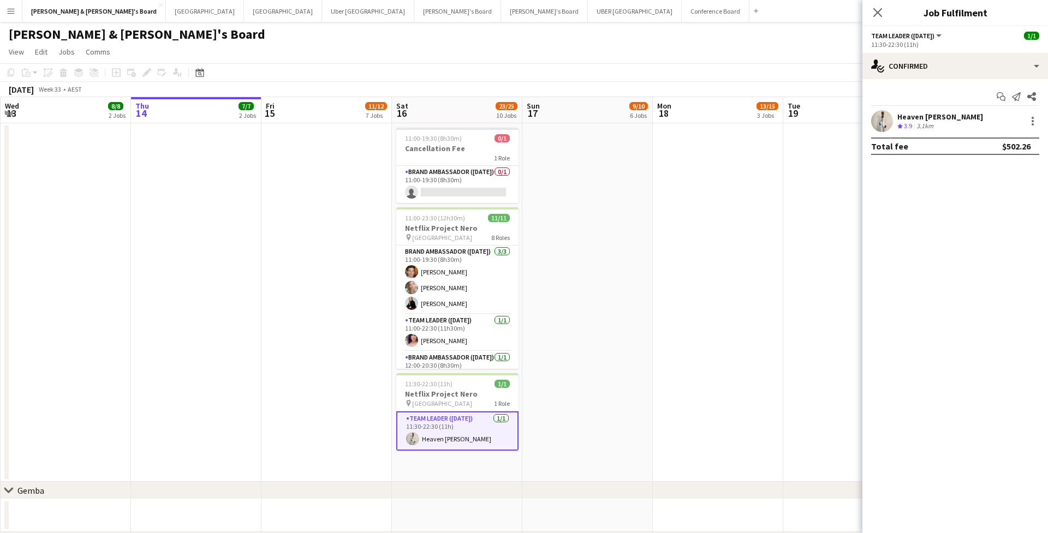
click at [945, 113] on div "Heaven [PERSON_NAME]" at bounding box center [940, 117] width 86 height 10
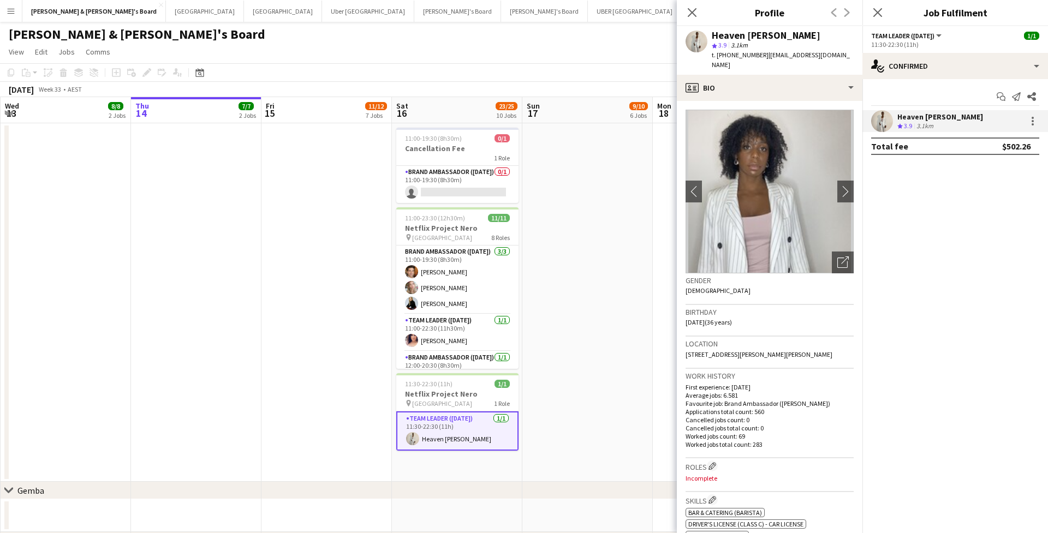
click at [524, 23] on div "[PERSON_NAME] & [PERSON_NAME]'s Board user user user" at bounding box center [524, 32] width 1048 height 21
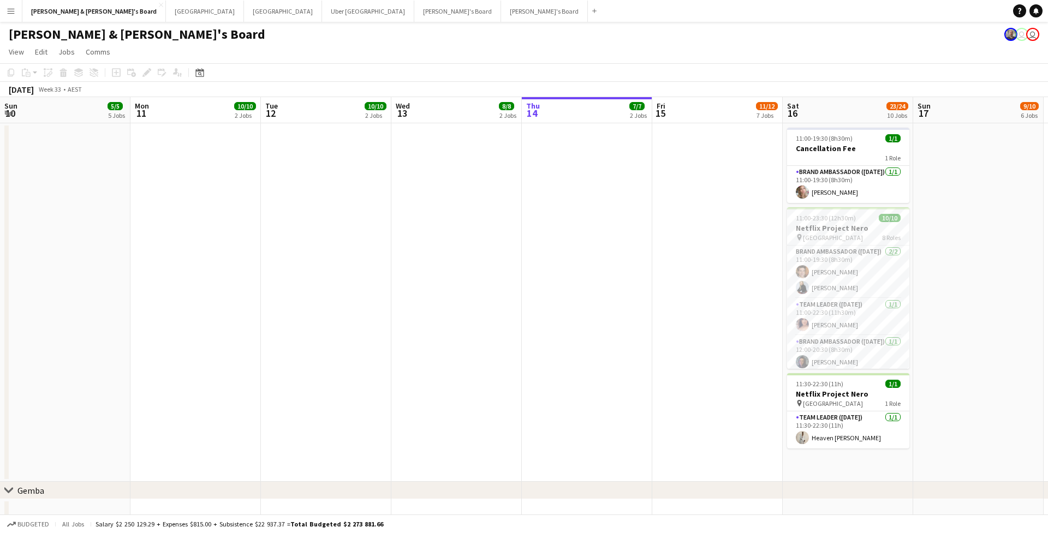
scroll to position [0, 278]
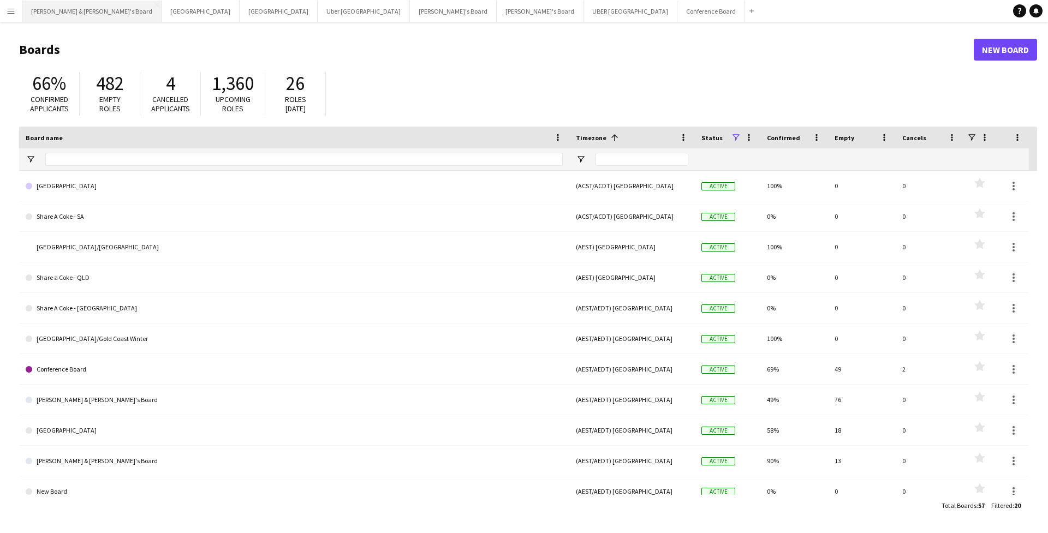
click at [58, 16] on button "[PERSON_NAME] & [PERSON_NAME]'s Board Close" at bounding box center [91, 11] width 139 height 21
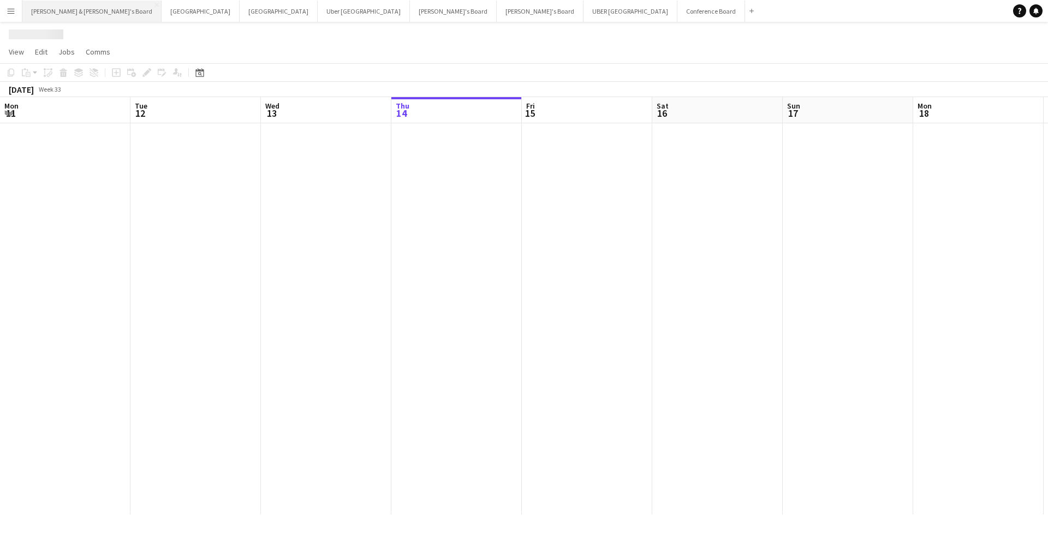
scroll to position [0, 261]
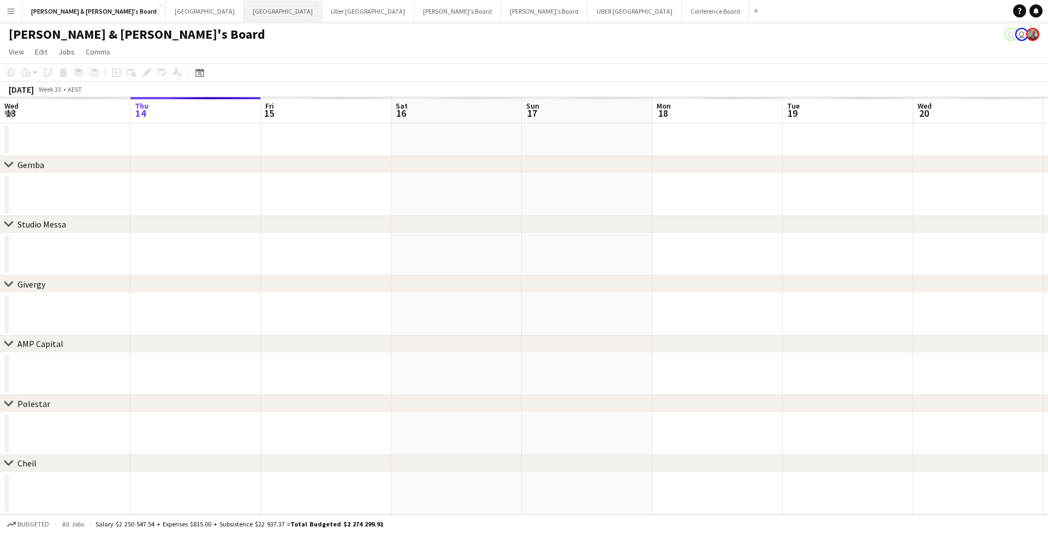
click at [244, 13] on button "Melbourne Close" at bounding box center [283, 11] width 78 height 21
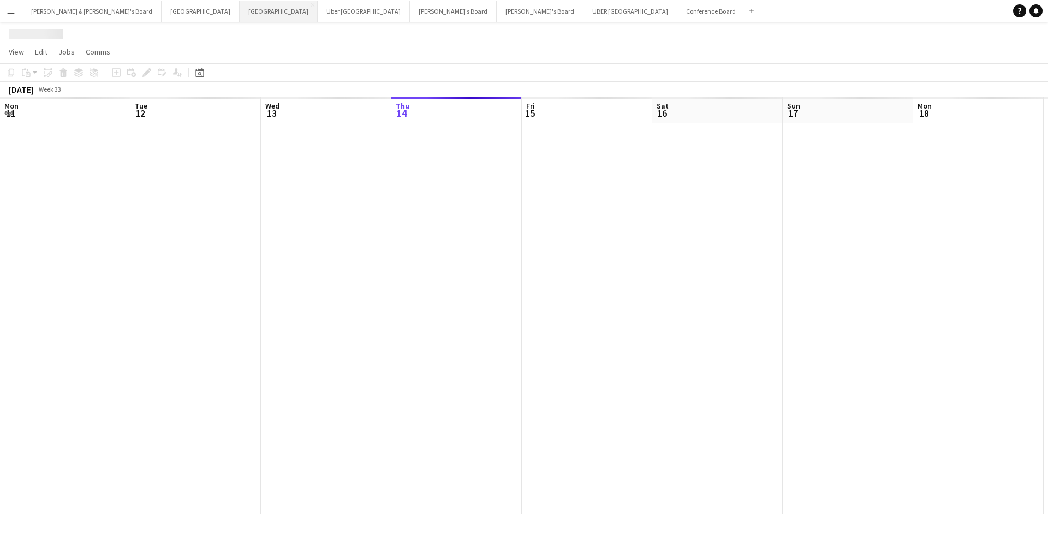
scroll to position [0, 261]
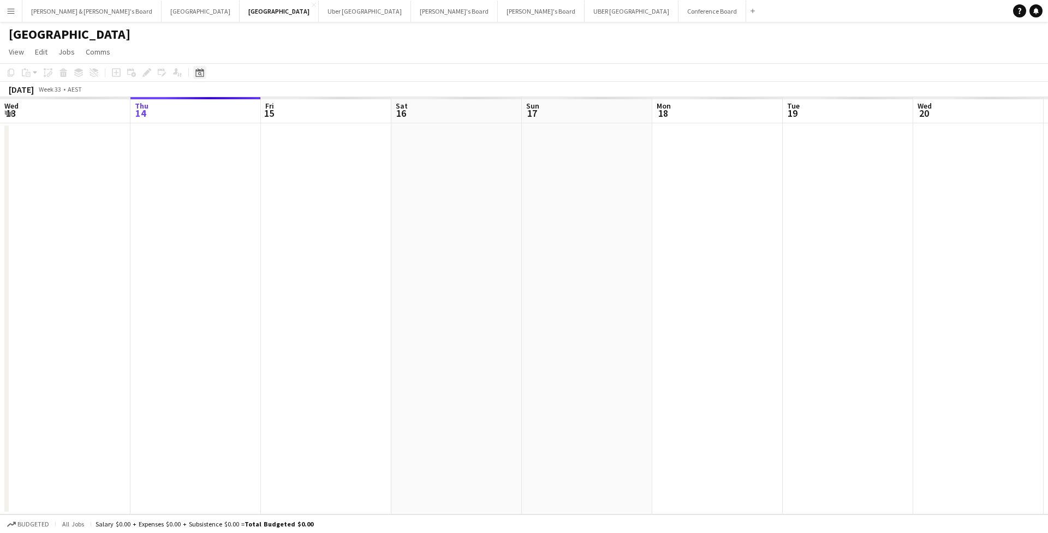
click at [196, 74] on icon at bounding box center [199, 72] width 8 height 9
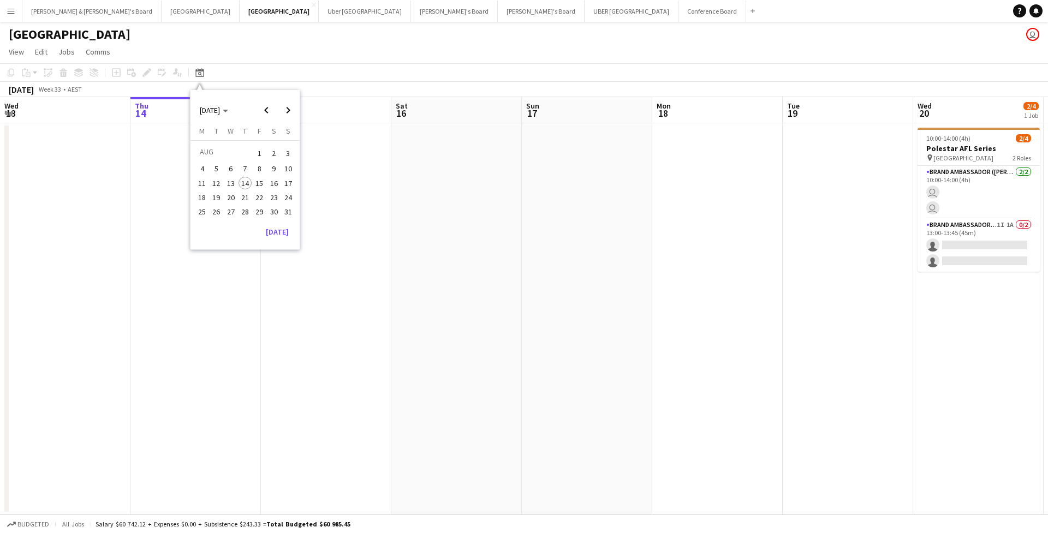
click at [273, 193] on span "23" at bounding box center [273, 197] width 13 height 13
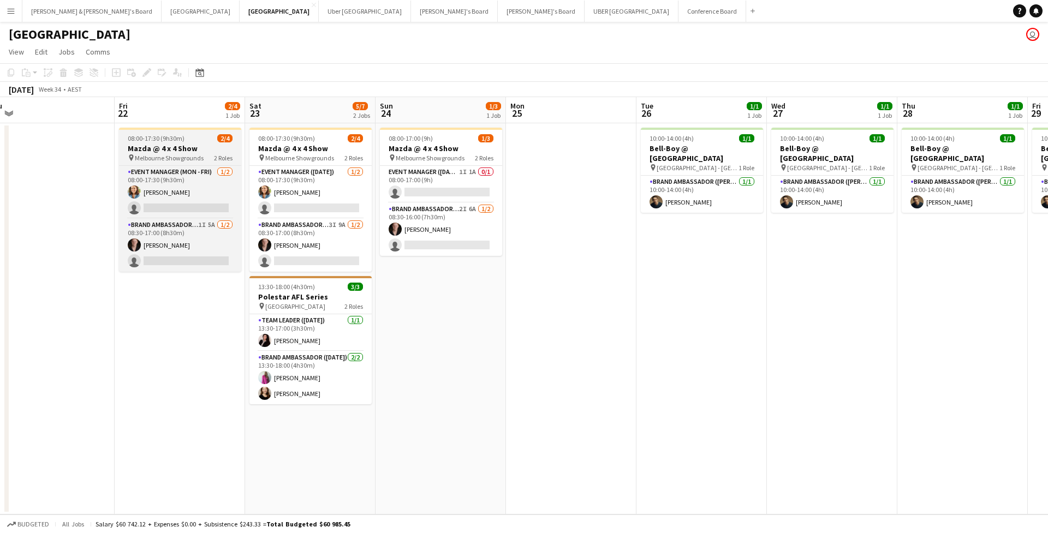
scroll to position [0, 539]
click at [146, 161] on span "Melbourne Showgrounds" at bounding box center [167, 158] width 69 height 8
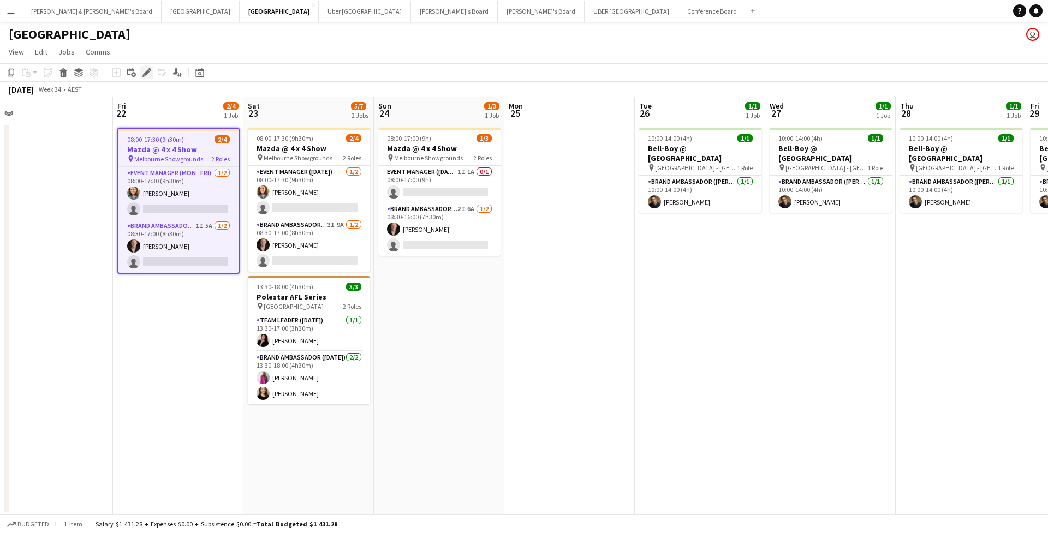
click at [146, 73] on icon at bounding box center [146, 73] width 6 height 6
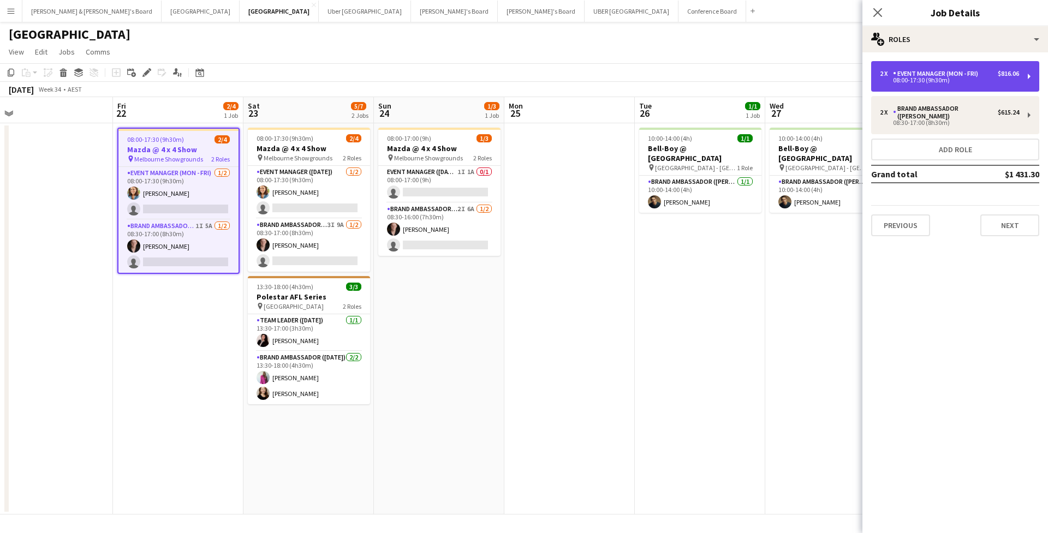
click at [926, 86] on div "2 x Event Manager (Mon - Fri) $816.06 08:00-17:30 (9h30m)" at bounding box center [955, 76] width 168 height 31
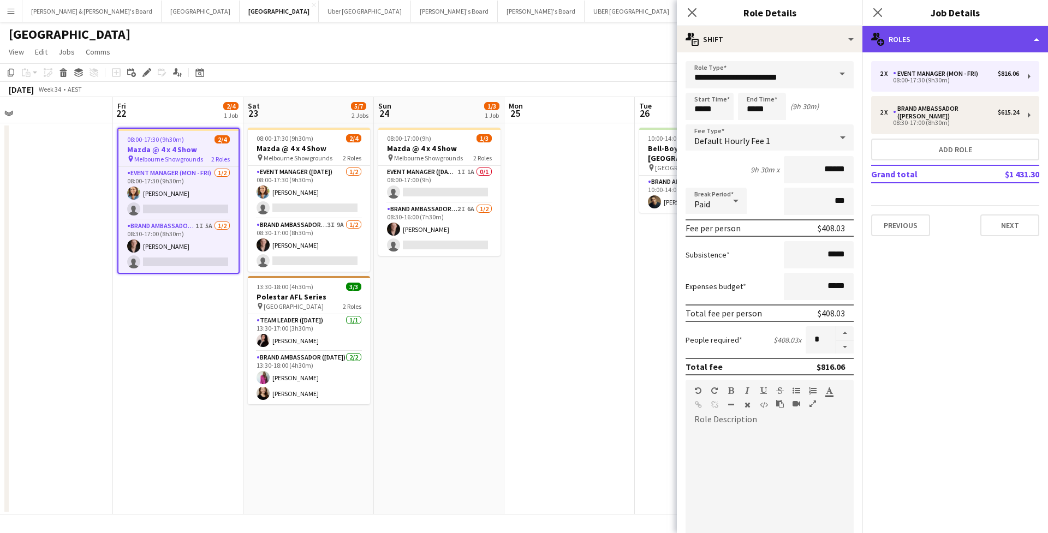
click at [921, 32] on div "multiple-users-add Roles" at bounding box center [954, 39] width 185 height 26
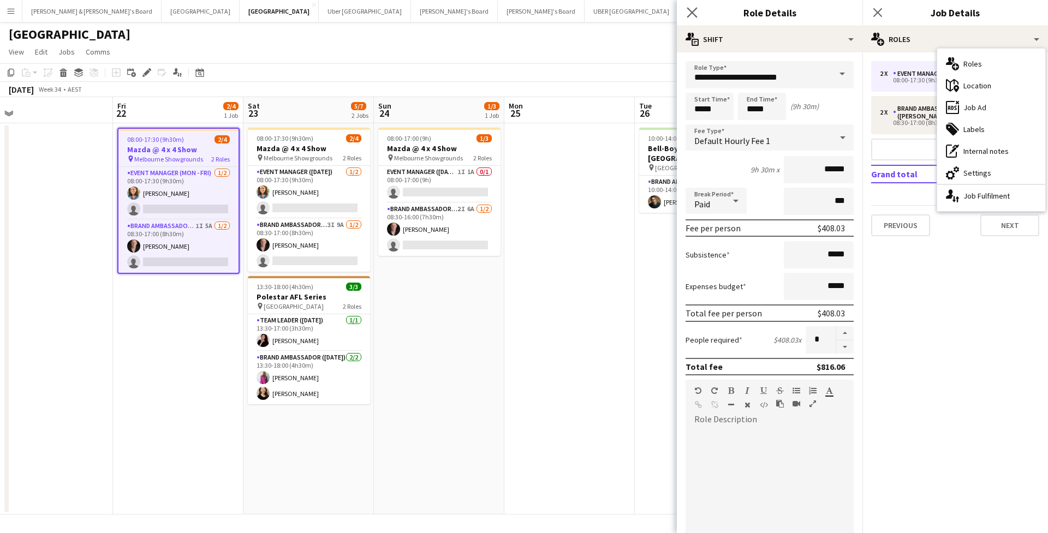
click at [689, 6] on app-icon "Close pop-in" at bounding box center [692, 13] width 16 height 16
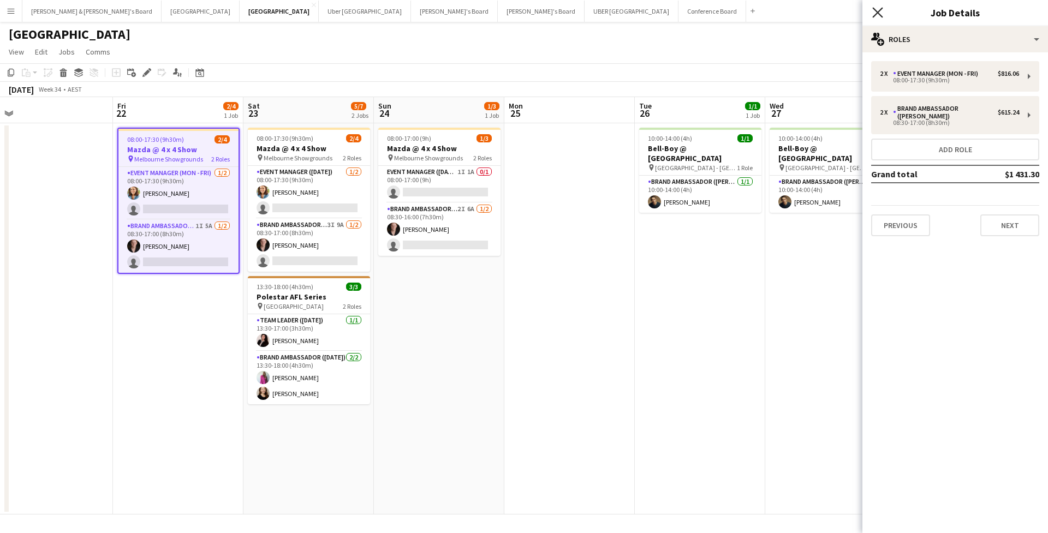
click at [877, 15] on icon "Close pop-in" at bounding box center [877, 12] width 10 height 10
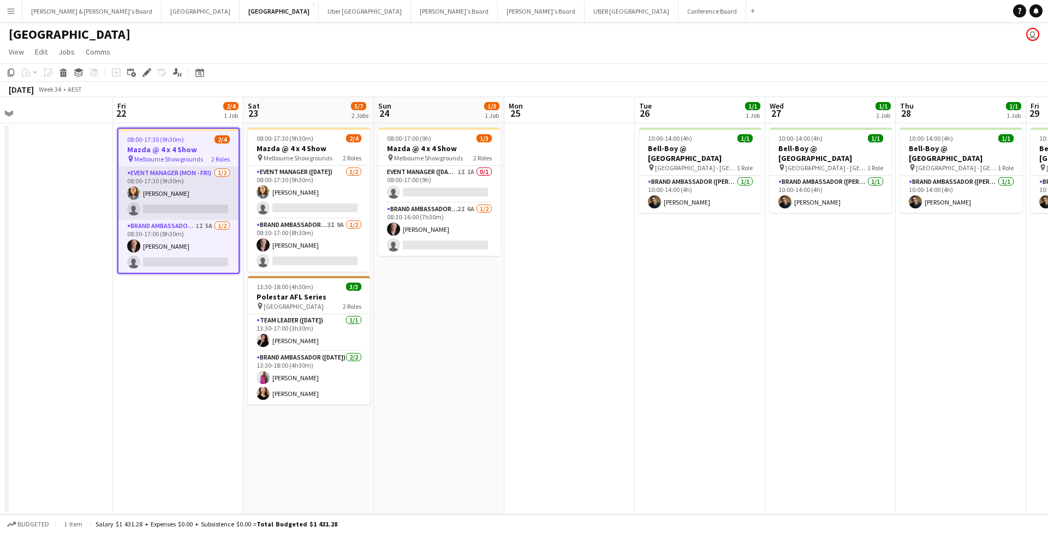
click at [160, 195] on app-card-role "Event Manager (Mon - Fri) [DATE] 08:00-17:30 (9h30m) [PERSON_NAME] single-neutr…" at bounding box center [178, 193] width 120 height 53
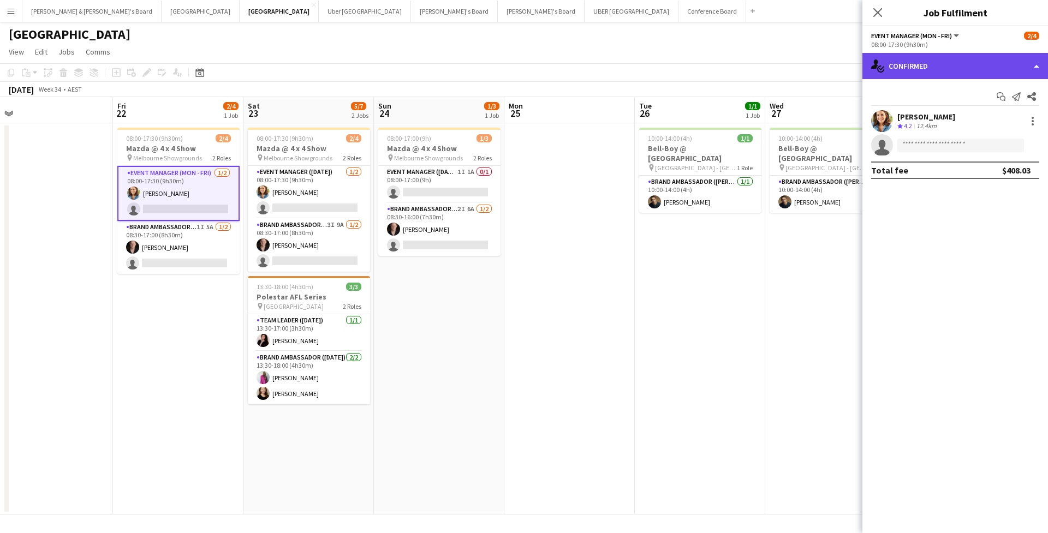
click at [906, 66] on div "single-neutral-actions-check-2 Confirmed" at bounding box center [954, 66] width 185 height 26
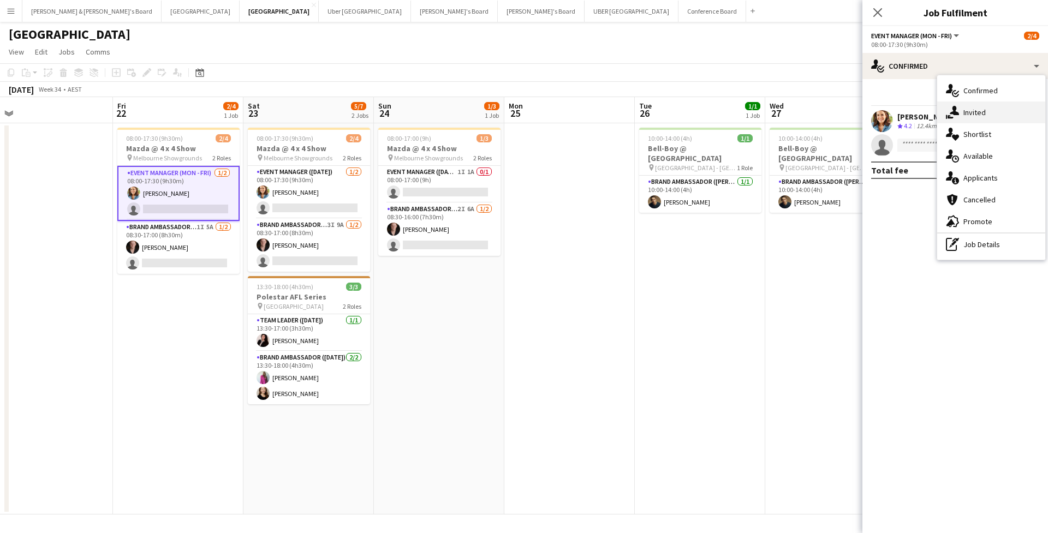
click at [973, 105] on div "single-neutral-actions-share-1 Invited" at bounding box center [991, 112] width 108 height 22
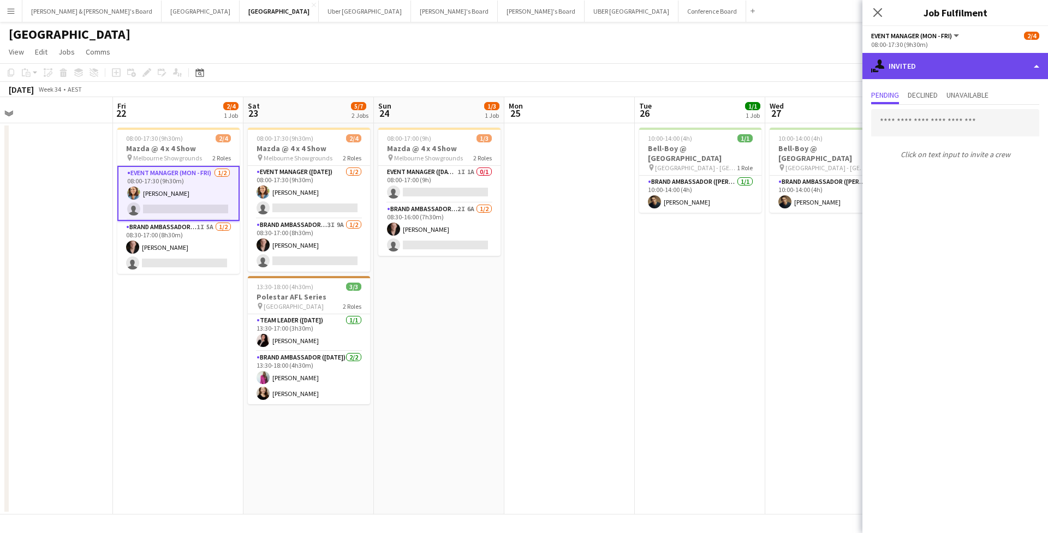
click at [947, 69] on div "single-neutral-actions-share-1 Invited" at bounding box center [954, 66] width 185 height 26
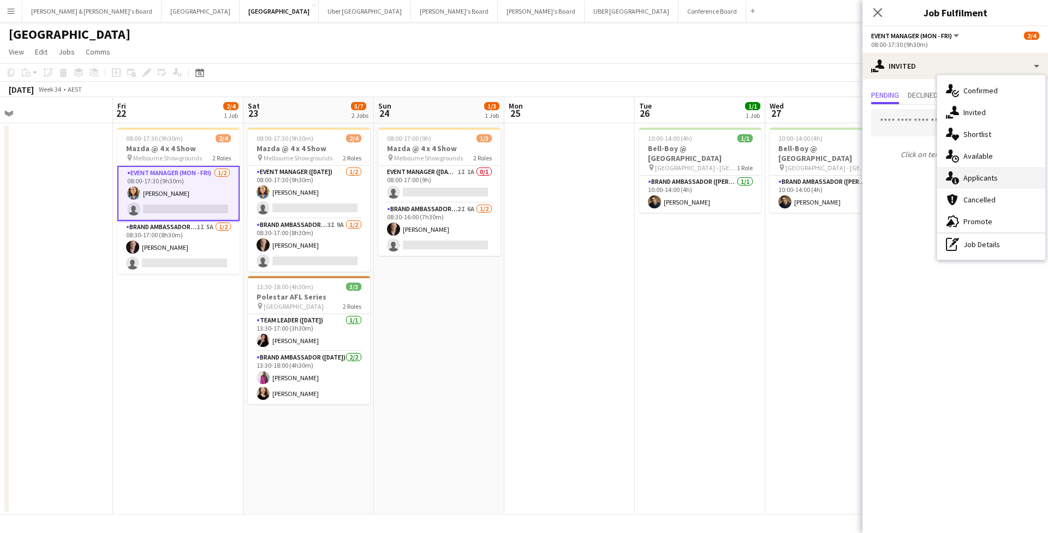
click at [1004, 171] on div "single-neutral-actions-information Applicants" at bounding box center [991, 178] width 108 height 22
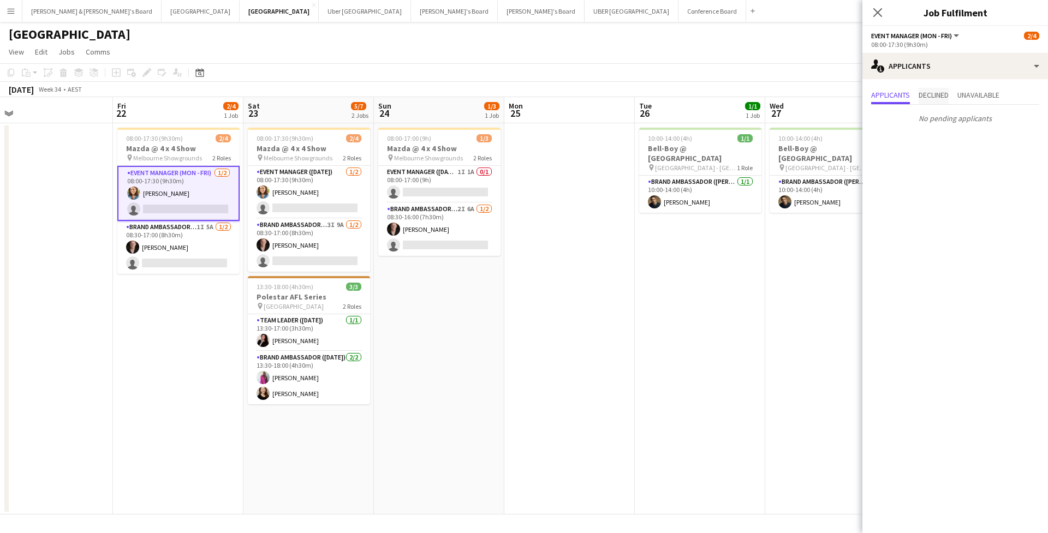
click at [933, 101] on span "Declined" at bounding box center [933, 96] width 30 height 16
click at [878, 10] on icon "Close pop-in" at bounding box center [877, 12] width 10 height 10
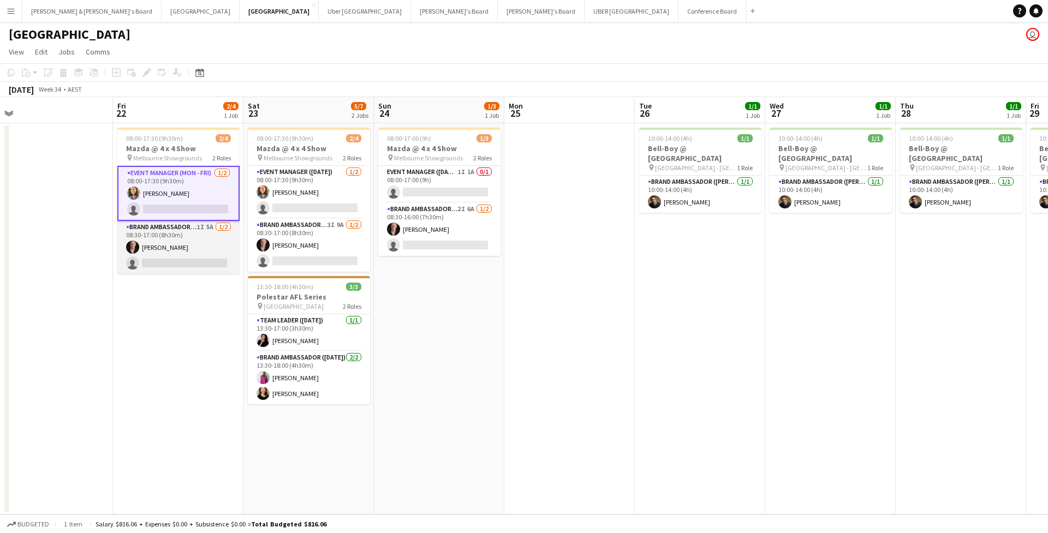
click at [166, 260] on app-card-role "Brand Ambassador (Mon - Fri) 1I 5A [DATE] 08:30-17:00 (8h30m) [PERSON_NAME] sin…" at bounding box center [178, 247] width 122 height 53
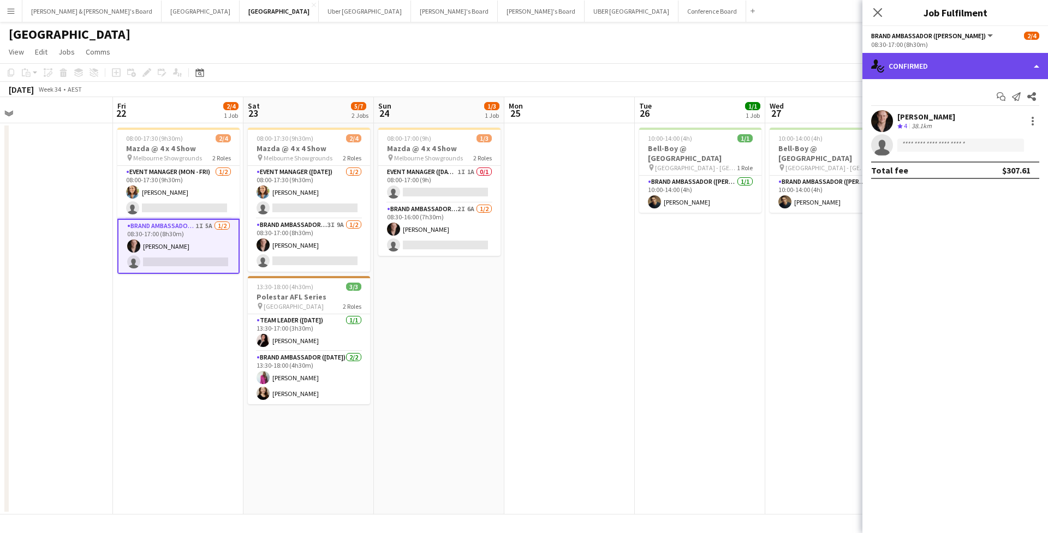
click at [927, 68] on div "single-neutral-actions-check-2 Confirmed" at bounding box center [954, 66] width 185 height 26
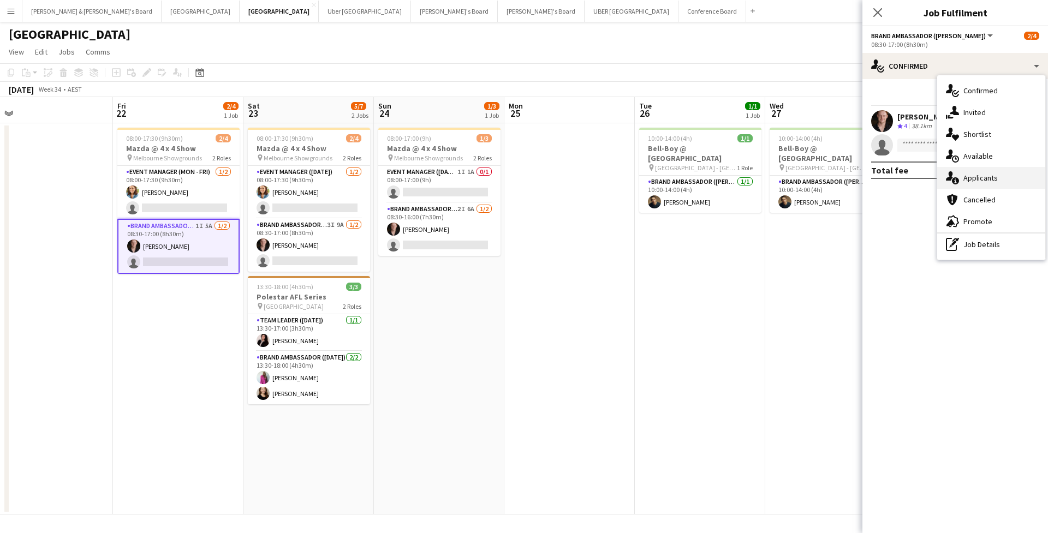
click at [973, 170] on div "single-neutral-actions-information Applicants" at bounding box center [991, 178] width 108 height 22
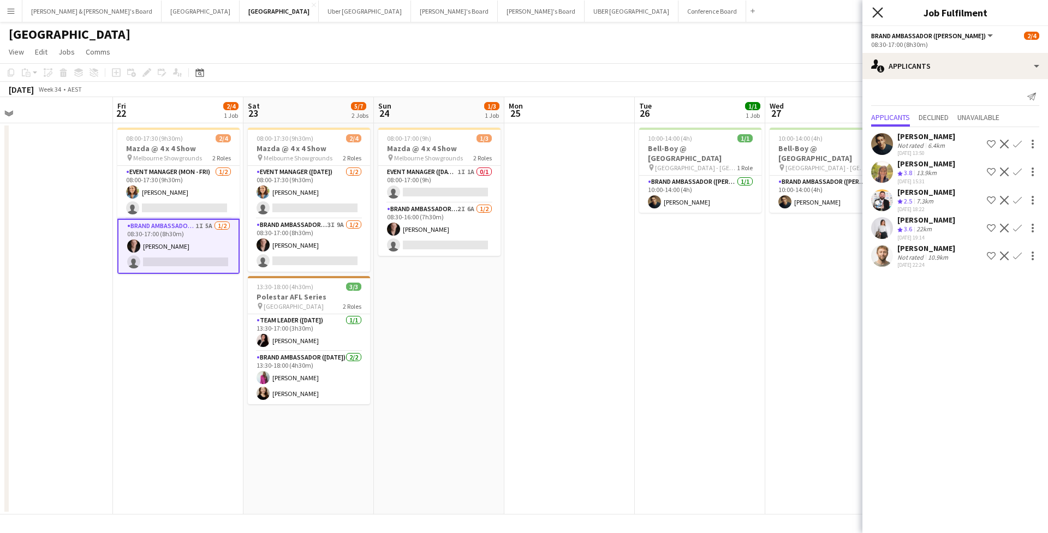
click at [878, 13] on icon "Close pop-in" at bounding box center [877, 12] width 10 height 10
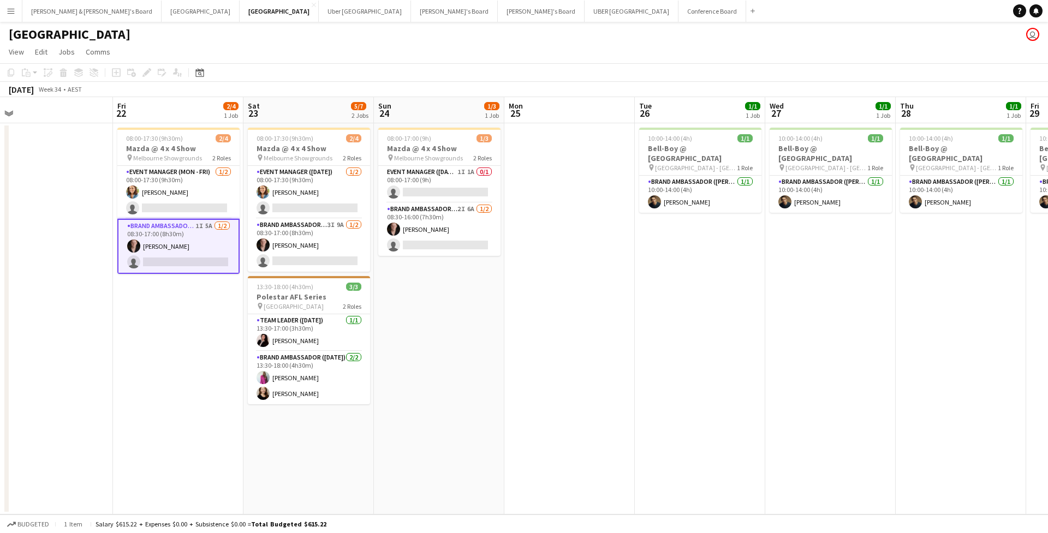
click at [569, 59] on app-page-menu "View Day view expanded Day view collapsed Month view Date picker Jump to [DATE]…" at bounding box center [524, 53] width 1048 height 21
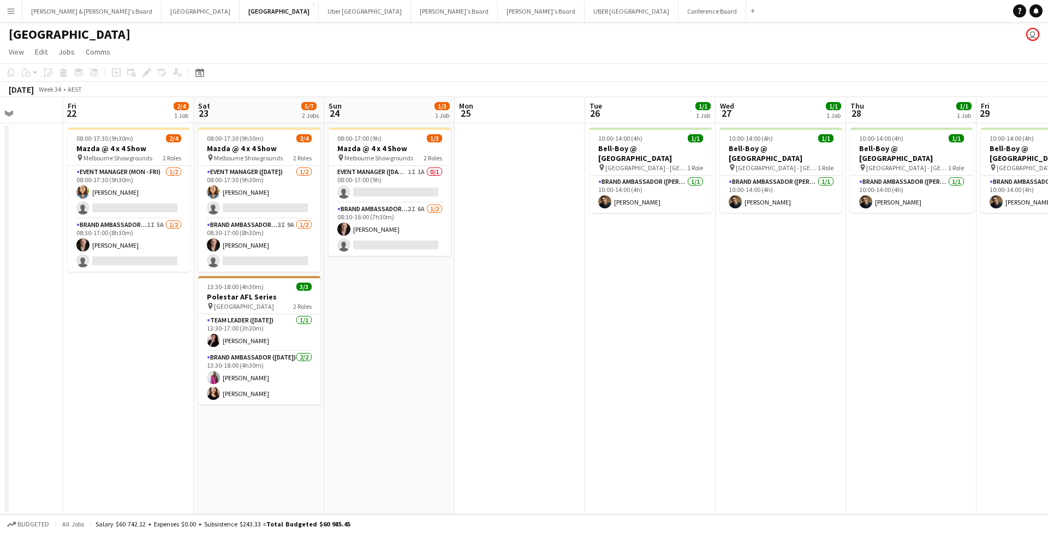
scroll to position [0, 327]
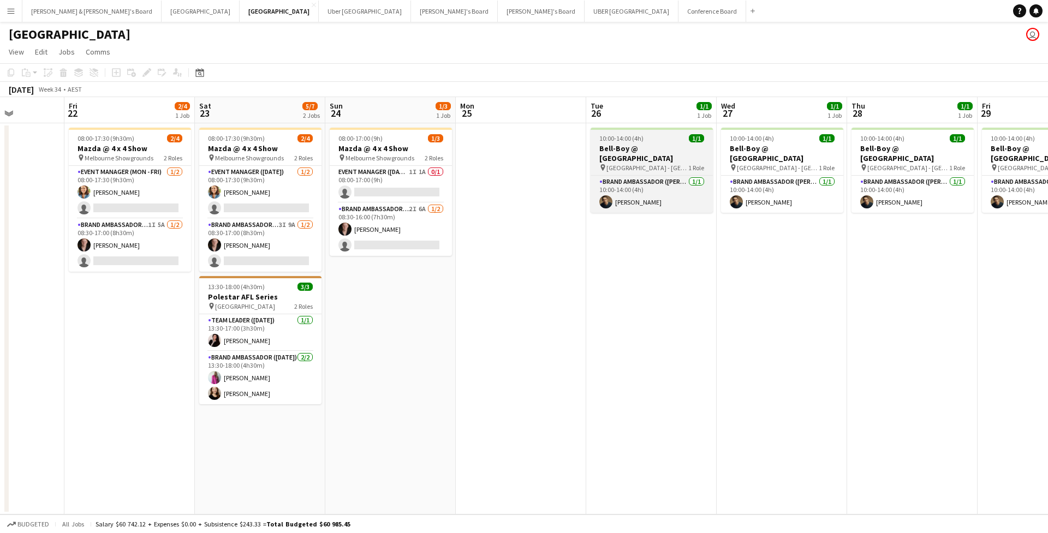
click at [605, 142] on span "10:00-14:00 (4h)" at bounding box center [621, 138] width 44 height 8
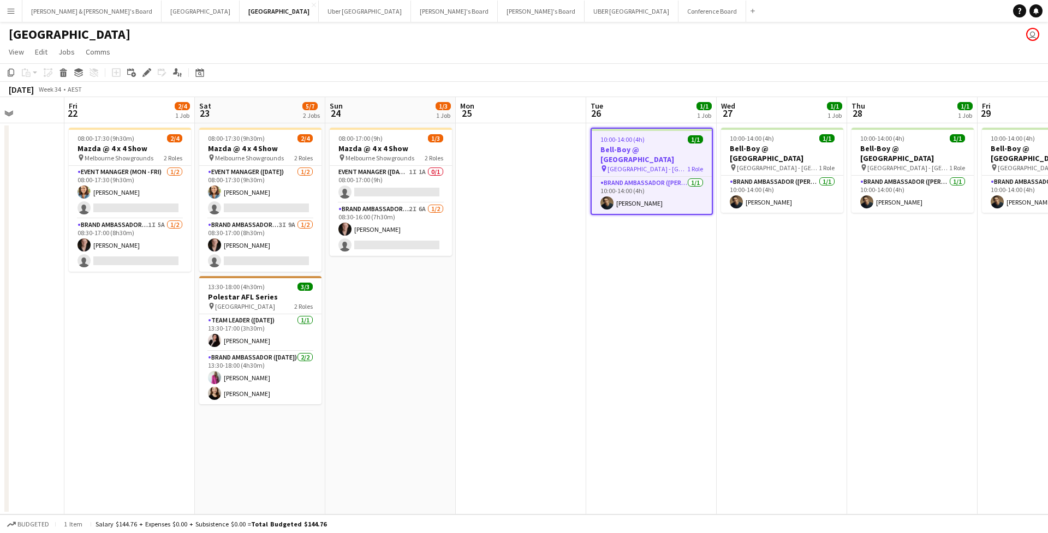
click at [639, 143] on span "10:00-14:00 (4h)" at bounding box center [622, 139] width 44 height 8
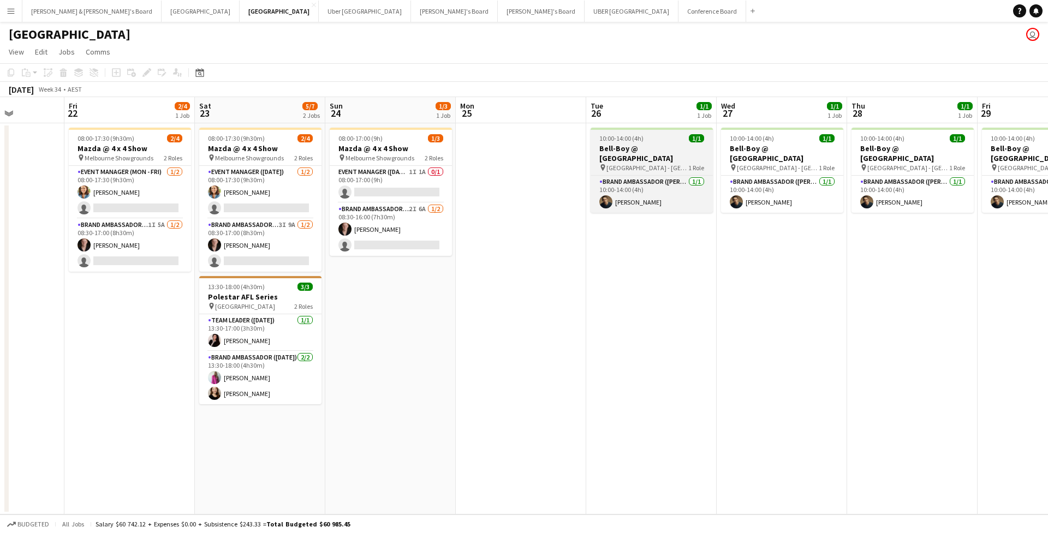
click at [639, 143] on app-job-card "10:00-14:00 (4h) 1/1 Bell-Boy @ [GEOGRAPHIC_DATA] pin Ormond House - Melbourne …" at bounding box center [651, 170] width 122 height 85
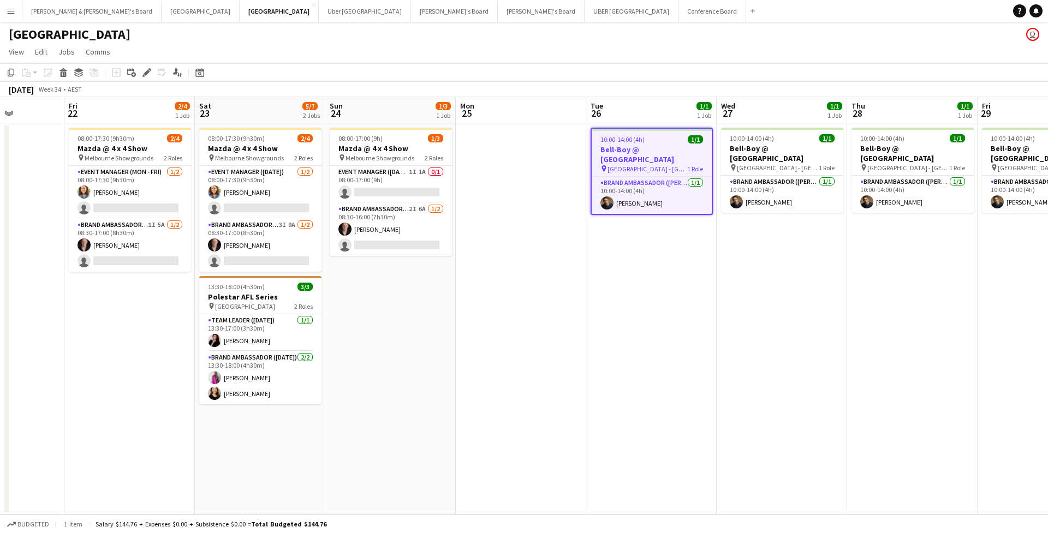
click at [655, 206] on app-date-cell "10:00-14:00 (4h) 1/1 Bell-Boy @ [GEOGRAPHIC_DATA] pin Ormond House - Melbourne …" at bounding box center [651, 318] width 130 height 391
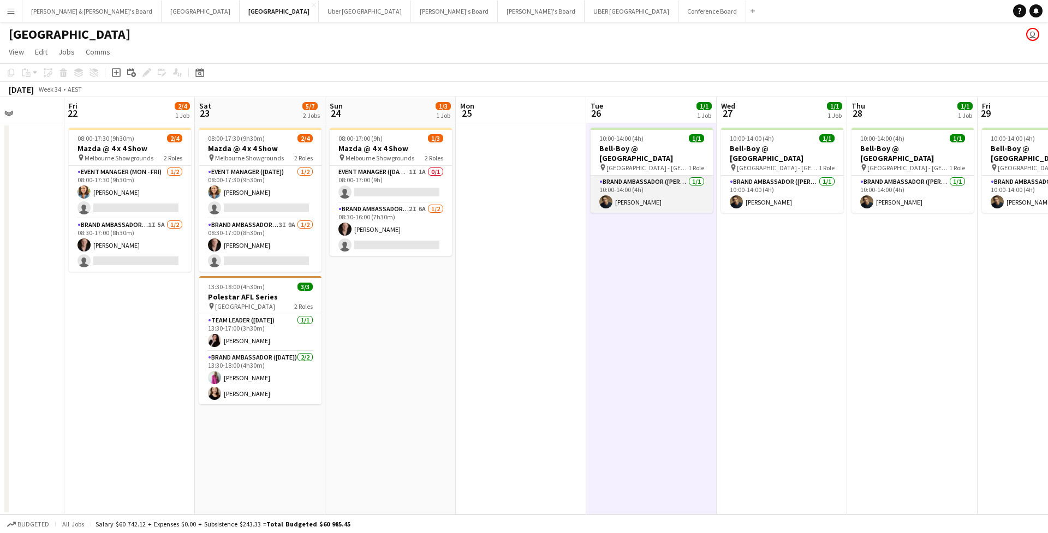
click at [654, 188] on app-card-role "Brand Ambassador (Mon - Fri) [DATE] 10:00-14:00 (4h) [PERSON_NAME]" at bounding box center [651, 194] width 122 height 37
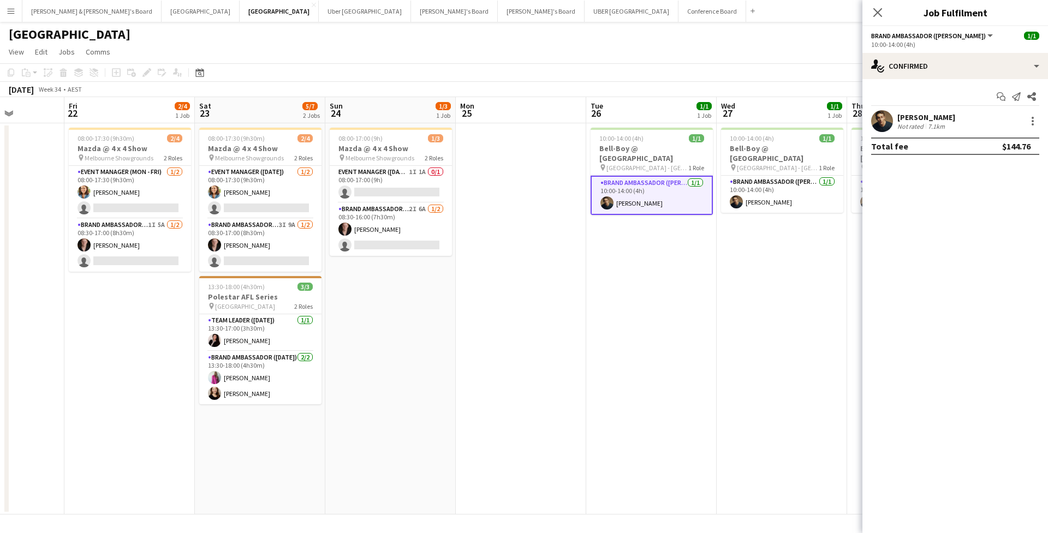
click at [923, 128] on div "Not rated" at bounding box center [911, 126] width 28 height 8
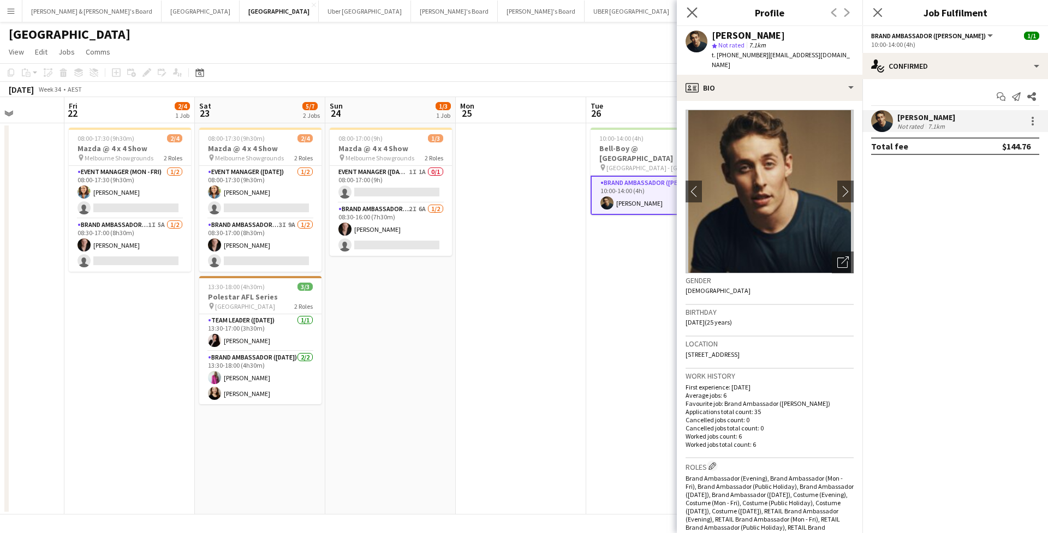
click at [686, 13] on app-icon "Close pop-in" at bounding box center [692, 13] width 16 height 16
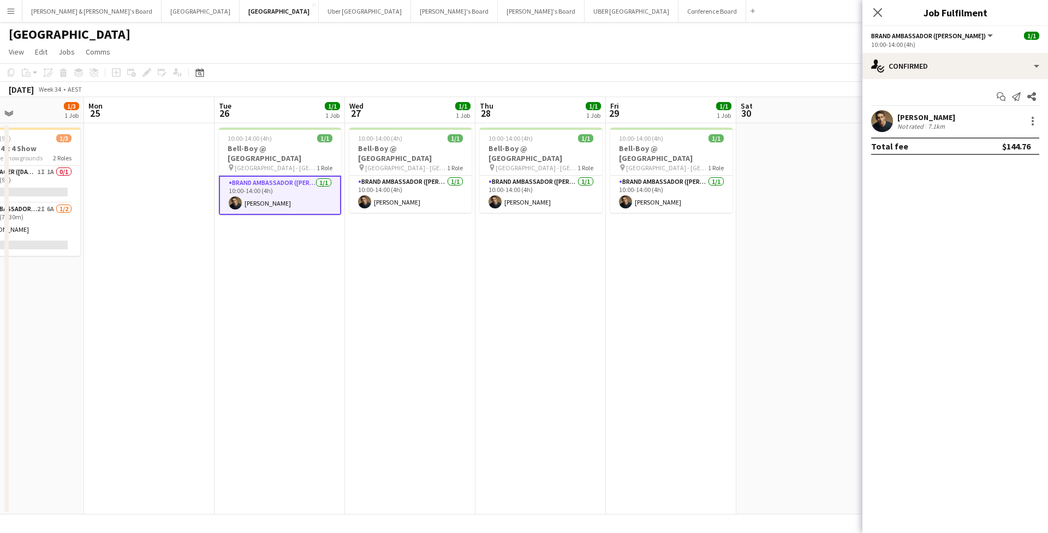
scroll to position [0, 483]
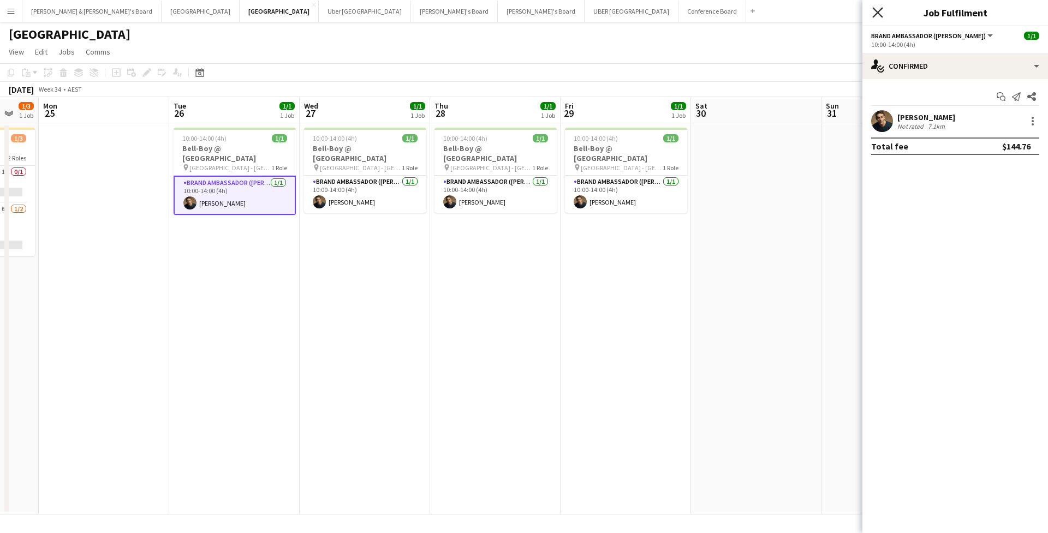
drag, startPoint x: 867, startPoint y: 15, endPoint x: 875, endPoint y: 15, distance: 7.1
click at [875, 15] on div "Close pop-in" at bounding box center [877, 12] width 31 height 25
click at [890, 9] on div "Close pop-in" at bounding box center [877, 12] width 31 height 25
click at [877, 9] on icon "Close pop-in" at bounding box center [877, 12] width 10 height 10
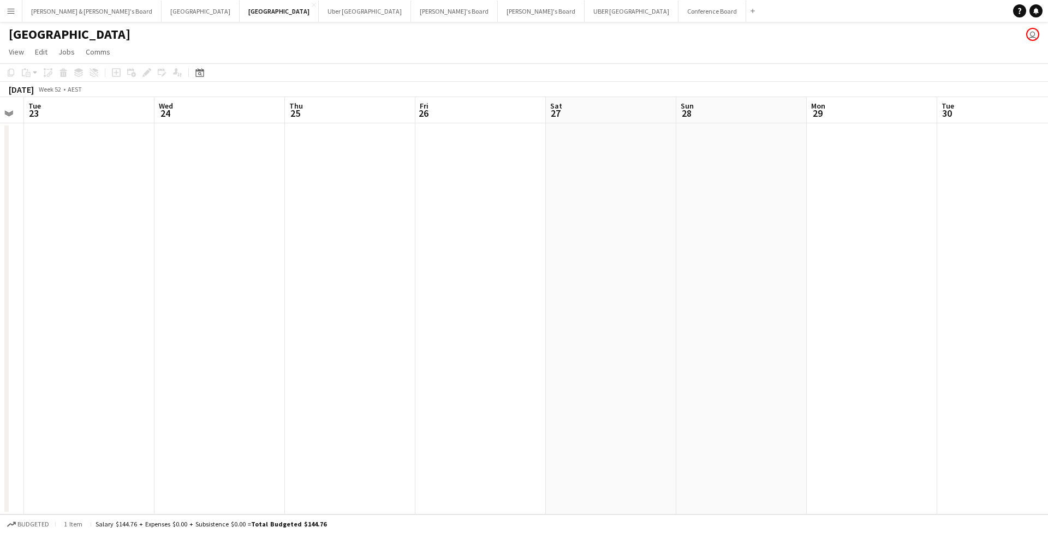
scroll to position [0, 0]
click at [411, 13] on button "Tennille's Board Close" at bounding box center [454, 11] width 87 height 21
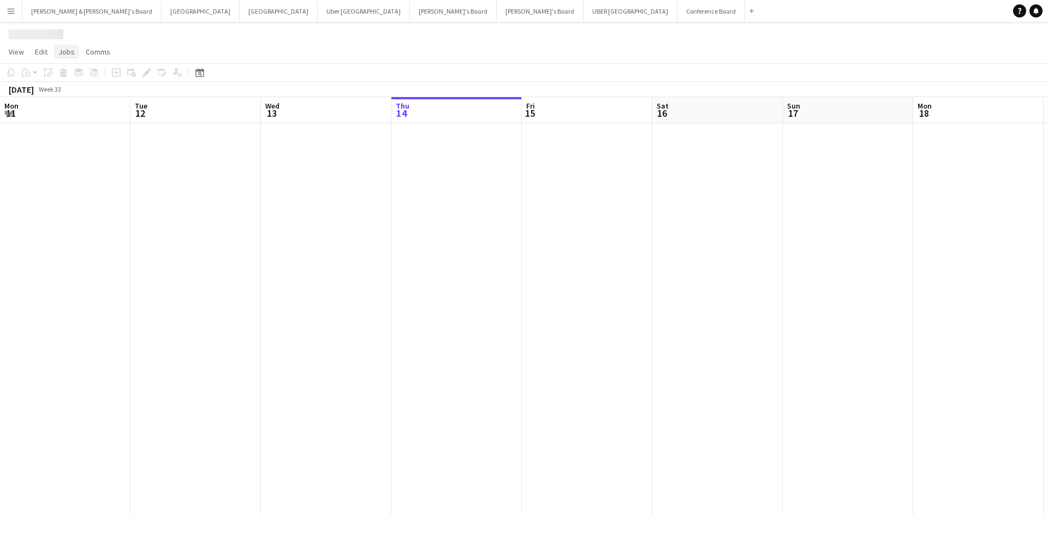
scroll to position [0, 261]
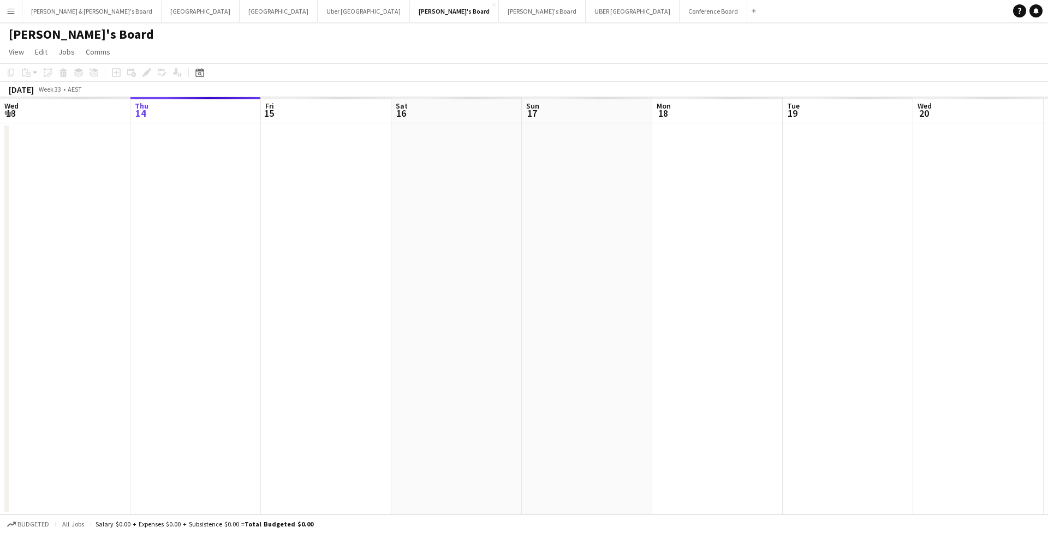
click at [19, 11] on button "Menu" at bounding box center [11, 11] width 22 height 22
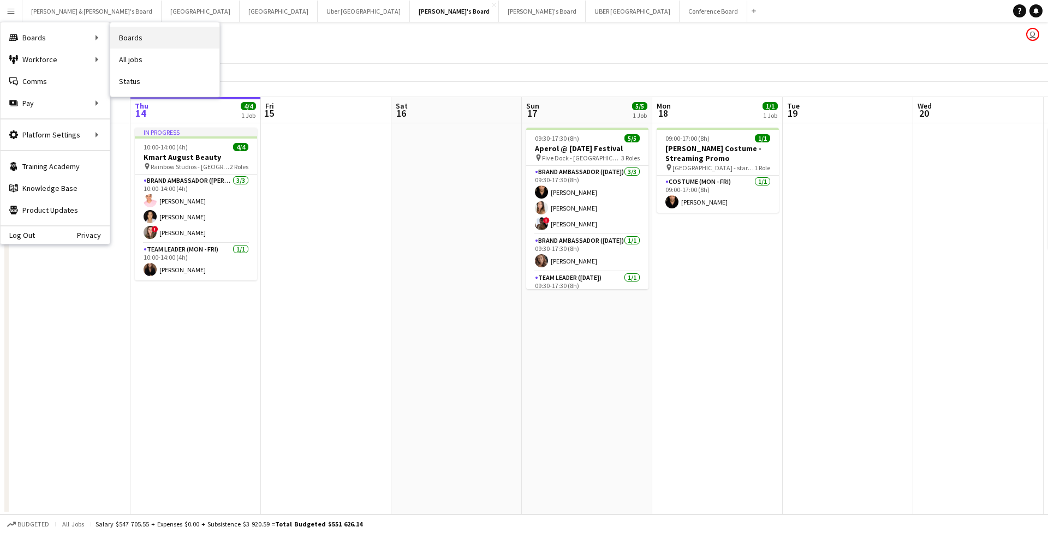
click at [135, 34] on link "Boards" at bounding box center [164, 38] width 109 height 22
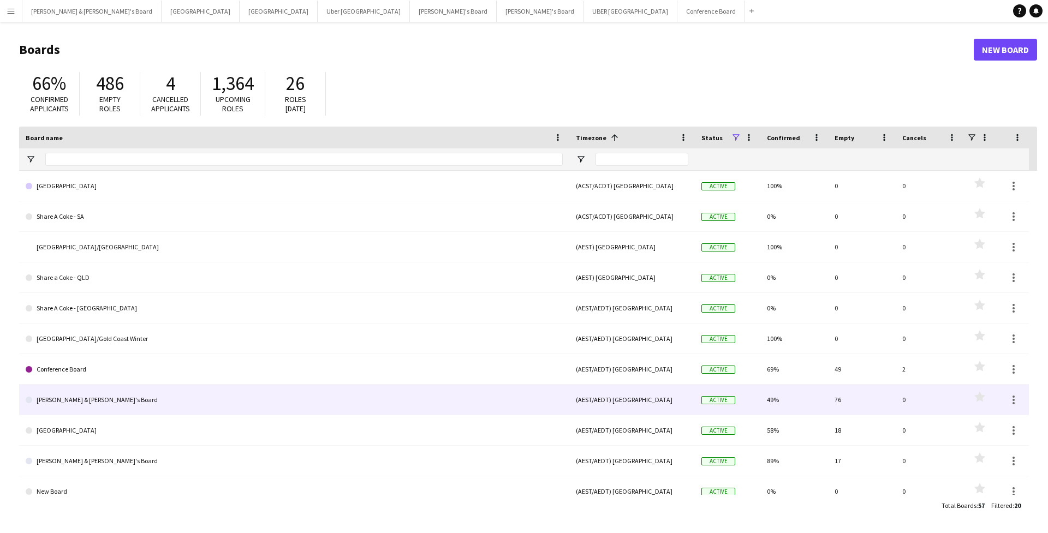
click at [105, 403] on link "[PERSON_NAME] & [PERSON_NAME]'s Board" at bounding box center [294, 400] width 537 height 31
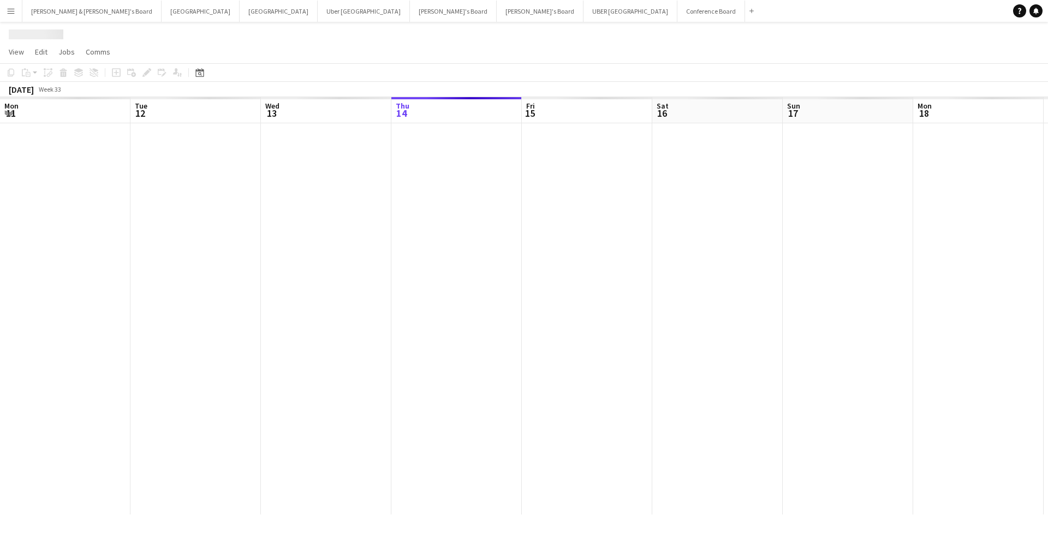
scroll to position [0, 261]
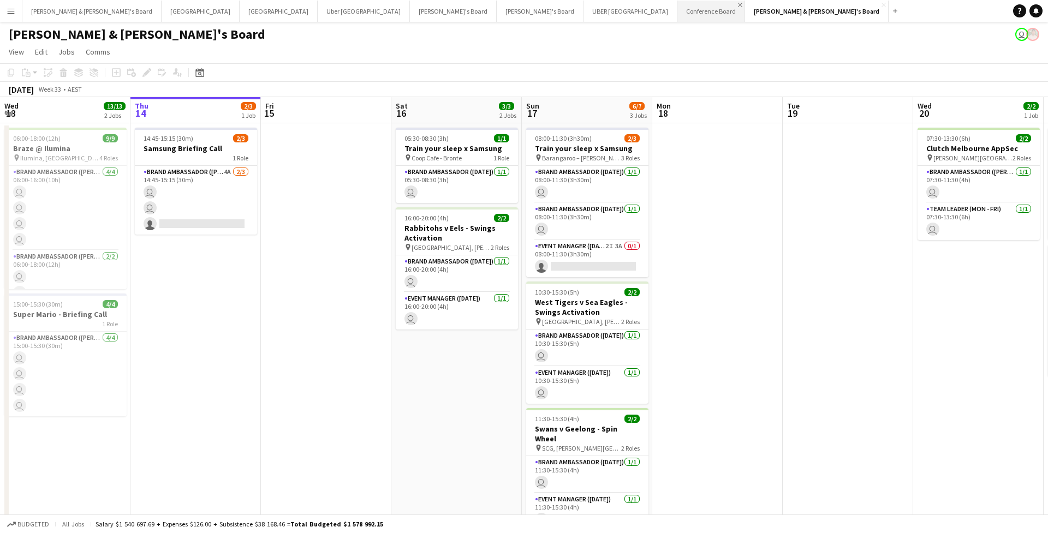
click at [738, 4] on app-icon "Close" at bounding box center [740, 5] width 4 height 4
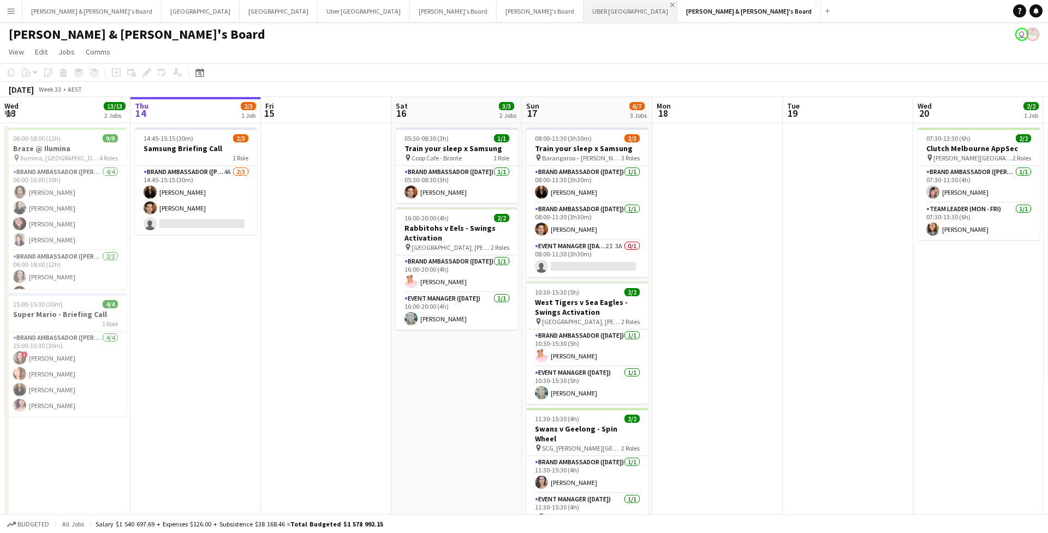
click at [670, 4] on app-icon "Close" at bounding box center [672, 5] width 4 height 4
click at [403, 3] on app-icon "Close" at bounding box center [405, 5] width 4 height 4
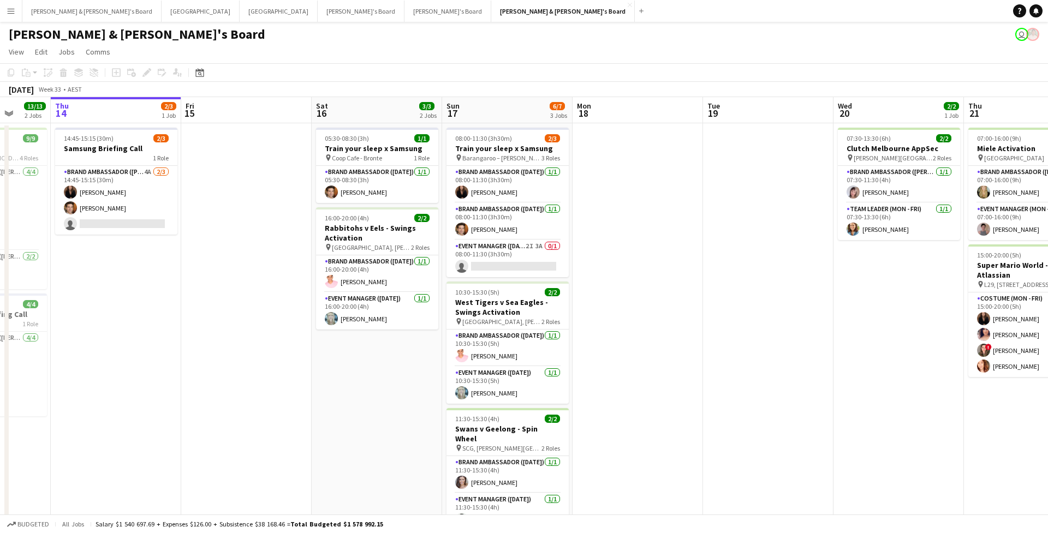
scroll to position [0, 344]
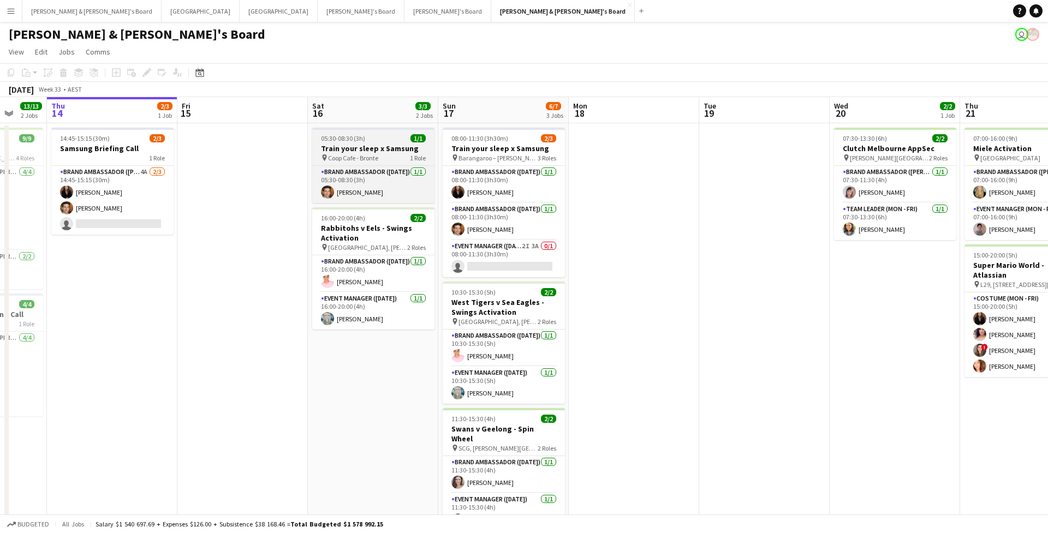
click at [396, 150] on h3 "Train your sleep x Samsung" at bounding box center [373, 148] width 122 height 10
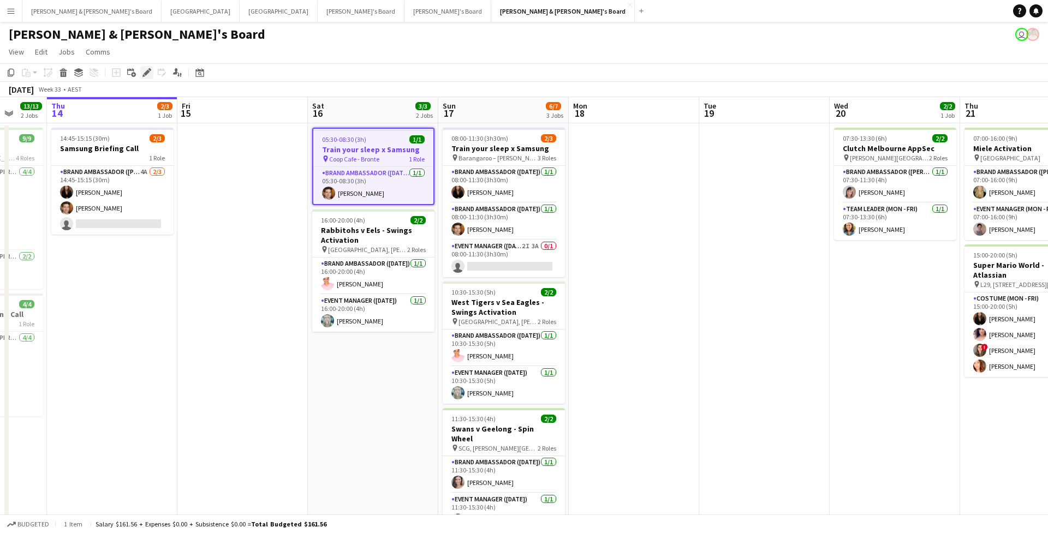
click at [148, 75] on icon "Edit" at bounding box center [146, 72] width 9 height 9
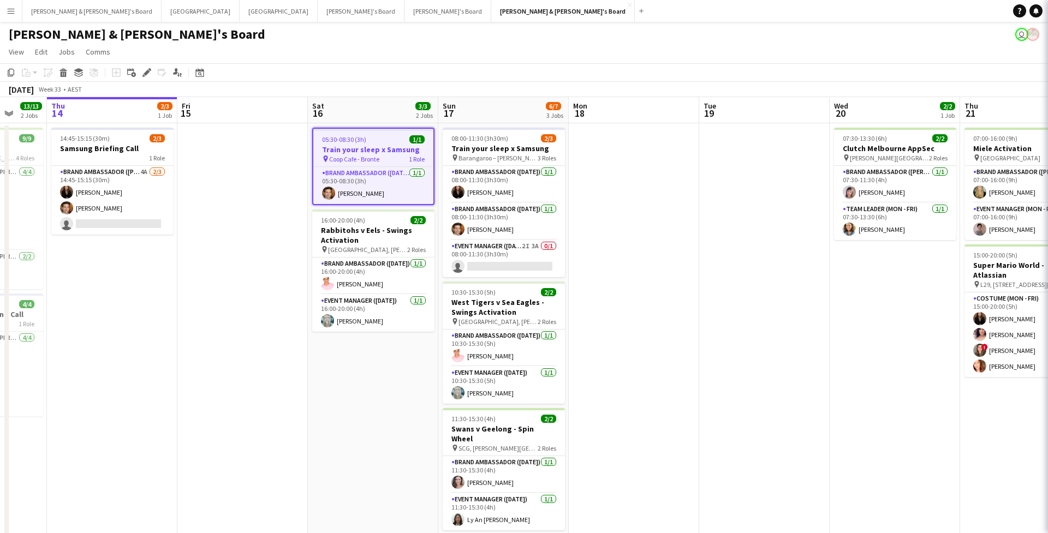
type input "**********"
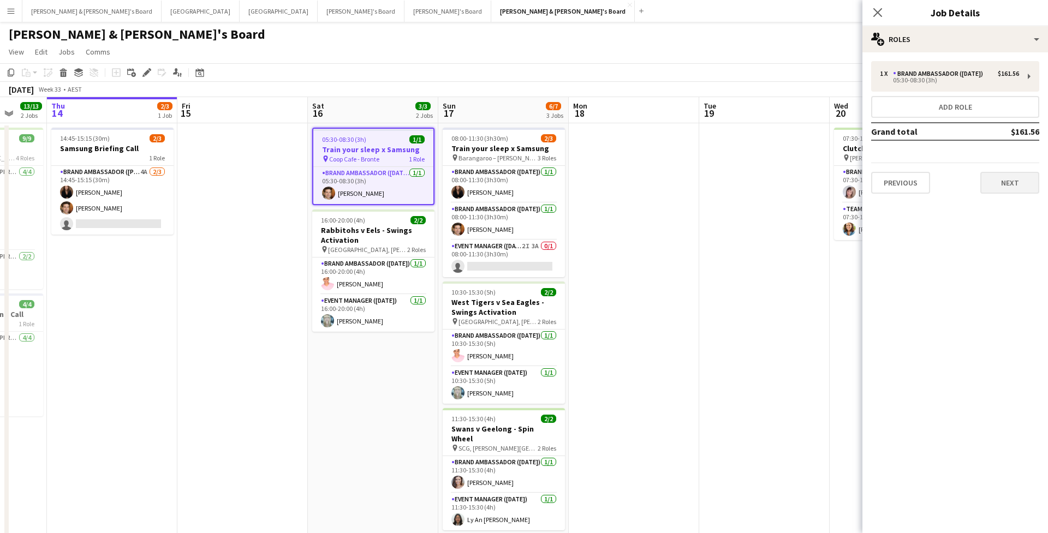
click at [1017, 184] on button "Next" at bounding box center [1009, 183] width 59 height 22
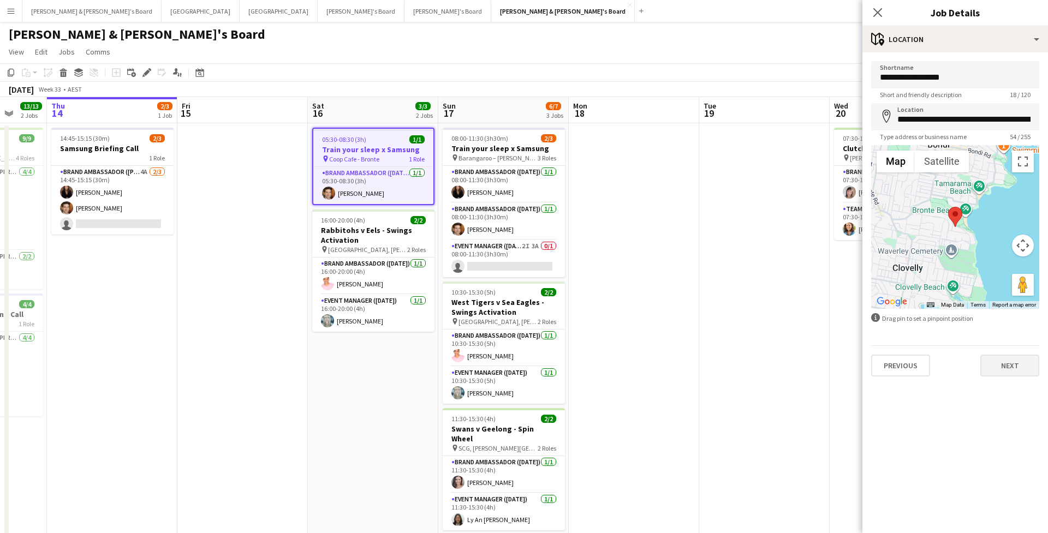
click at [1021, 366] on button "Next" at bounding box center [1009, 366] width 59 height 22
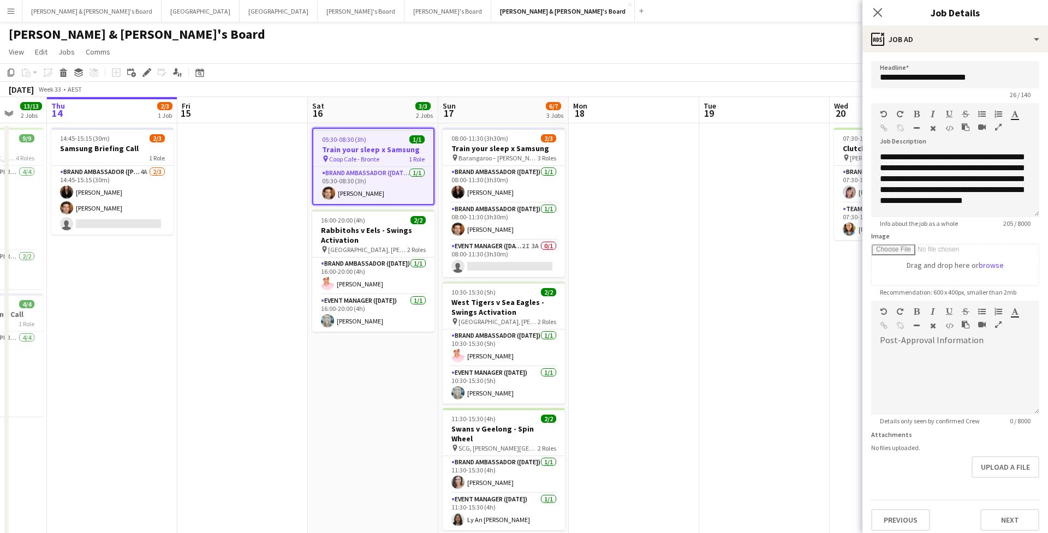
scroll to position [9, 0]
click at [876, 14] on icon at bounding box center [877, 12] width 10 height 10
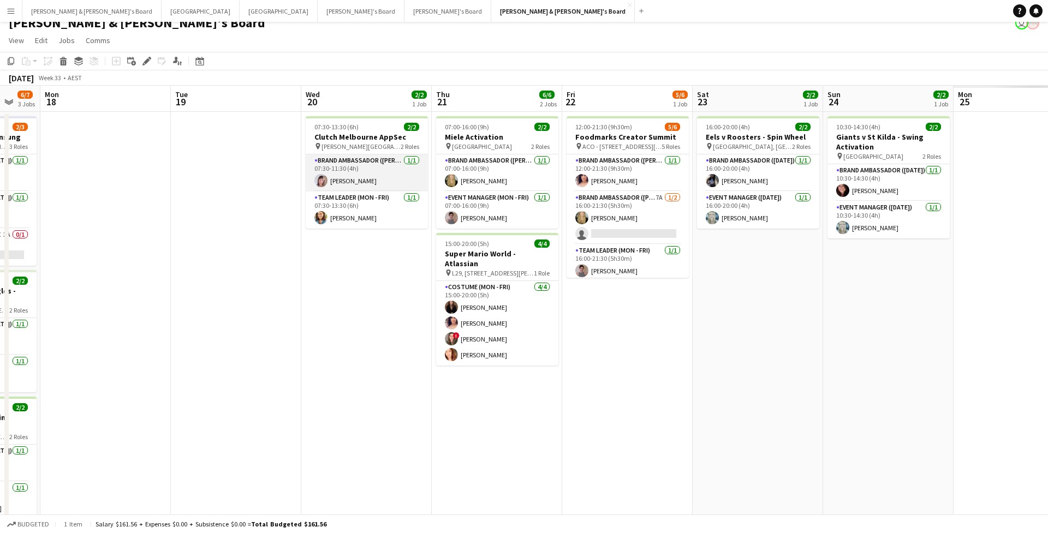
scroll to position [0, 353]
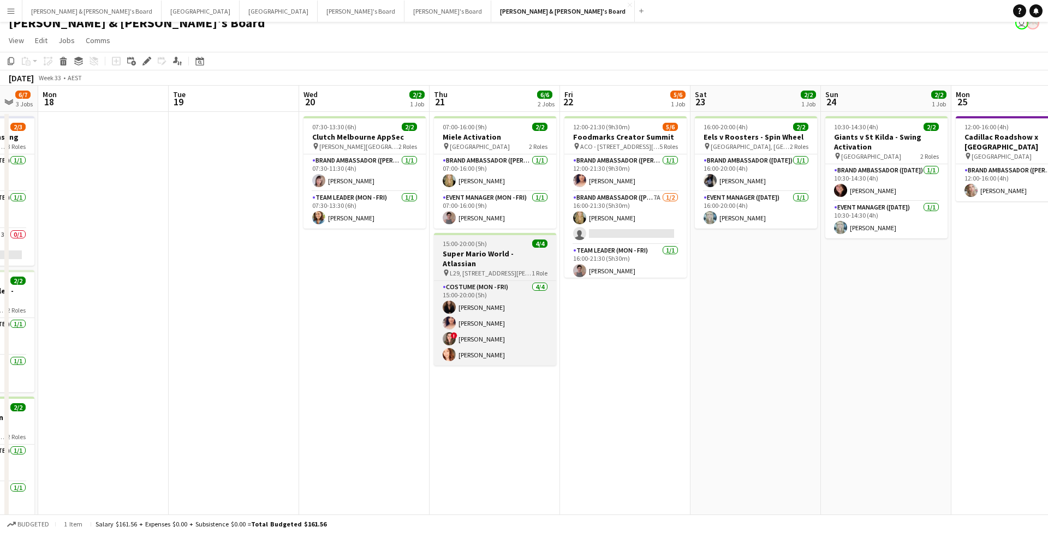
click at [501, 253] on h3 "Super Mario World - Atlassian" at bounding box center [495, 259] width 122 height 20
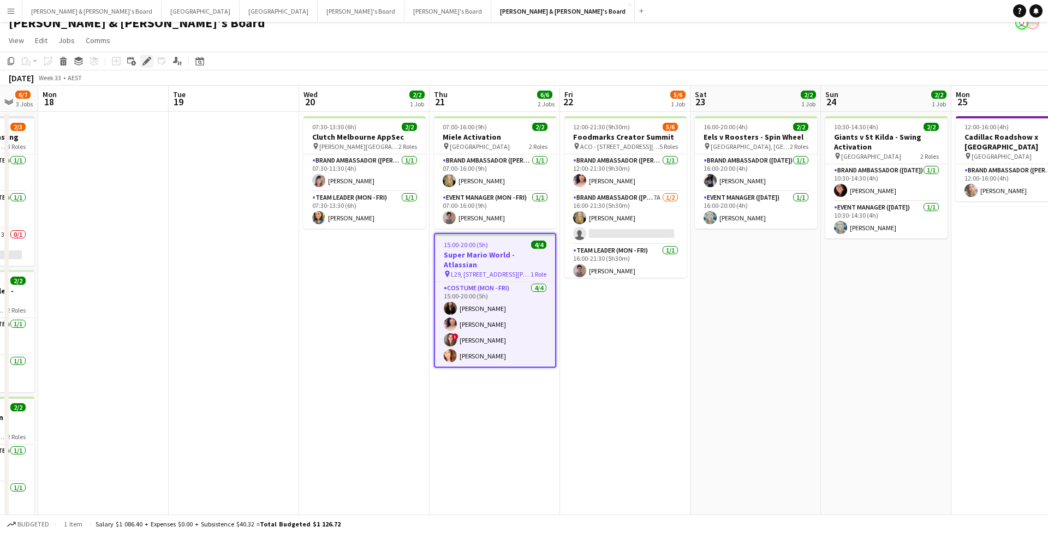
click at [142, 60] on icon "Edit" at bounding box center [146, 61] width 9 height 9
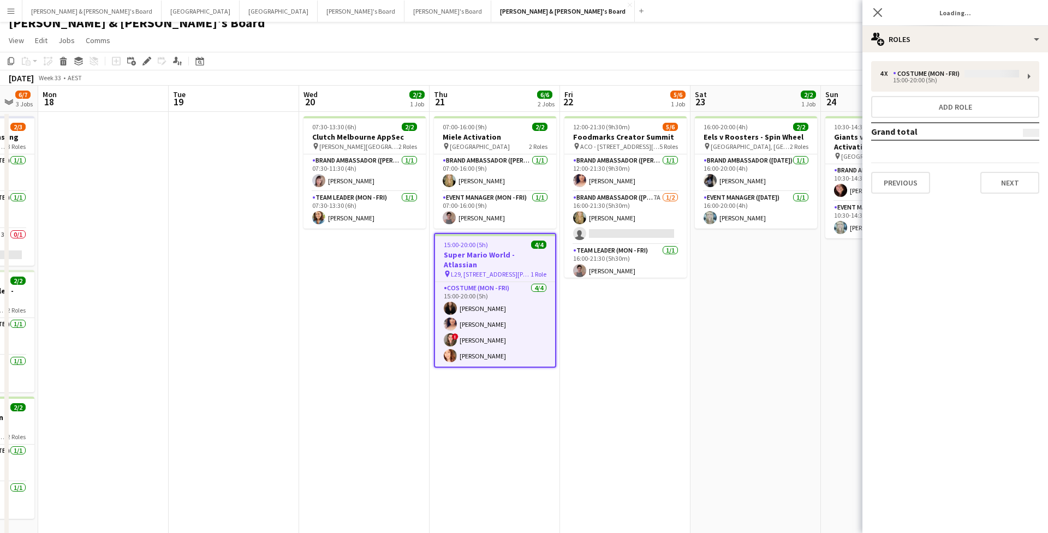
type input "**********"
click at [1005, 183] on button "Next" at bounding box center [1009, 183] width 59 height 22
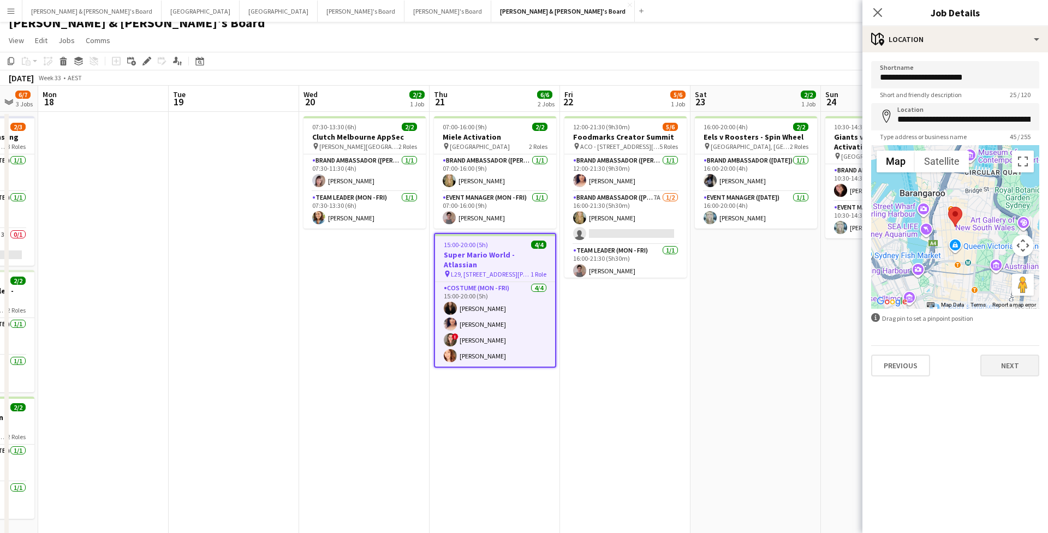
click at [1017, 365] on button "Next" at bounding box center [1009, 366] width 59 height 22
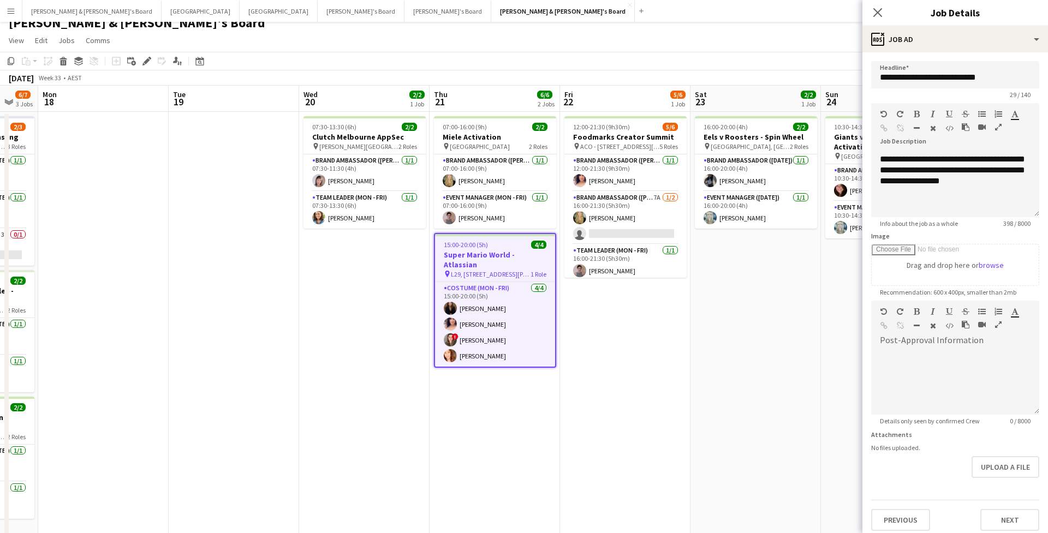
scroll to position [85, 0]
click at [877, 14] on icon "Close pop-in" at bounding box center [877, 12] width 10 height 10
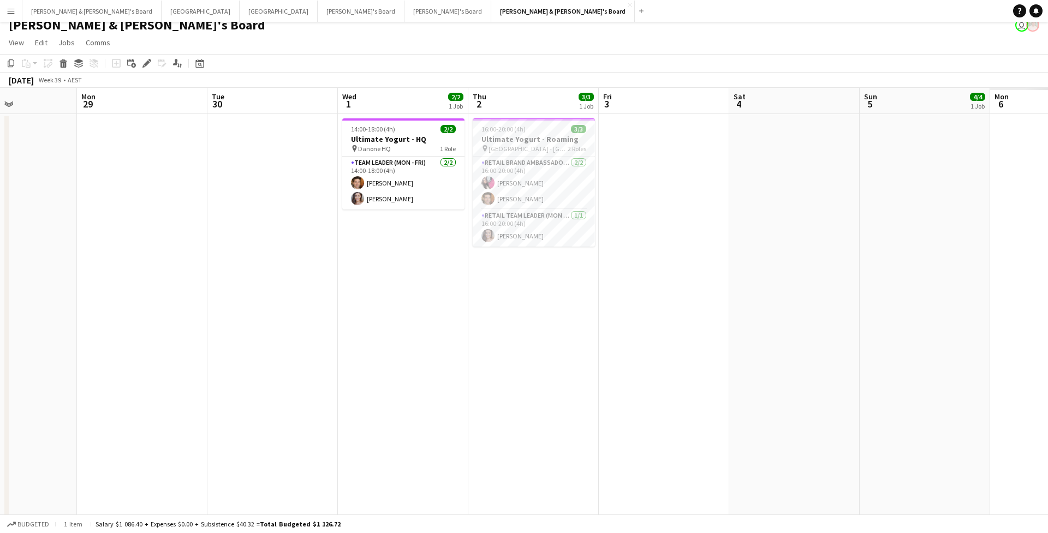
scroll to position [0, 0]
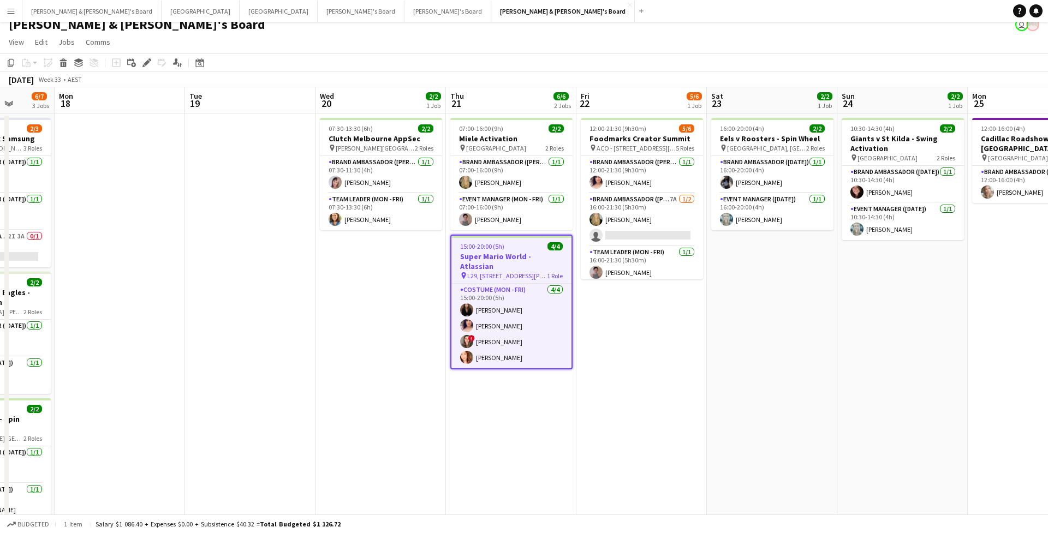
click at [543, 62] on app-toolbar "Copy Paste Paste Command V Paste with crew Command Shift V Paste linked Job [GE…" at bounding box center [524, 62] width 1048 height 19
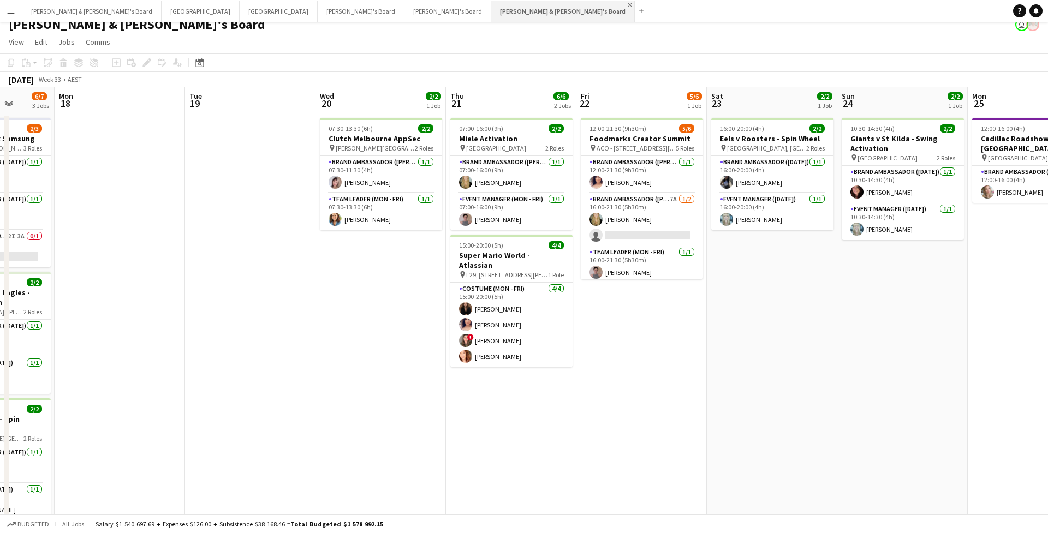
click at [627, 5] on app-icon "Close" at bounding box center [629, 5] width 4 height 4
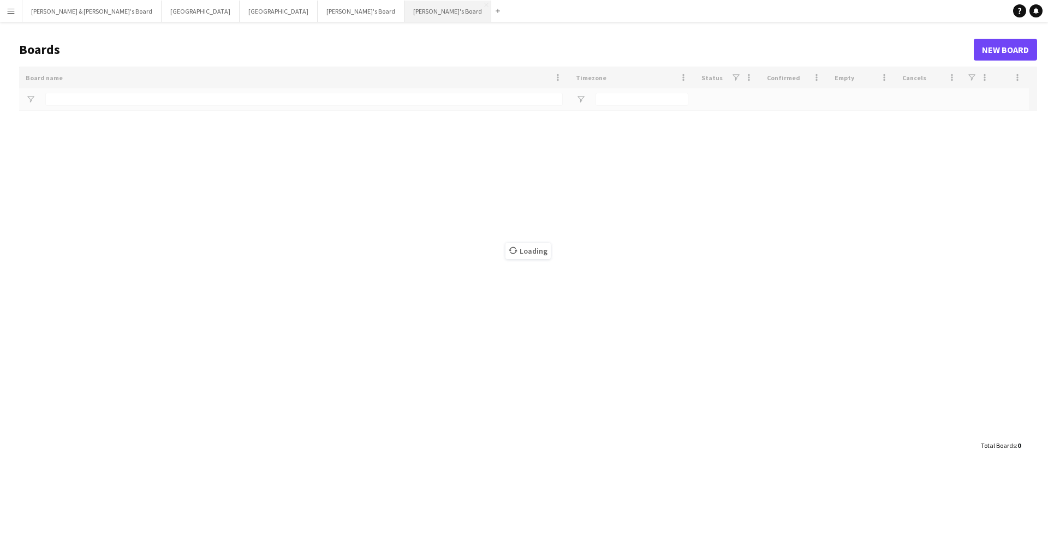
click at [404, 11] on button "[PERSON_NAME]'s Board Close" at bounding box center [447, 11] width 87 height 21
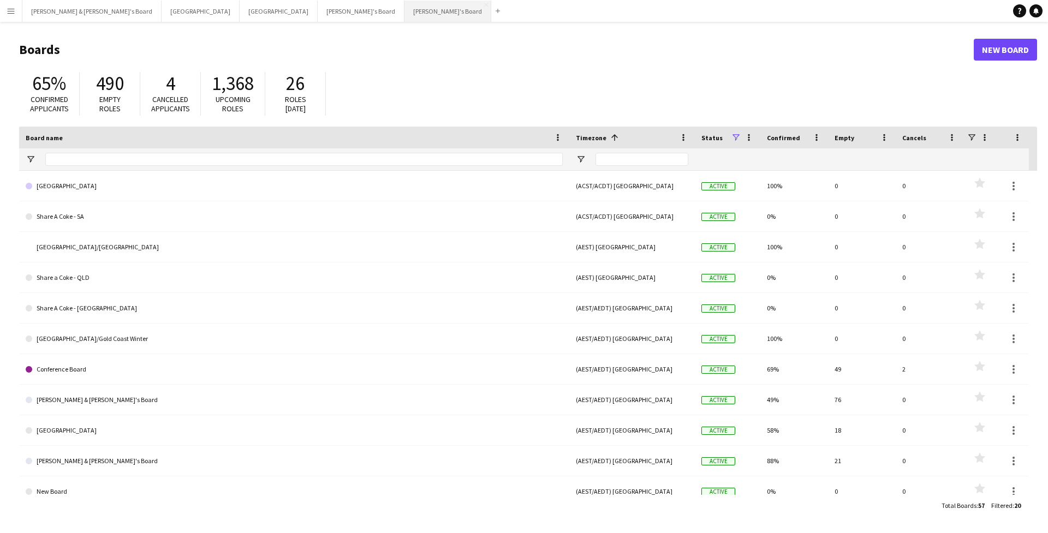
click at [404, 5] on button "[PERSON_NAME]'s Board Close" at bounding box center [447, 11] width 87 height 21
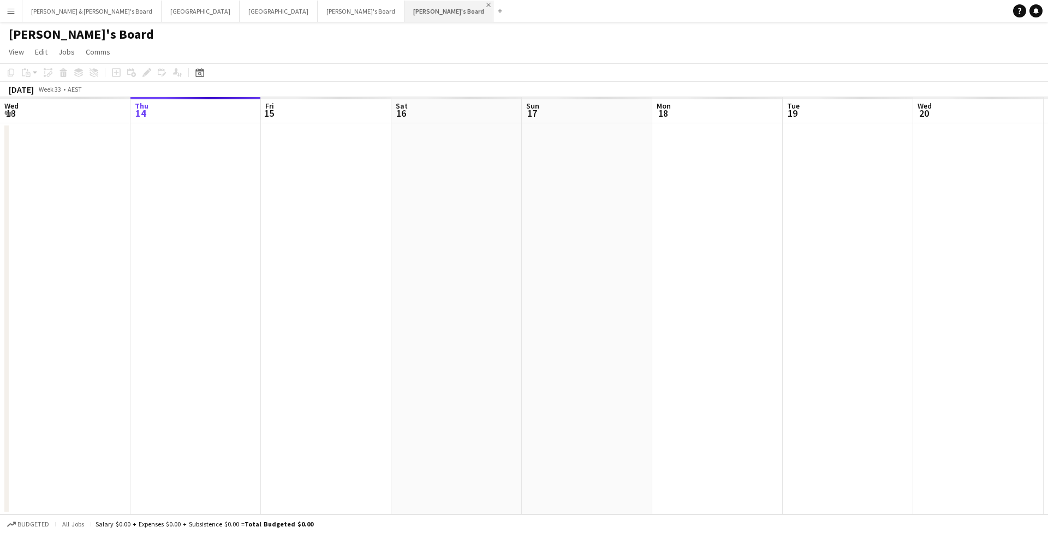
click at [486, 5] on app-icon "Close" at bounding box center [488, 5] width 4 height 4
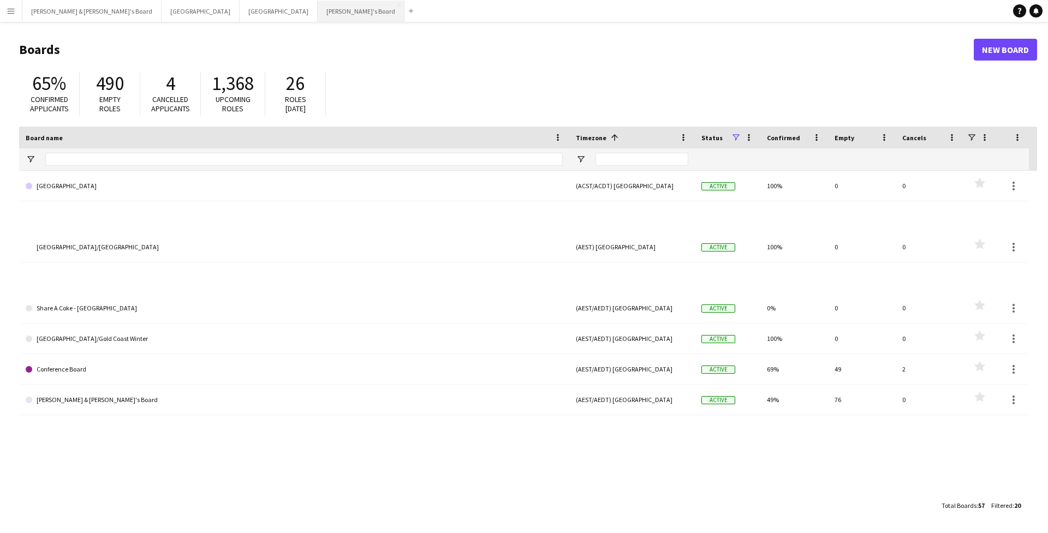
click at [318, 13] on button "Tennille's Board Close" at bounding box center [361, 11] width 87 height 21
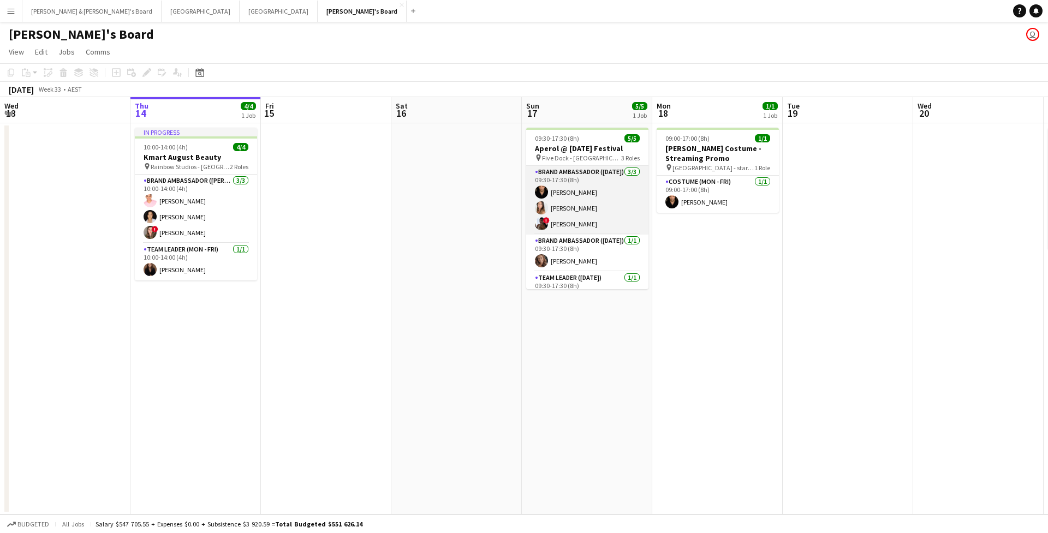
click at [579, 219] on app-card-role "Brand Ambassador ([DATE]) [DATE] 09:30-17:30 (8h) [PERSON_NAME] [PERSON_NAME] !…" at bounding box center [587, 200] width 122 height 69
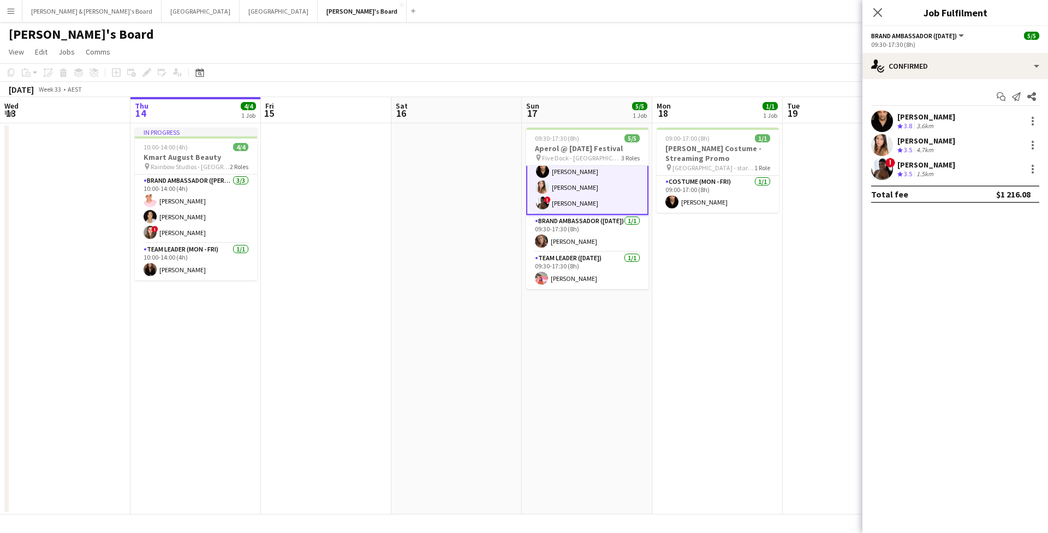
scroll to position [22, 0]
click at [598, 275] on app-card-role "Team Leader ([DATE]) [DATE] 09:30-17:30 (8h) [PERSON_NAME]" at bounding box center [587, 270] width 122 height 37
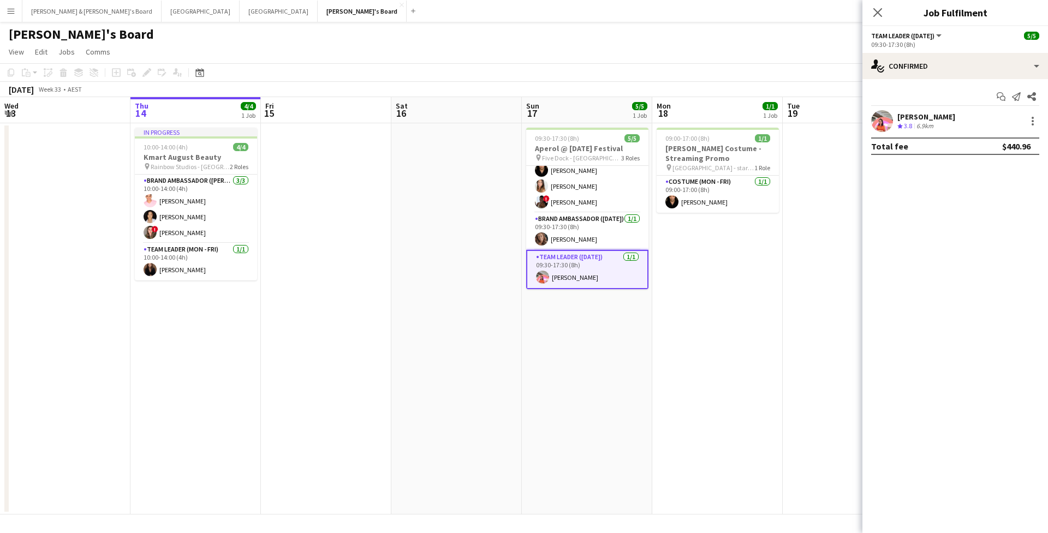
click at [885, 117] on app-user-avatar at bounding box center [882, 121] width 22 height 22
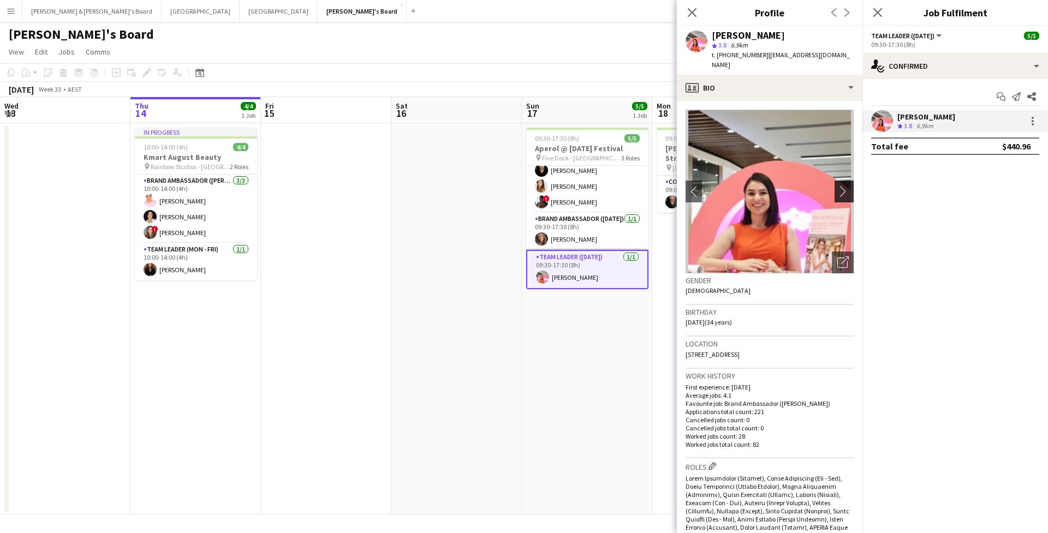
click at [843, 186] on app-icon "chevron-right" at bounding box center [845, 190] width 17 height 11
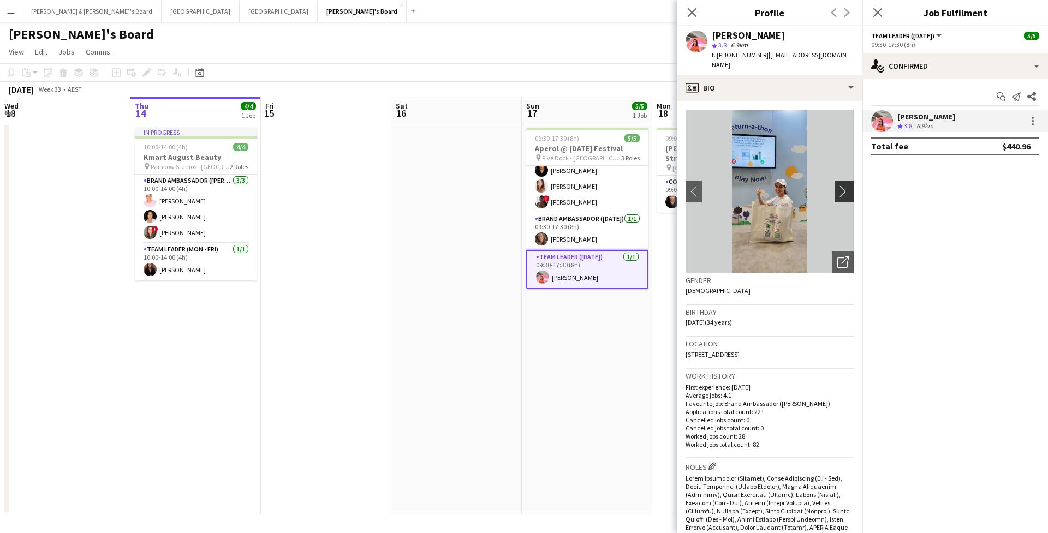
click at [846, 181] on button "chevron-right" at bounding box center [845, 192] width 22 height 22
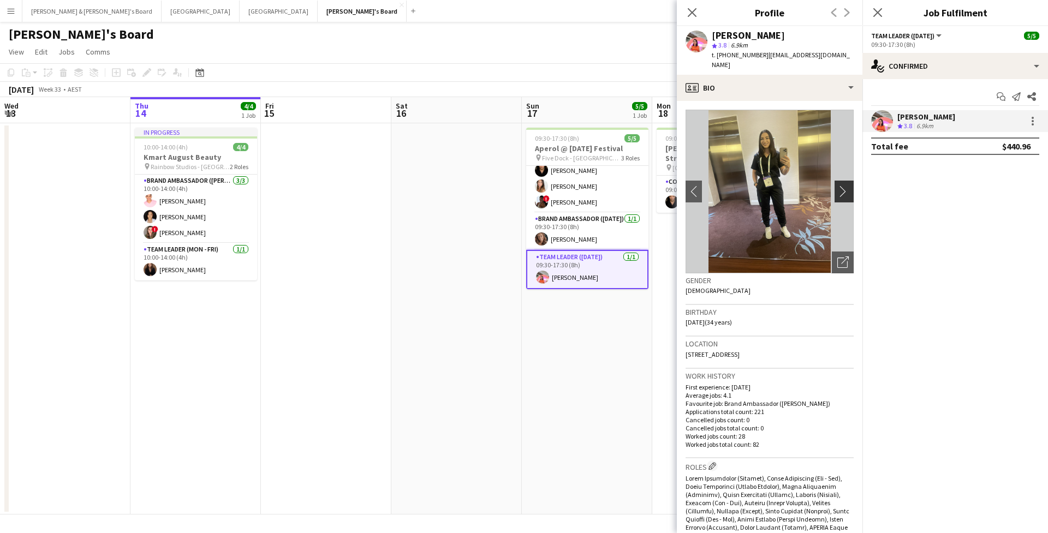
click at [846, 181] on button "chevron-right" at bounding box center [845, 192] width 22 height 22
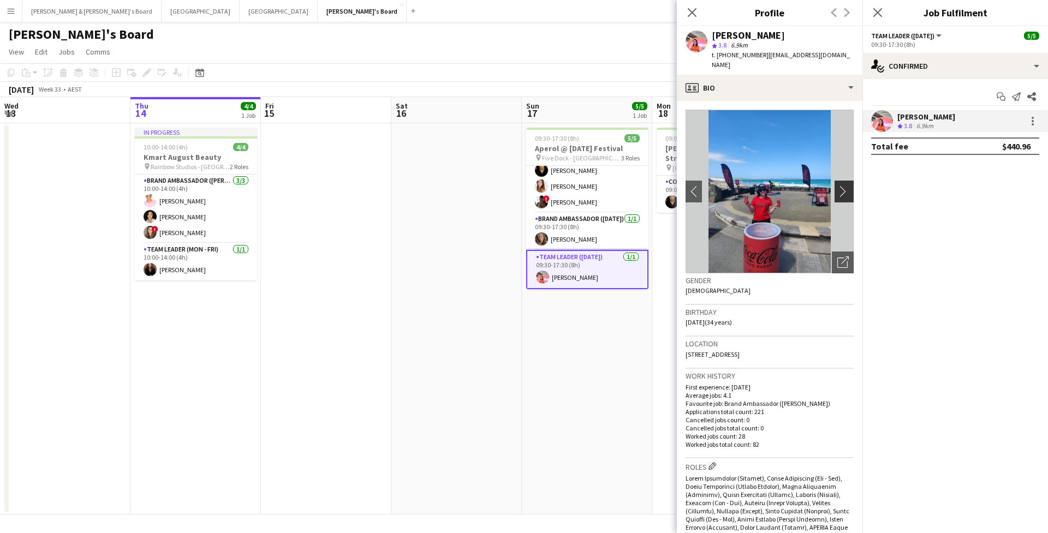
click at [851, 185] on app-icon "chevron-right" at bounding box center [845, 190] width 17 height 11
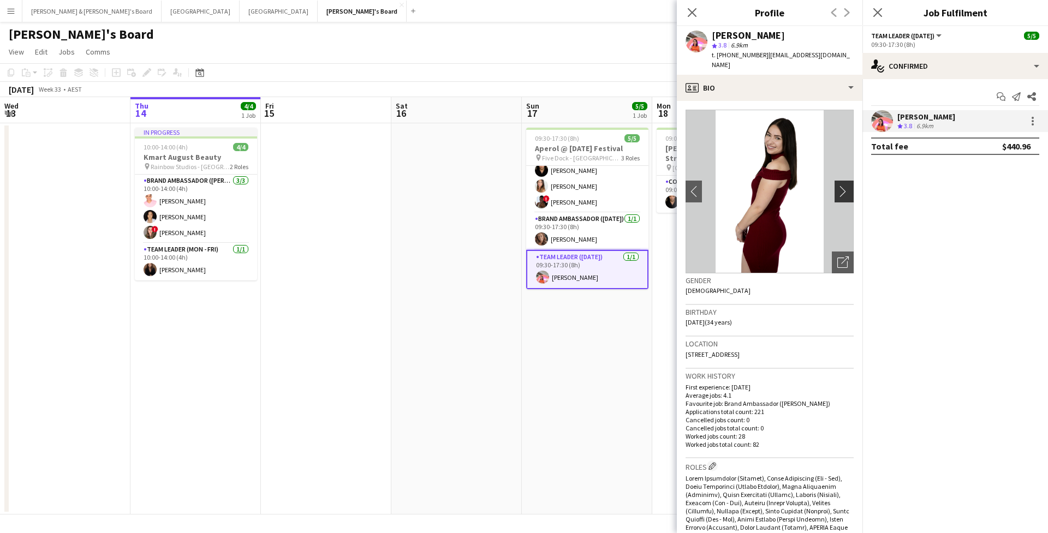
click at [851, 185] on app-icon "chevron-right" at bounding box center [845, 190] width 17 height 11
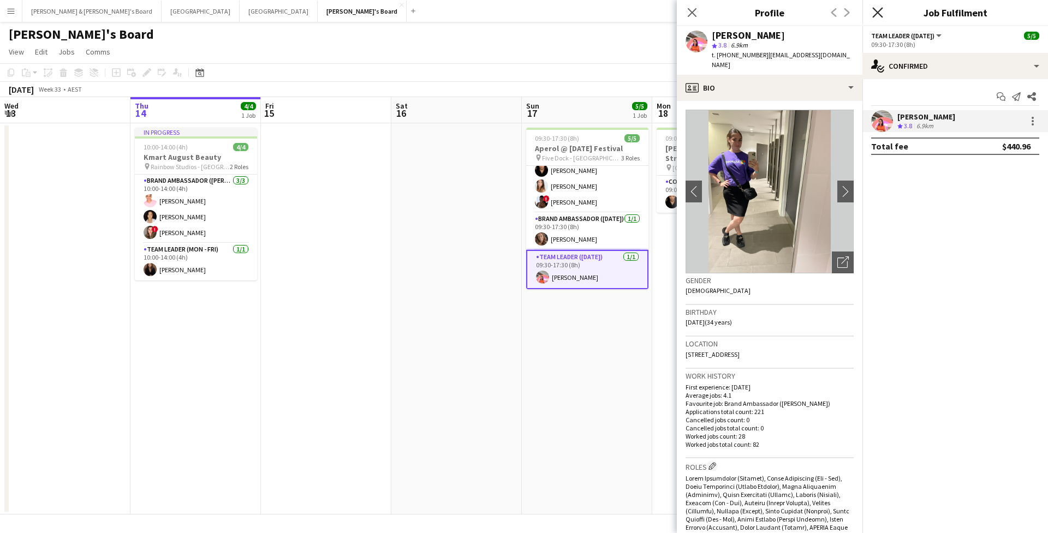
click at [873, 12] on icon "Close pop-in" at bounding box center [877, 12] width 10 height 10
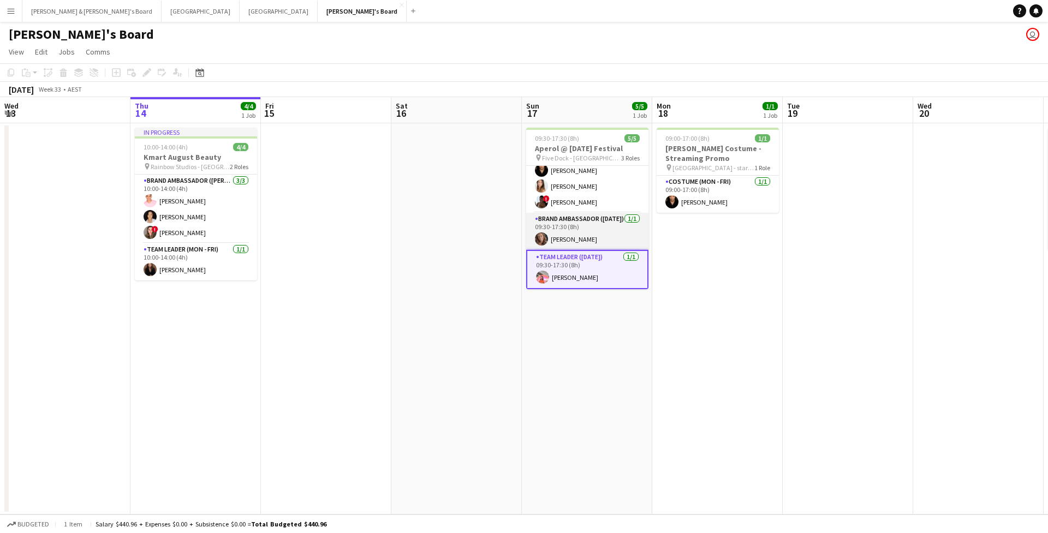
click at [623, 224] on app-card-role "Brand Ambassador ([DATE]) [DATE] 09:30-17:30 (8h) [PERSON_NAME]" at bounding box center [587, 231] width 122 height 37
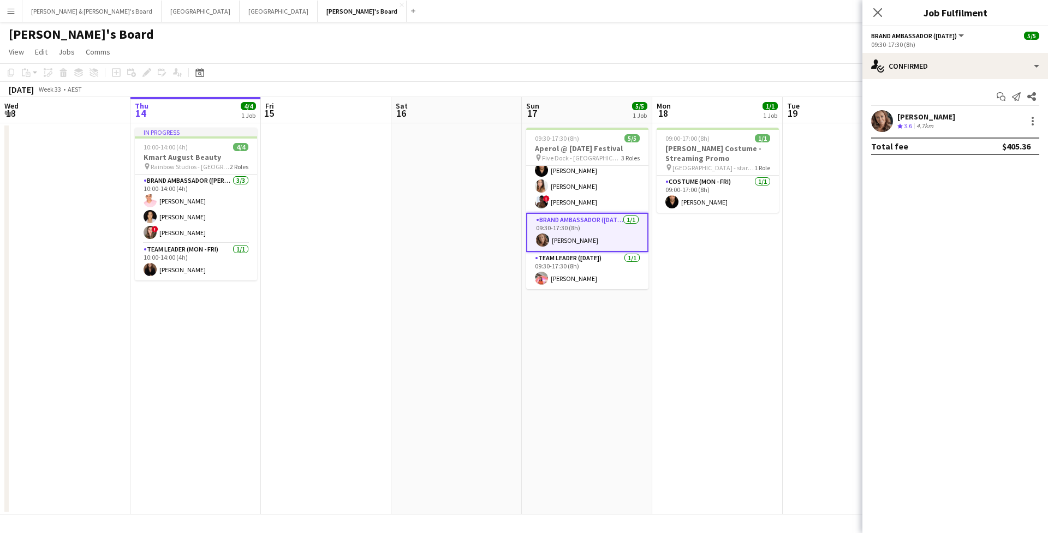
click at [883, 127] on app-user-avatar at bounding box center [882, 121] width 22 height 22
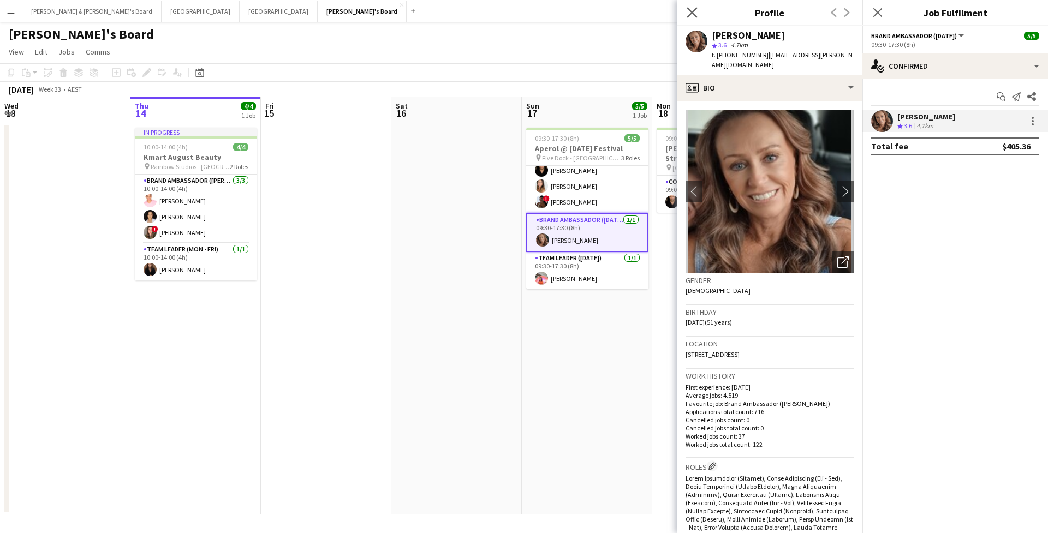
click at [693, 8] on icon "Close pop-in" at bounding box center [691, 12] width 10 height 10
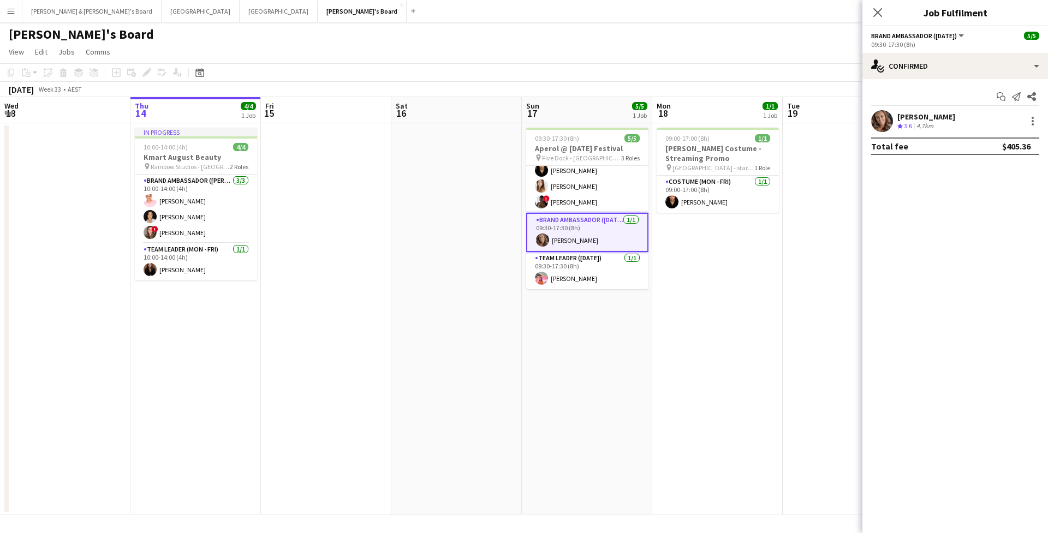
click at [869, 14] on div "Close pop-in" at bounding box center [877, 12] width 31 height 25
click at [879, 10] on icon "Close pop-in" at bounding box center [877, 12] width 10 height 10
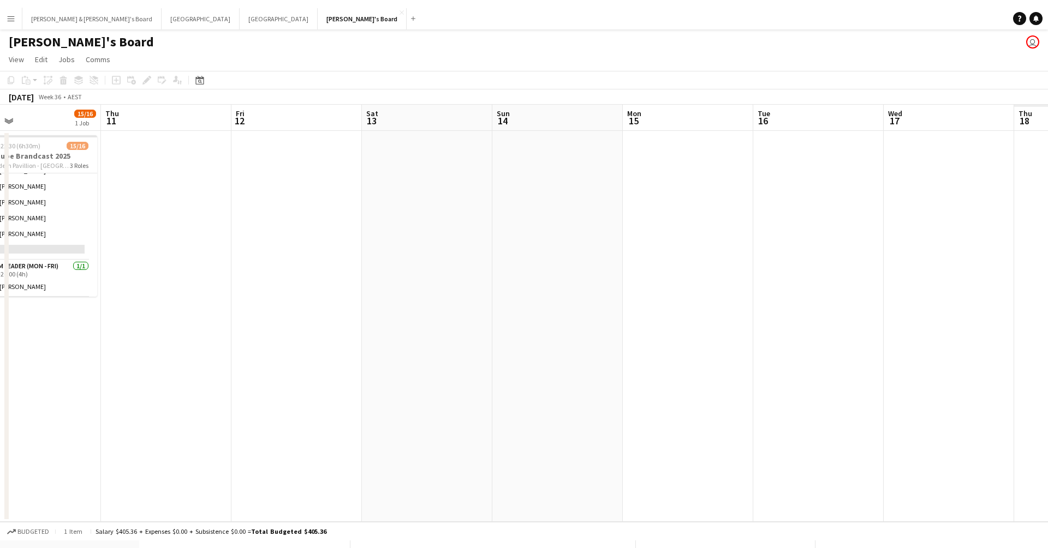
scroll to position [0, 319]
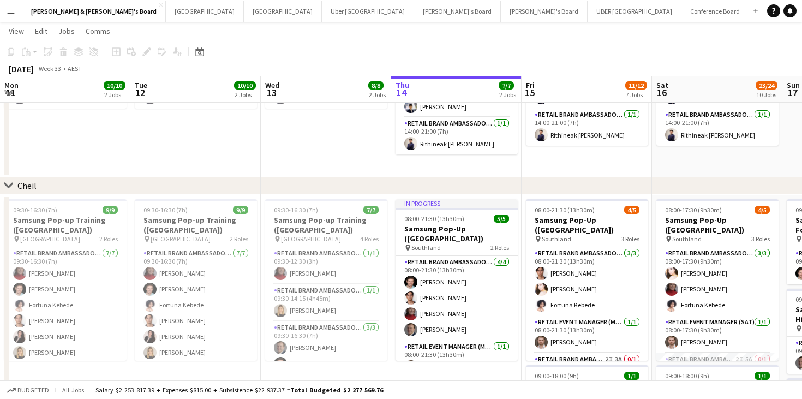
scroll to position [29, 0]
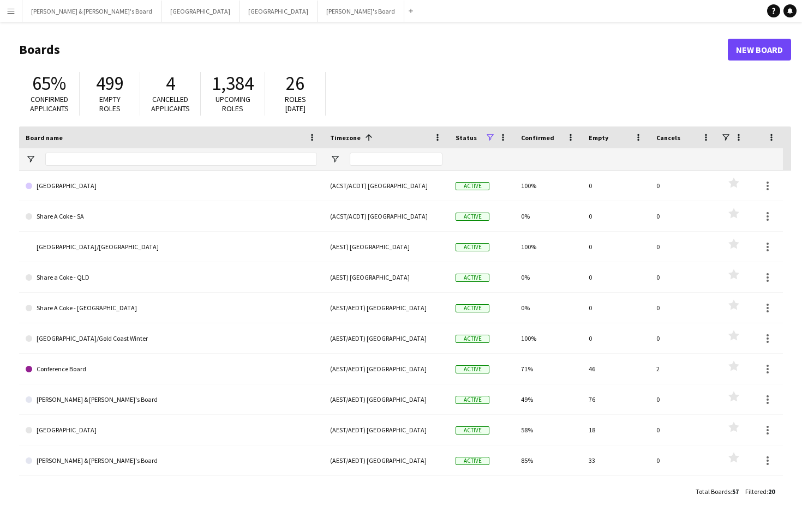
click at [9, 11] on app-icon "Menu" at bounding box center [11, 11] width 9 height 9
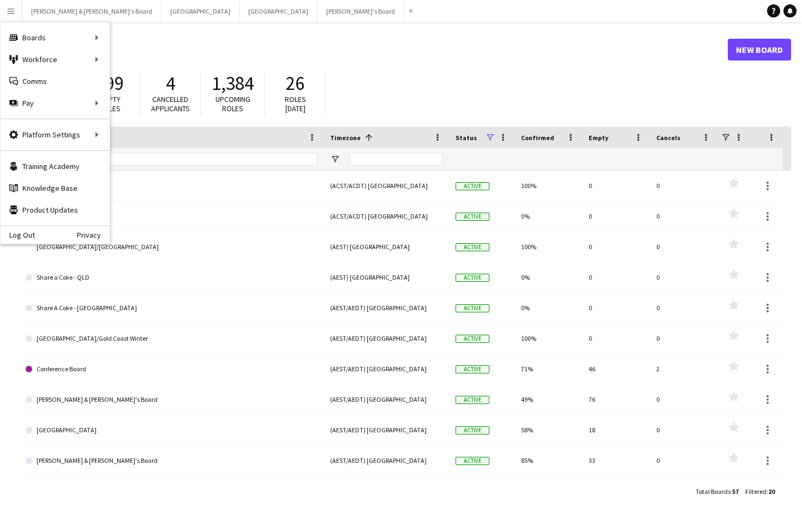
click at [9, 11] on app-icon "Menu" at bounding box center [11, 11] width 9 height 9
click at [57, 11] on button "[PERSON_NAME] & [PERSON_NAME]'s Board Close" at bounding box center [91, 11] width 139 height 21
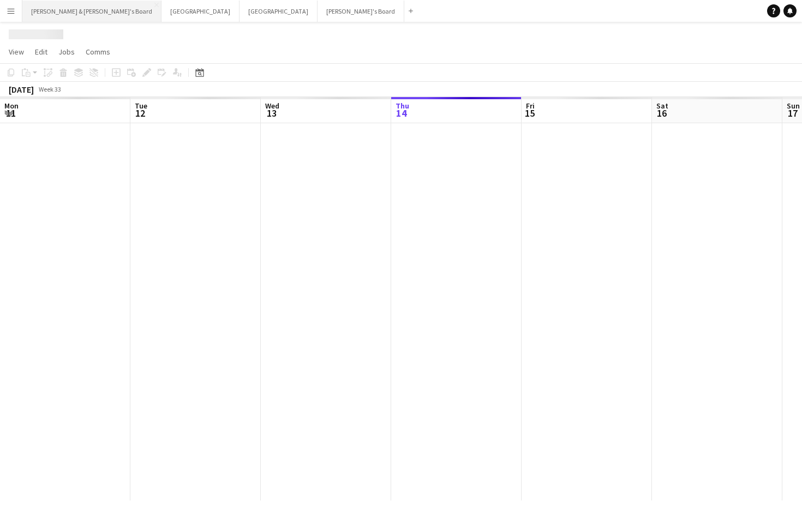
scroll to position [0, 261]
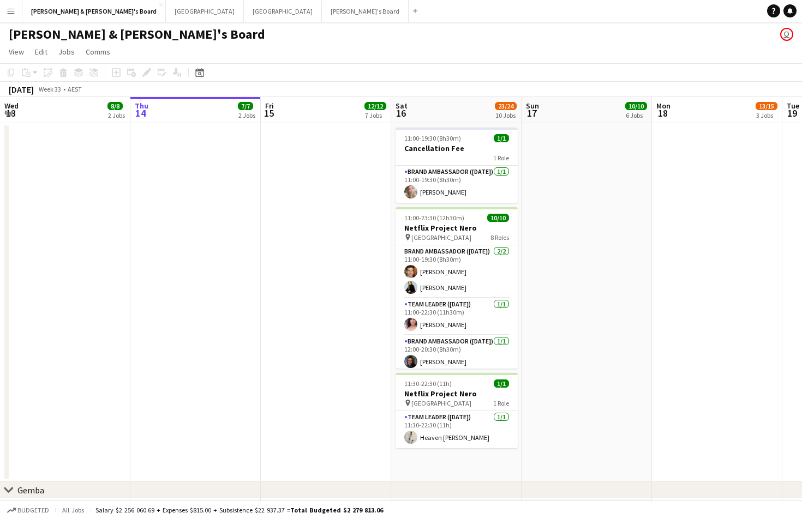
click at [15, 10] on app-icon "Menu" at bounding box center [11, 11] width 9 height 9
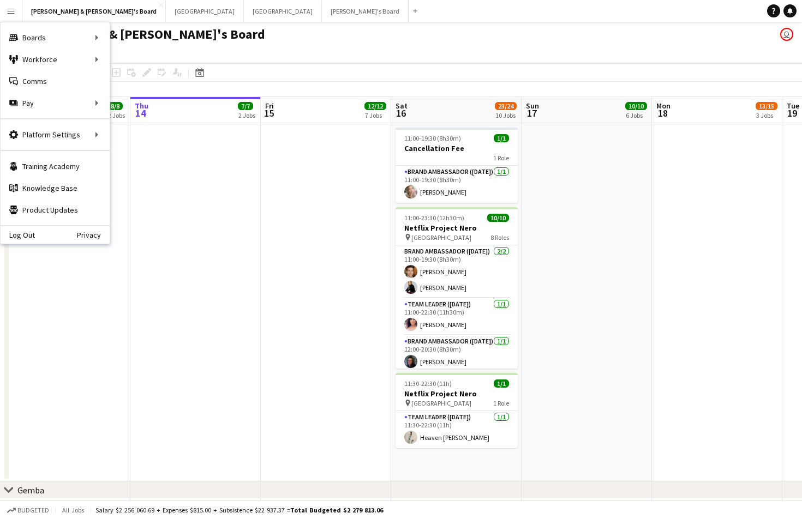
click at [15, 10] on app-icon "Menu" at bounding box center [11, 11] width 9 height 9
click at [125, 37] on link "Boards" at bounding box center [164, 38] width 109 height 22
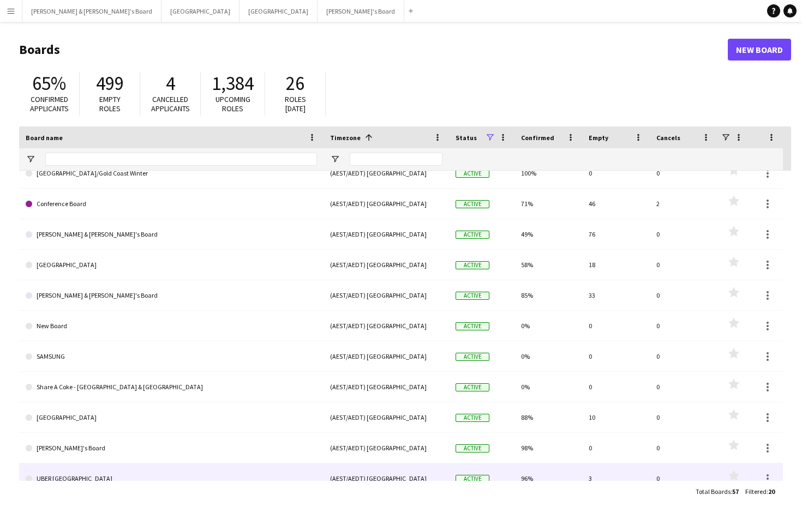
scroll to position [164, 0]
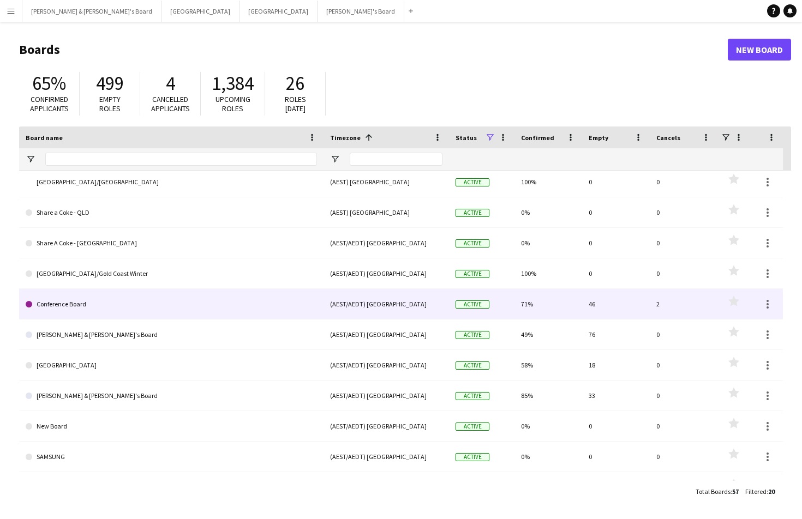
click at [97, 303] on link "Conference Board" at bounding box center [171, 304] width 291 height 31
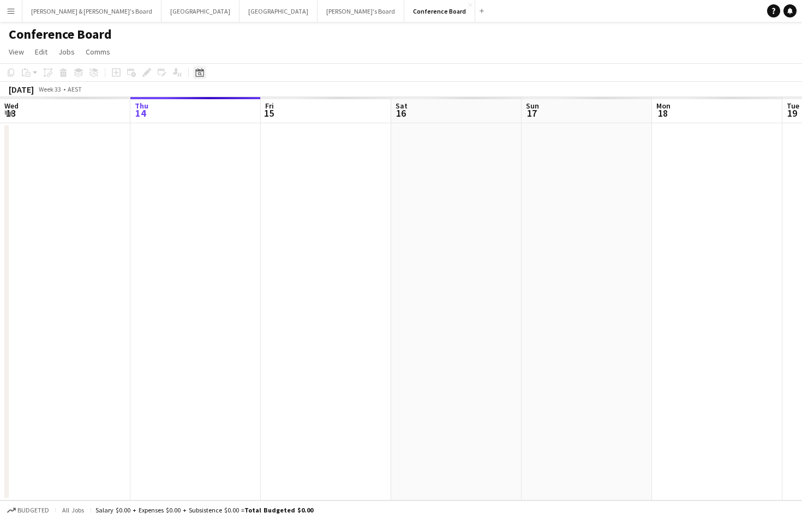
click at [197, 75] on icon "Date picker" at bounding box center [199, 72] width 9 height 9
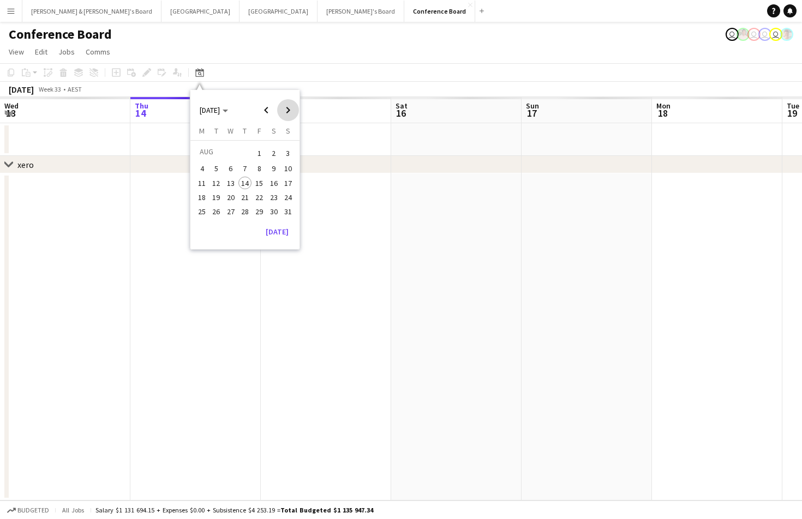
click at [290, 111] on span "Next month" at bounding box center [288, 110] width 22 height 22
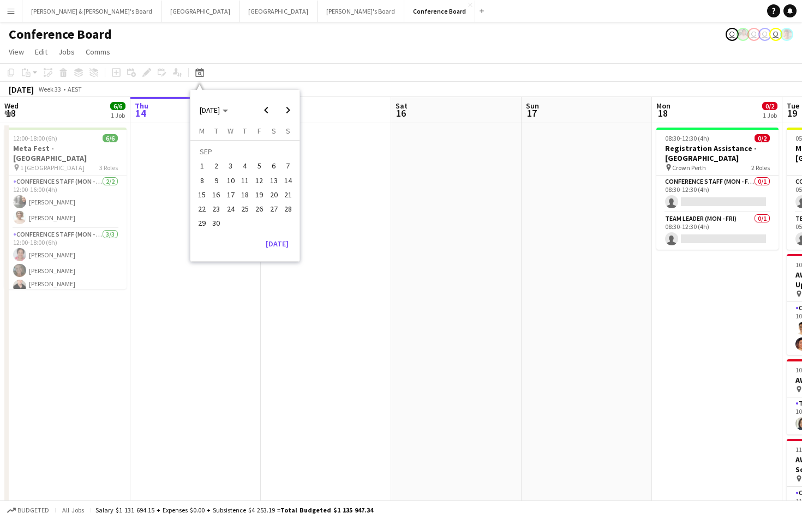
click at [248, 167] on span "4" at bounding box center [244, 166] width 13 height 13
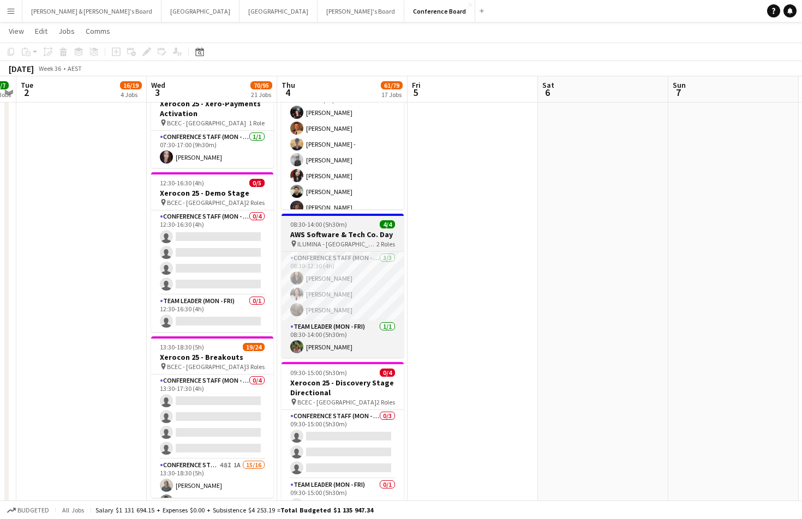
click at [358, 228] on div "08:30-14:00 (5h30m) 4/4" at bounding box center [343, 224] width 122 height 8
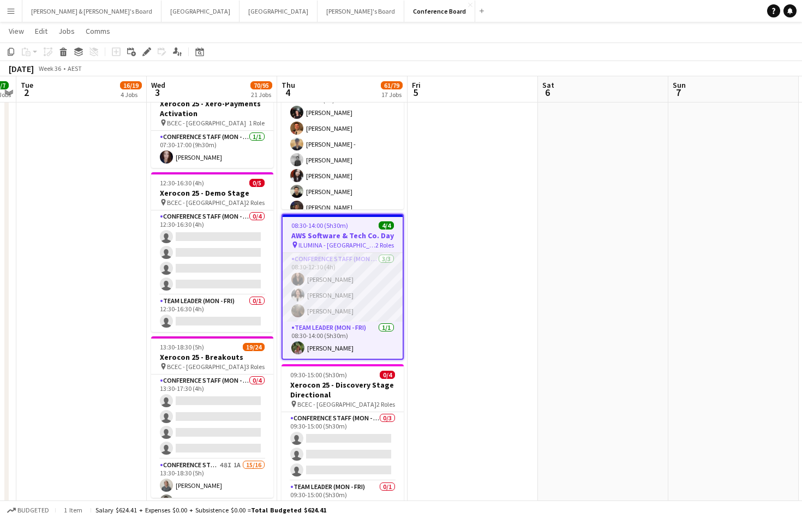
click at [325, 273] on app-card-role "Conference Staff (Mon - Fri) [DATE] 08:30-12:30 (4h) [PERSON_NAME] [PERSON_NAME…" at bounding box center [343, 287] width 120 height 69
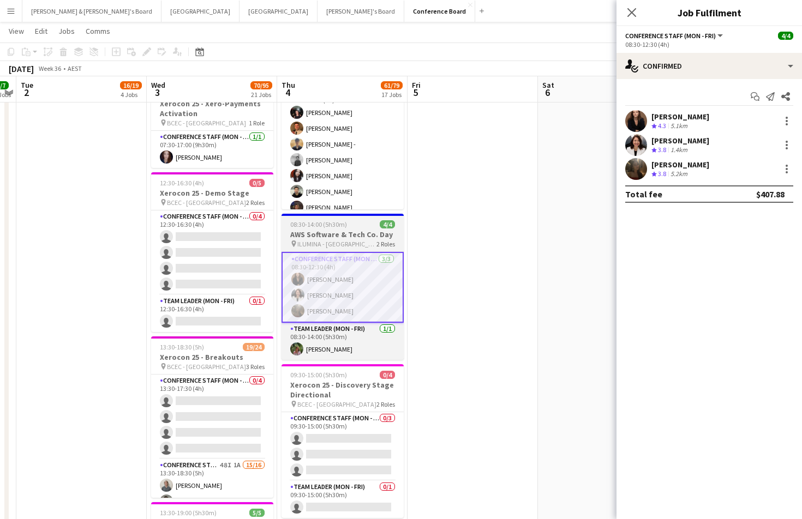
click at [368, 240] on div "pin ILUMINA - Sydney 2 Roles" at bounding box center [343, 244] width 122 height 9
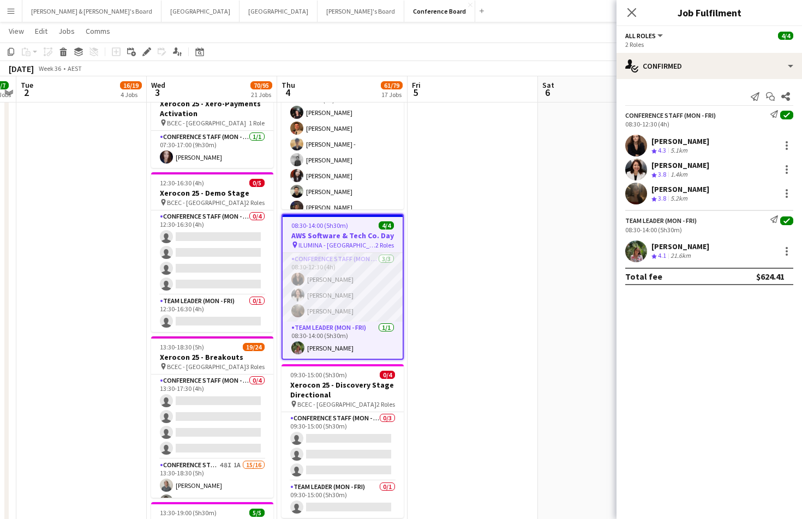
click at [366, 290] on app-card-role "Conference Staff (Mon - Fri) [DATE] 08:30-12:30 (4h) [PERSON_NAME] [PERSON_NAME…" at bounding box center [343, 287] width 120 height 69
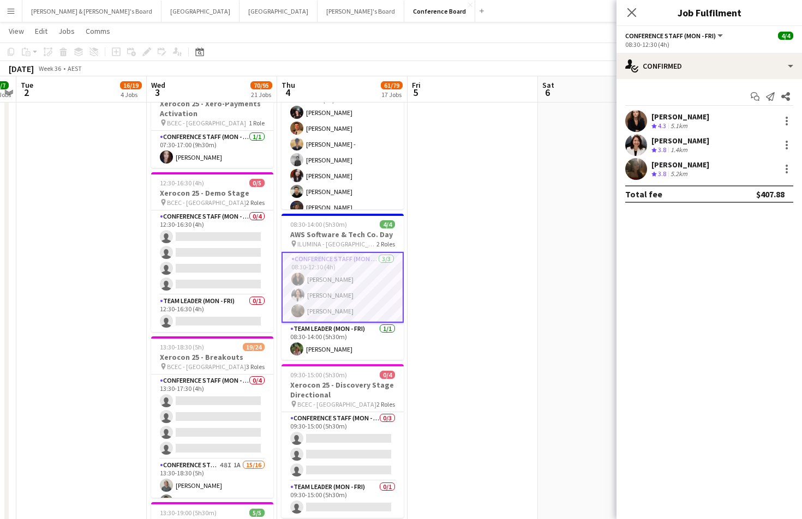
click at [709, 127] on div "[PERSON_NAME] Crew rating 4.3 5.1km" at bounding box center [709, 121] width 185 height 22
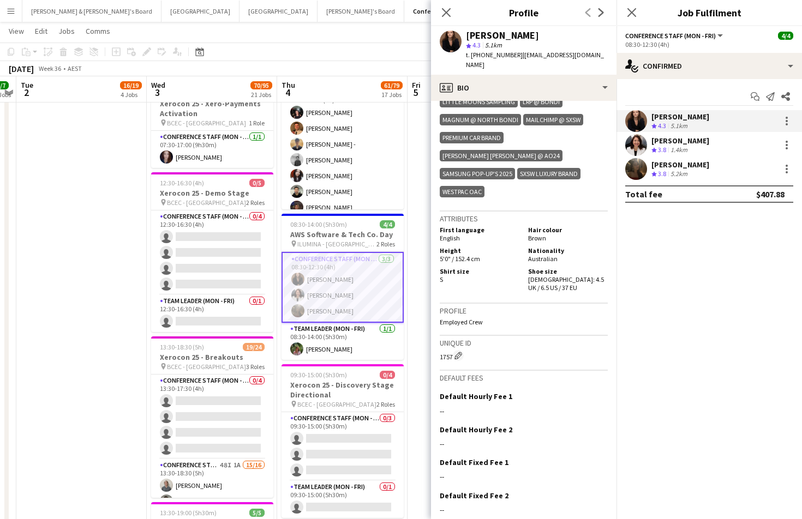
scroll to position [654, 0]
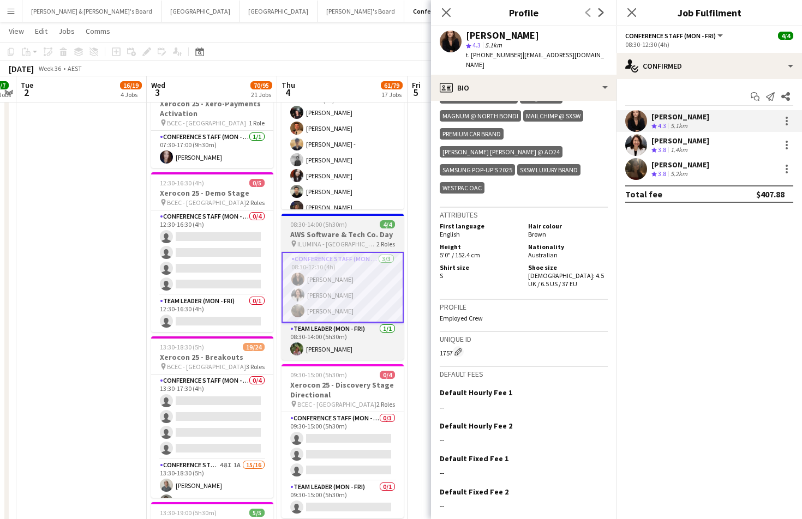
click at [354, 229] on app-job-card "08:30-14:00 (5h30m) 4/4 AWS Software & Tech Co. Day pin ILUMINA - Sydney 2 Role…" at bounding box center [343, 287] width 122 height 146
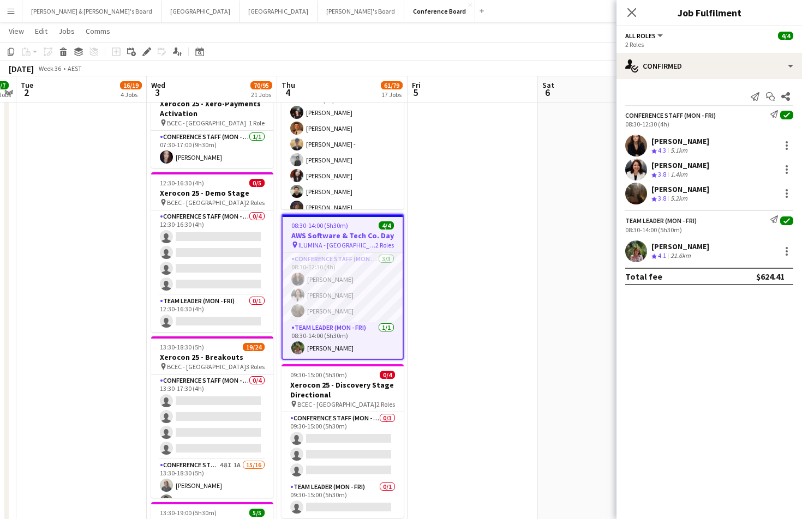
click at [346, 237] on h3 "AWS Software & Tech Co. Day" at bounding box center [343, 236] width 120 height 10
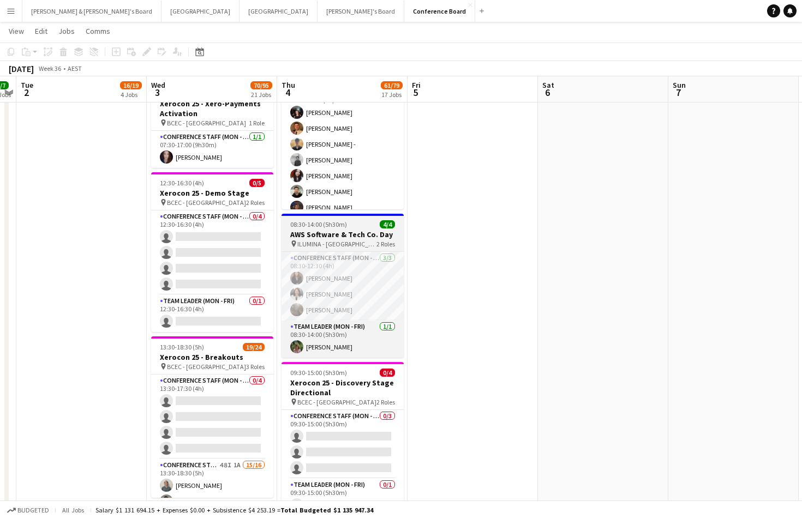
click at [346, 237] on h3 "AWS Software & Tech Co. Day" at bounding box center [343, 235] width 122 height 10
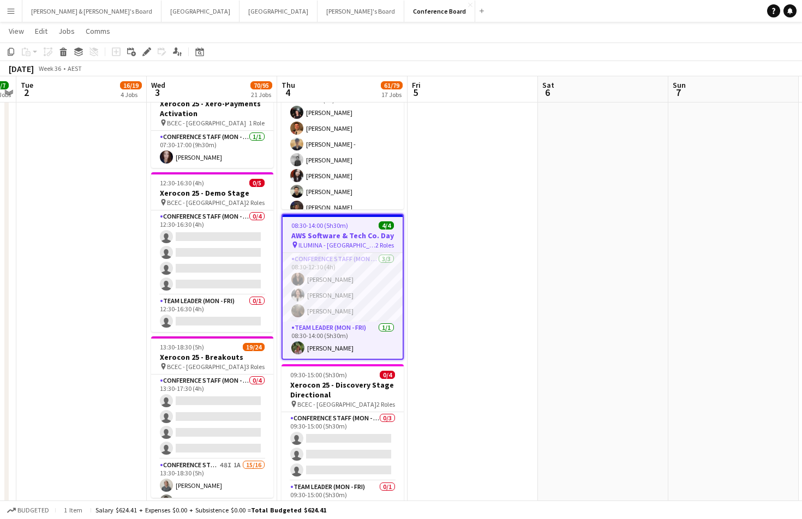
click at [360, 226] on div "08:30-14:00 (5h30m) 4/4" at bounding box center [343, 226] width 120 height 8
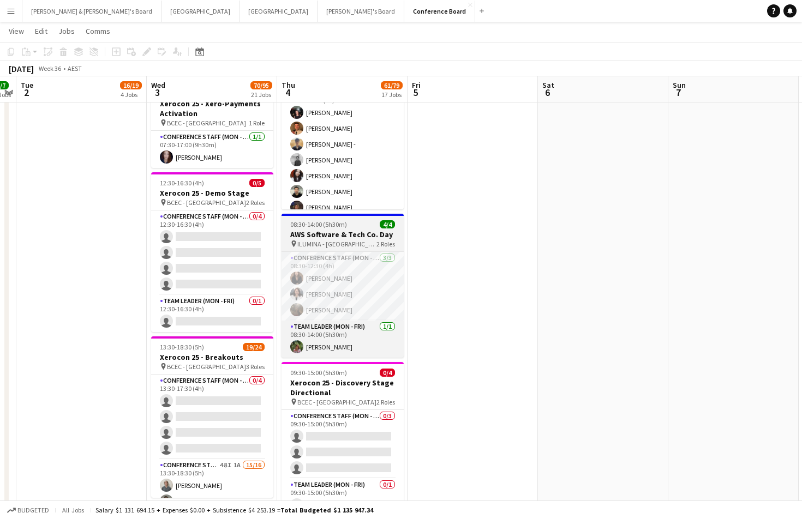
click at [360, 226] on div "08:30-14:00 (5h30m) 4/4" at bounding box center [343, 224] width 122 height 8
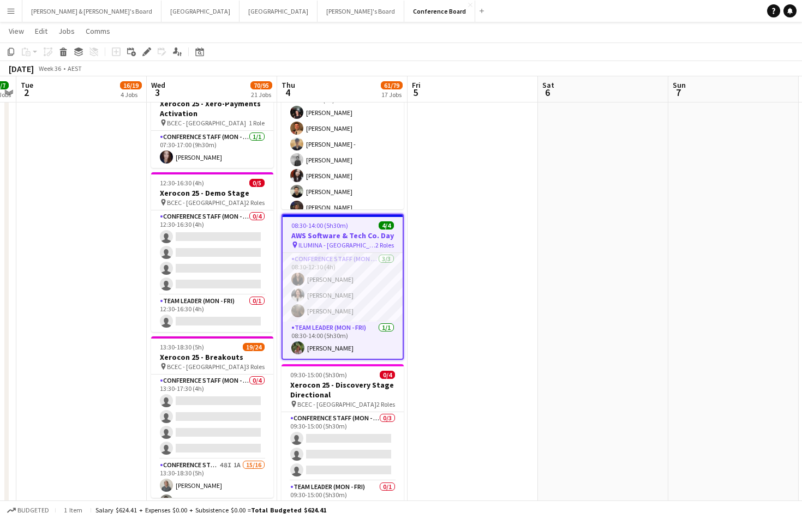
click at [337, 70] on div "[DATE] Week 36 • AEST" at bounding box center [401, 68] width 802 height 15
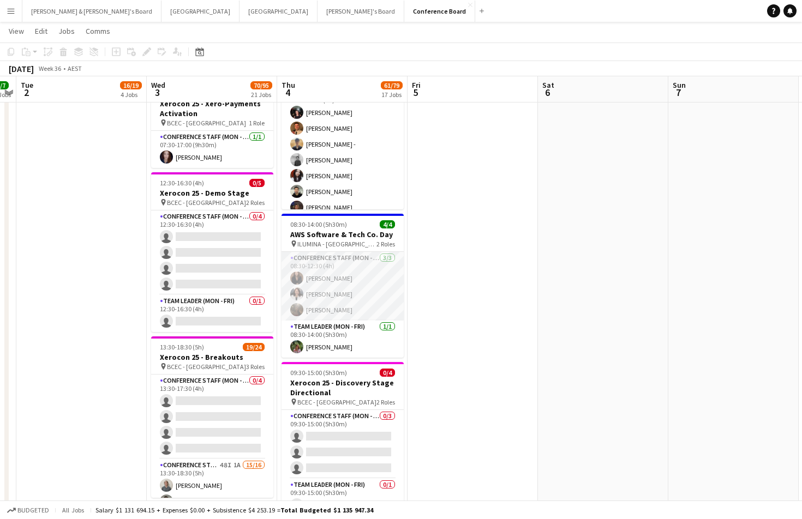
click at [355, 266] on app-card-role "Conference Staff (Mon - Fri) [DATE] 08:30-12:30 (4h) [PERSON_NAME] [PERSON_NAME…" at bounding box center [343, 286] width 122 height 69
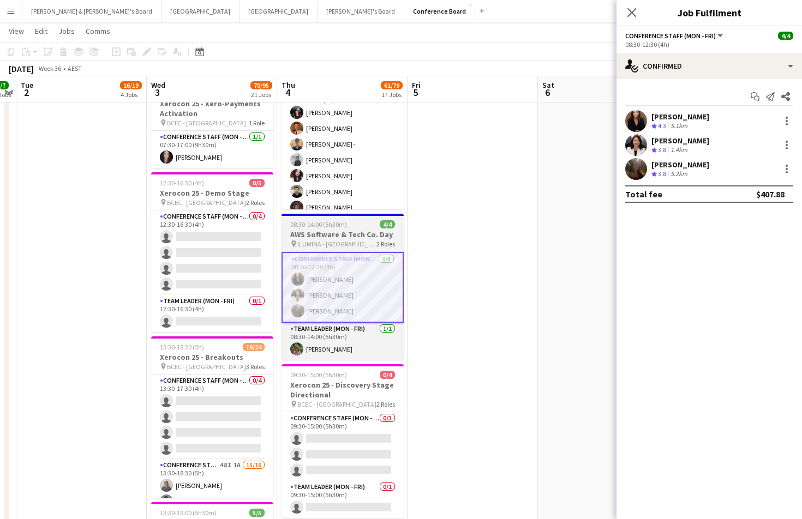
click at [335, 244] on span "ILUMINA - [GEOGRAPHIC_DATA]" at bounding box center [336, 244] width 79 height 8
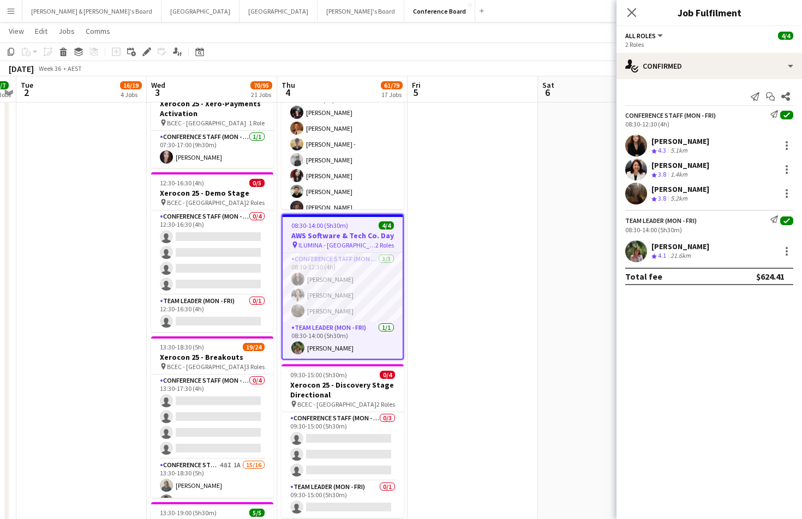
click at [338, 225] on span "08:30-14:00 (5h30m)" at bounding box center [319, 226] width 57 height 8
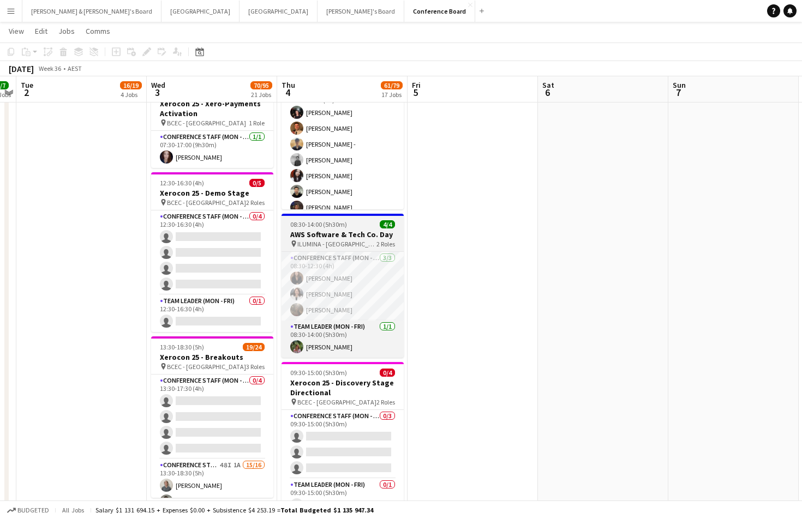
click at [338, 224] on span "08:30-14:00 (5h30m)" at bounding box center [318, 224] width 57 height 8
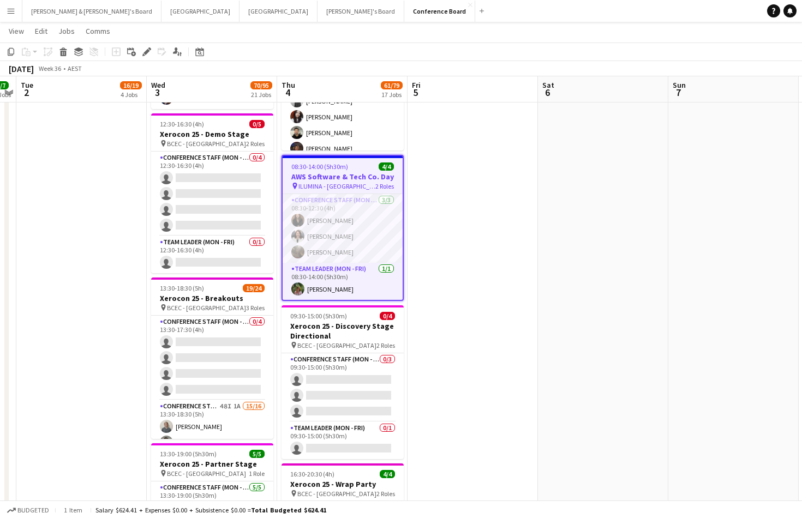
scroll to position [1534, 0]
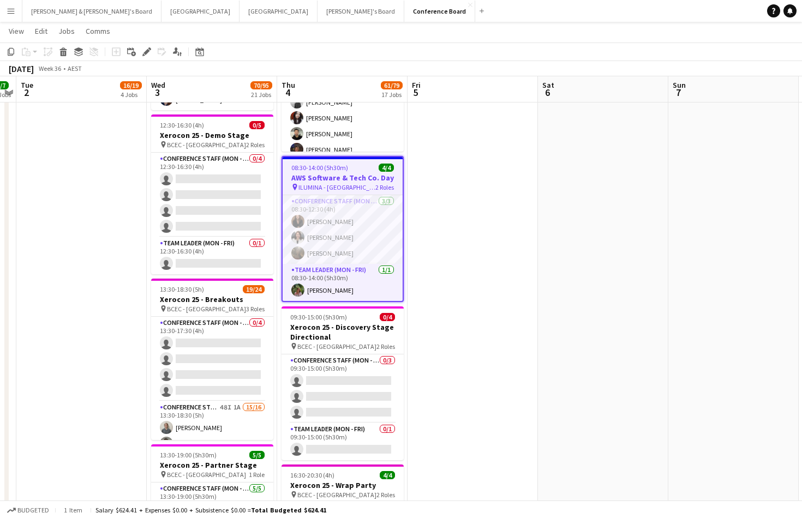
click at [347, 181] on h3 "AWS Software & Tech Co. Day" at bounding box center [343, 178] width 120 height 10
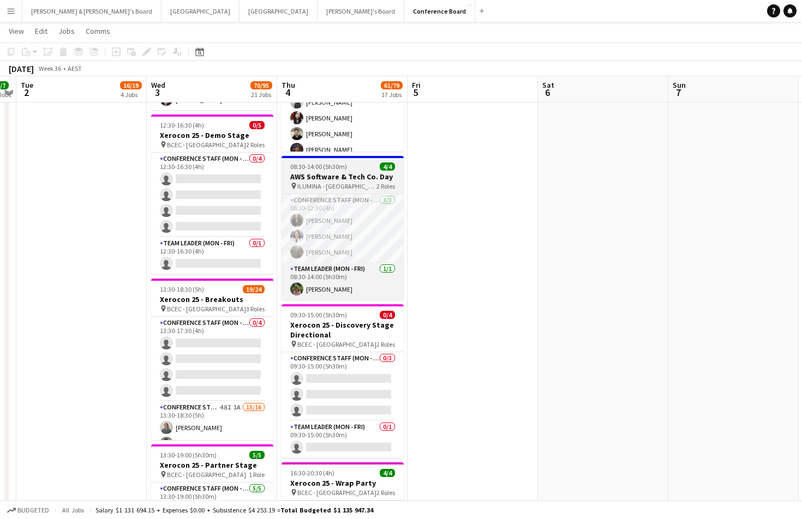
click at [347, 181] on h3 "AWS Software & Tech Co. Day" at bounding box center [343, 177] width 122 height 10
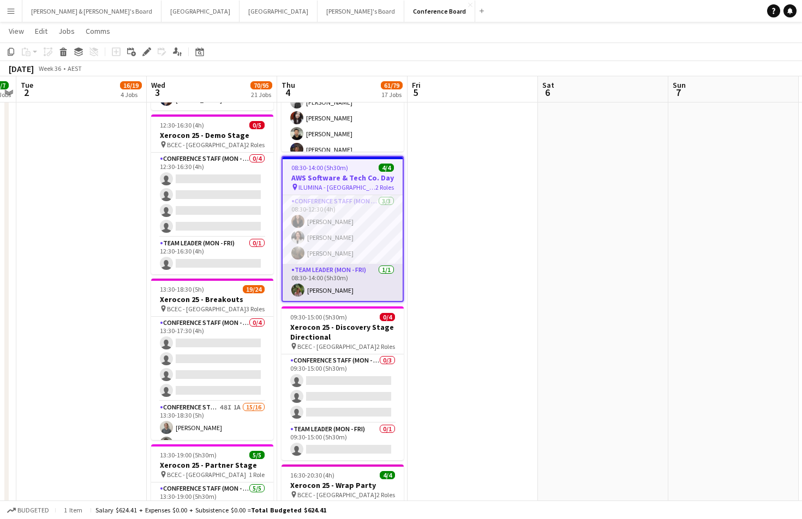
click at [356, 291] on app-card-role "Team Leader (Mon - Fri) [DATE] 08:30-14:00 (5h30m) [PERSON_NAME]" at bounding box center [343, 282] width 120 height 37
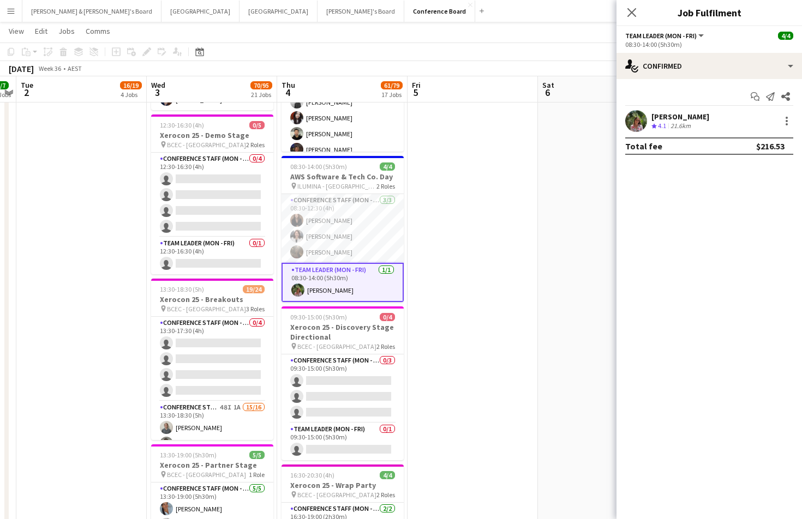
click at [709, 122] on div "Crew rating 4.1 21.6km" at bounding box center [680, 126] width 58 height 9
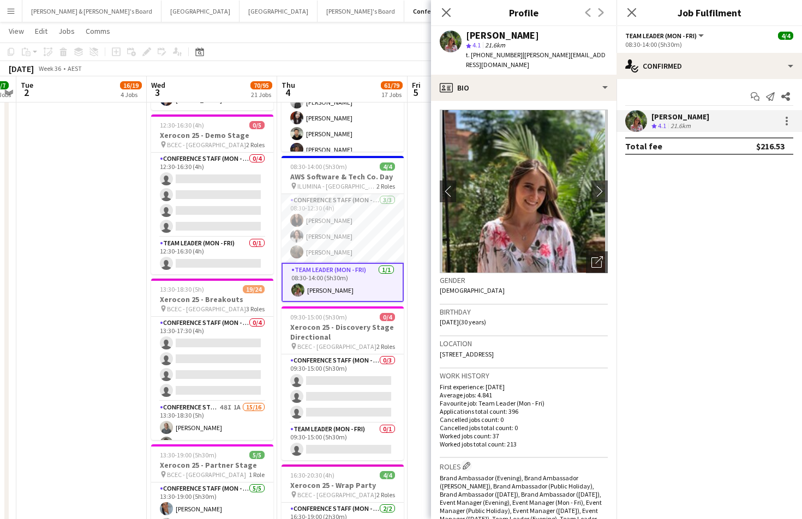
click at [481, 56] on span "t. [PHONE_NUMBER]" at bounding box center [494, 55] width 57 height 8
click at [489, 56] on span "t. [PHONE_NUMBER]" at bounding box center [494, 55] width 57 height 8
copy span "61410879042"
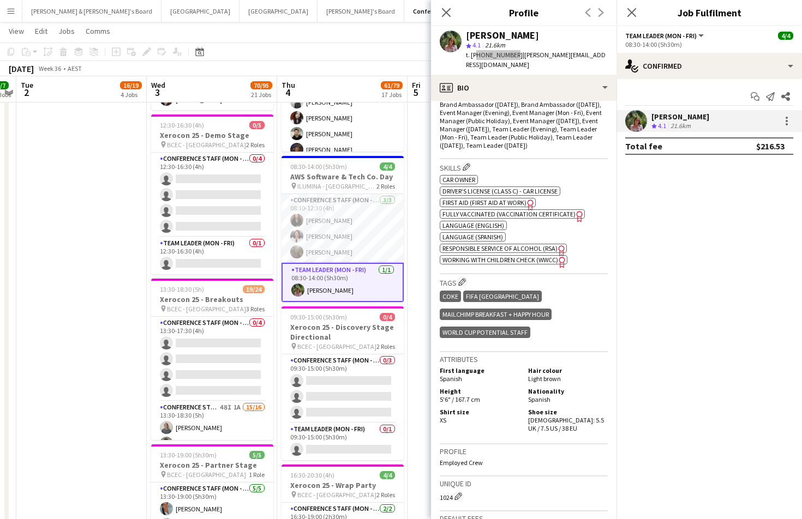
scroll to position [389, 0]
click at [374, 217] on app-card-role "Conference Staff (Mon - Fri) [DATE] 08:30-12:30 (4h) [PERSON_NAME] [PERSON_NAME…" at bounding box center [343, 228] width 122 height 69
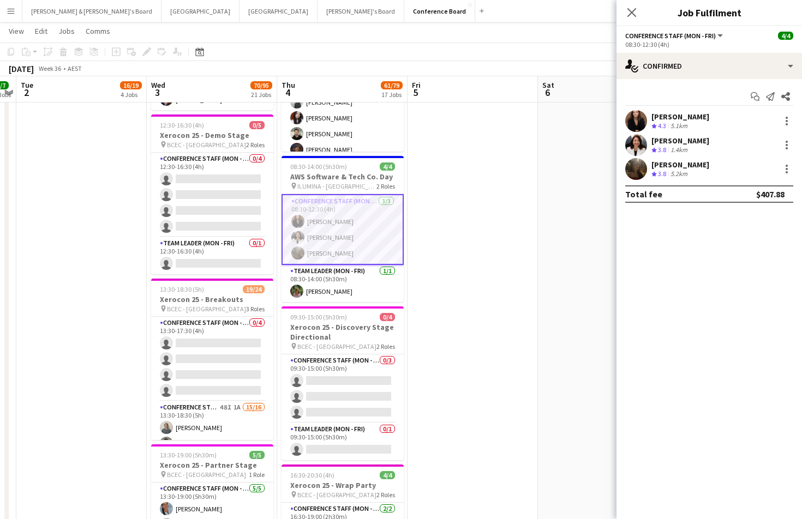
click at [686, 122] on div "5.1km" at bounding box center [678, 126] width 21 height 9
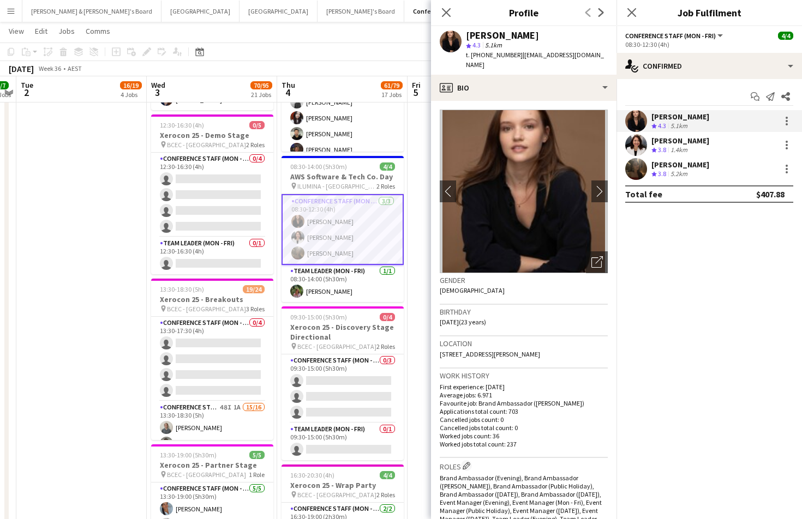
click at [499, 53] on span "t. [PHONE_NUMBER]" at bounding box center [494, 55] width 57 height 8
copy span "61432609985"
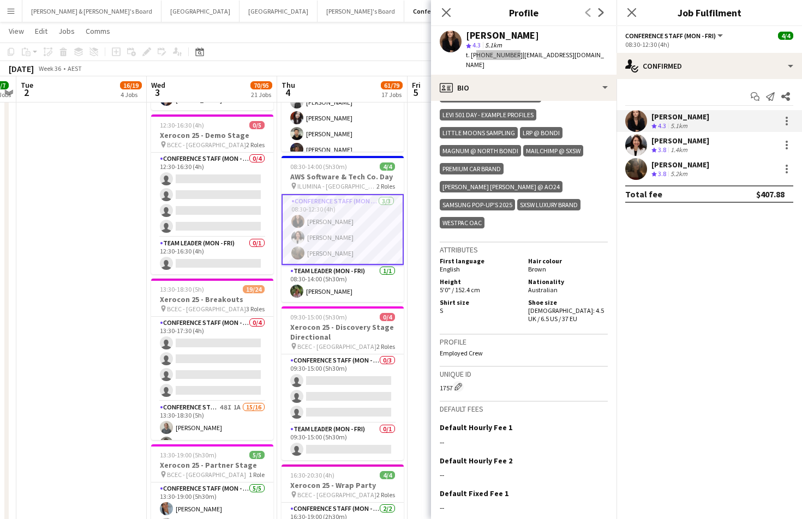
scroll to position [624, 0]
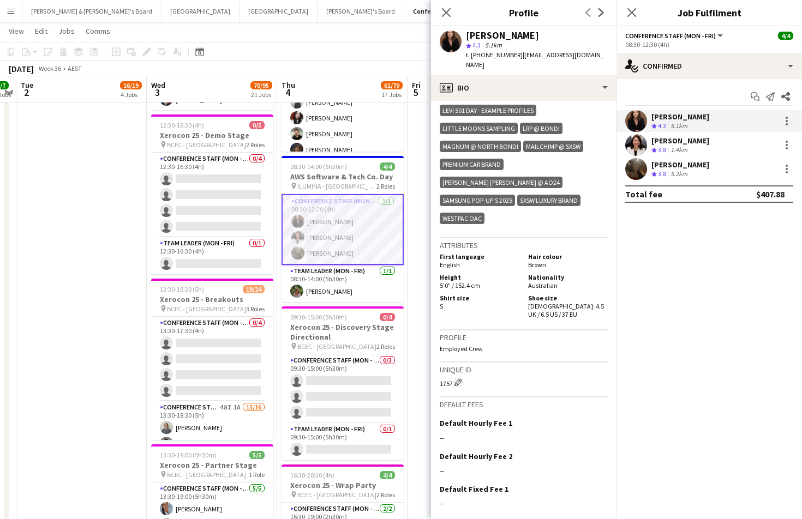
click at [765, 141] on div "[PERSON_NAME] Crew rating 3.8 1.4km" at bounding box center [709, 145] width 185 height 22
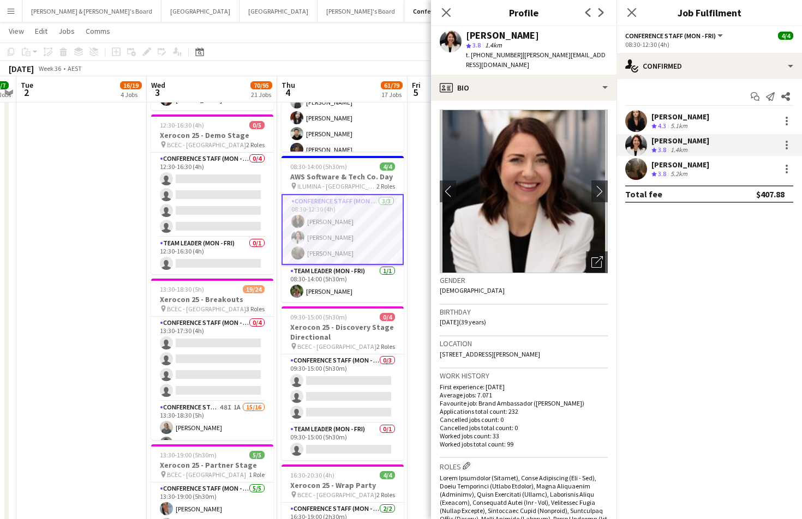
click at [490, 50] on div "star 3.8 1.4km" at bounding box center [537, 45] width 142 height 10
click at [490, 54] on span "t. [PHONE_NUMBER]" at bounding box center [494, 55] width 57 height 8
copy span "61476302708"
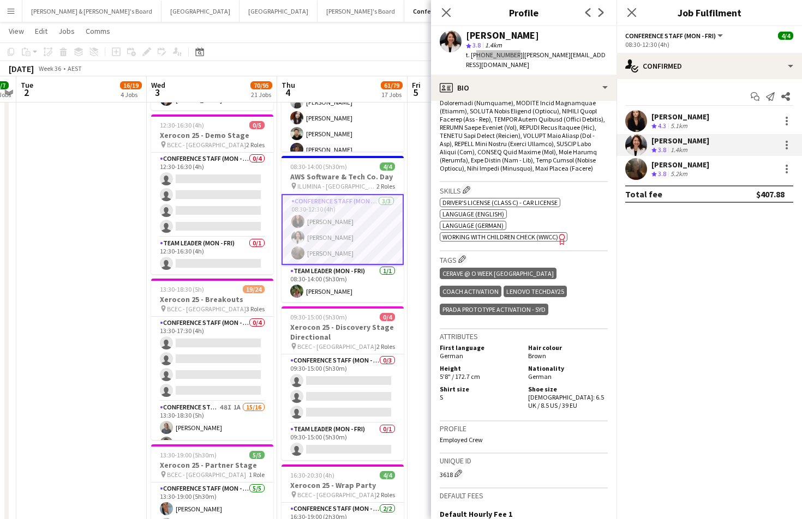
scroll to position [470, 0]
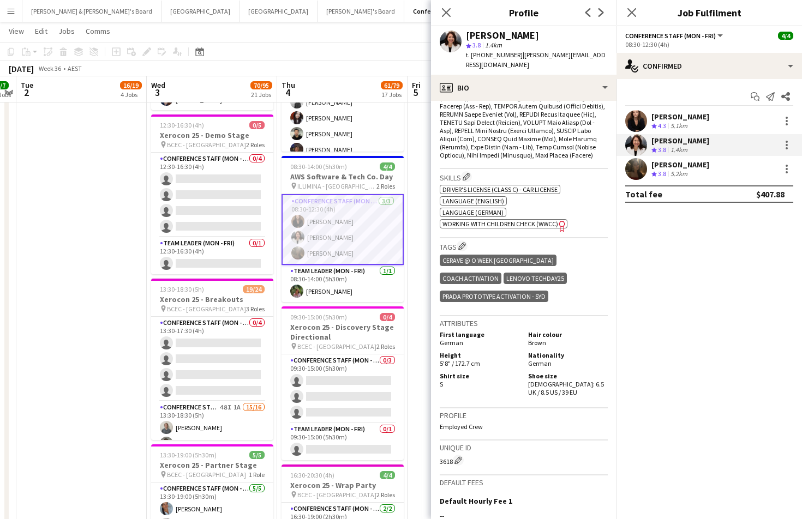
click at [340, 246] on app-card-role "Conference Staff (Mon - Fri) [DATE] 08:30-12:30 (4h) [PERSON_NAME] [PERSON_NAME…" at bounding box center [343, 229] width 122 height 71
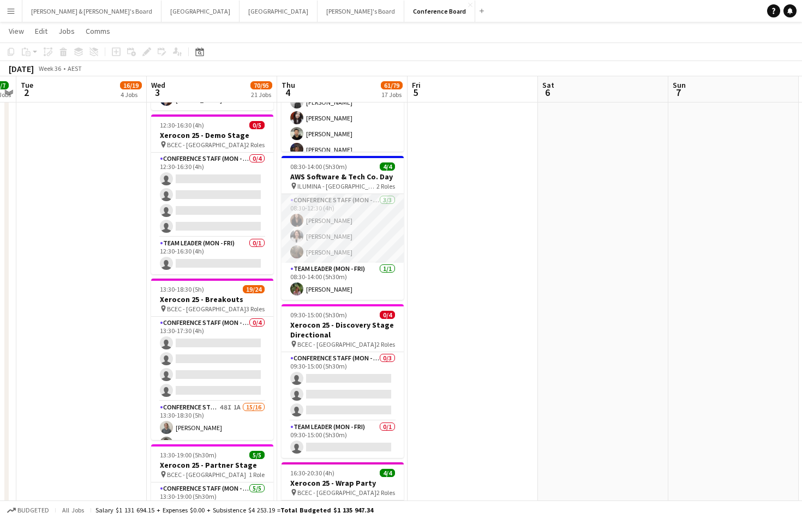
click at [328, 246] on app-card-role "Conference Staff (Mon - Fri) [DATE] 08:30-12:30 (4h) [PERSON_NAME] [PERSON_NAME…" at bounding box center [343, 228] width 122 height 69
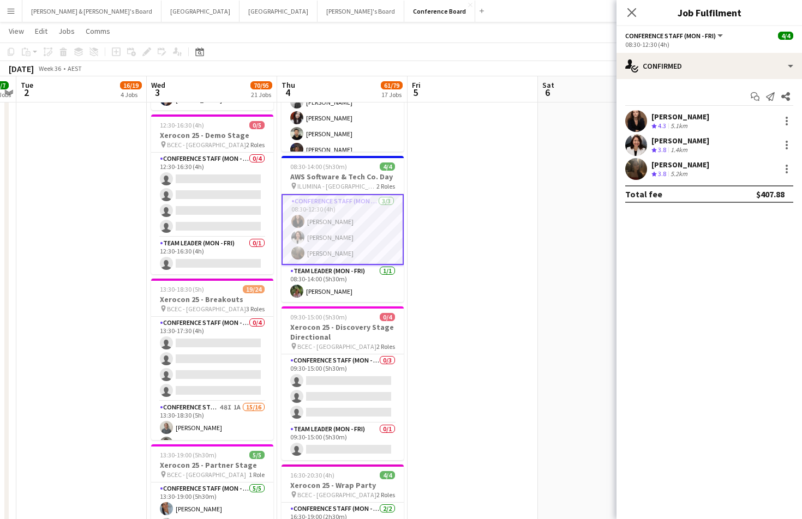
click at [693, 177] on div "Crew rating 3.8 5.2km" at bounding box center [680, 174] width 58 height 9
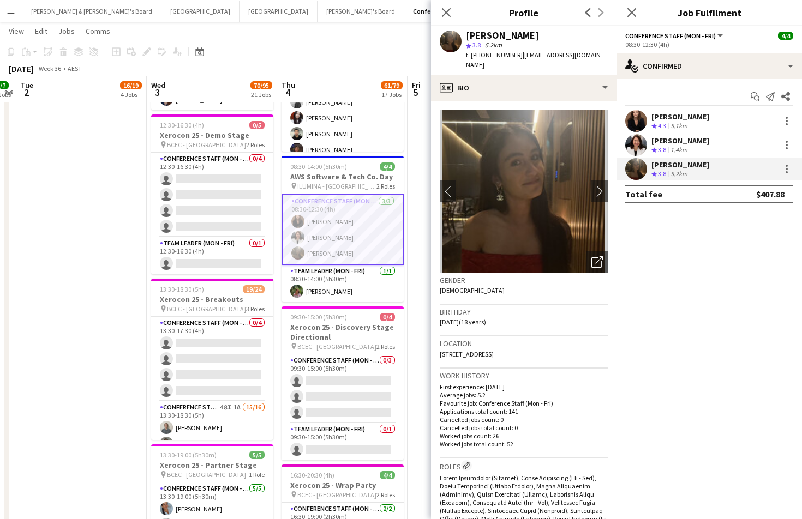
click at [492, 57] on span "t. [PHONE_NUMBER]" at bounding box center [494, 55] width 57 height 8
copy span "61422741920"
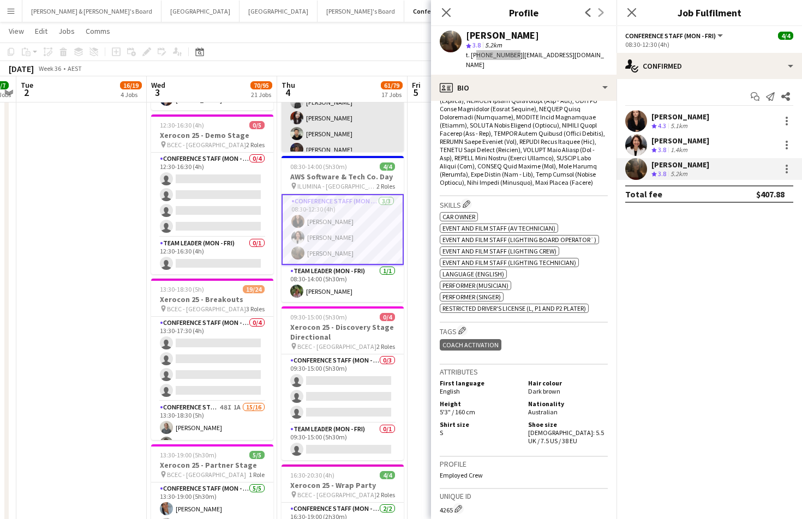
scroll to position [445, 0]
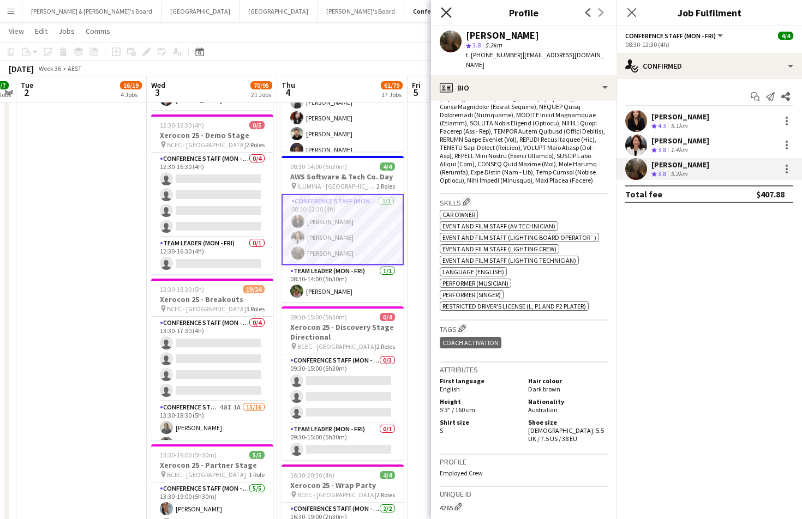
click at [447, 13] on icon at bounding box center [446, 12] width 10 height 10
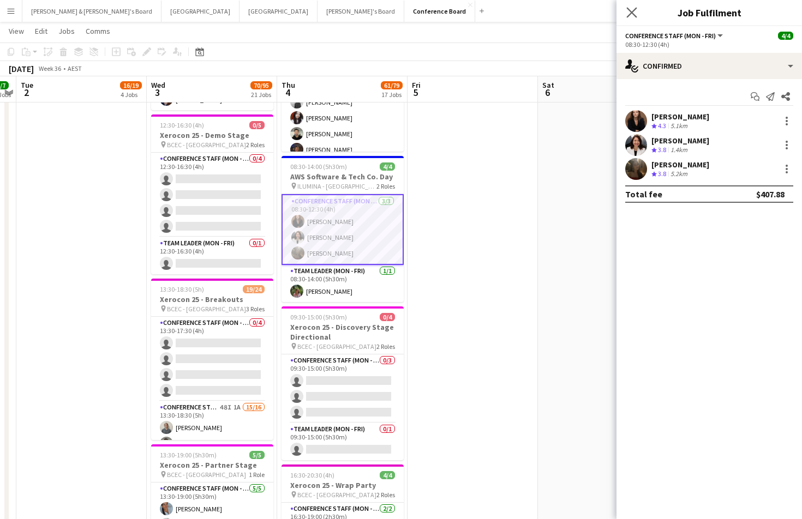
click at [632, 18] on div "Close pop-in" at bounding box center [632, 12] width 31 height 25
click at [632, 10] on icon "Close pop-in" at bounding box center [631, 12] width 10 height 10
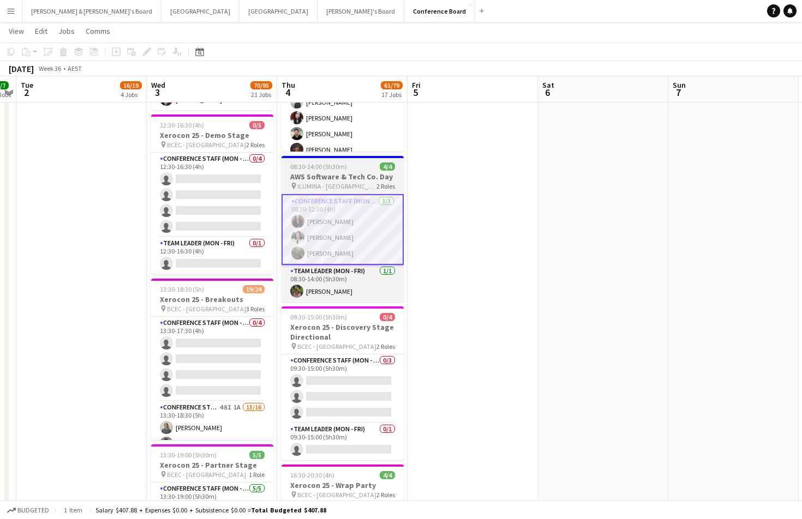
click at [360, 171] on app-job-card "08:30-14:00 (5h30m) 4/4 AWS Software & Tech Co. Day pin ILUMINA - Sydney 2 Role…" at bounding box center [343, 229] width 122 height 146
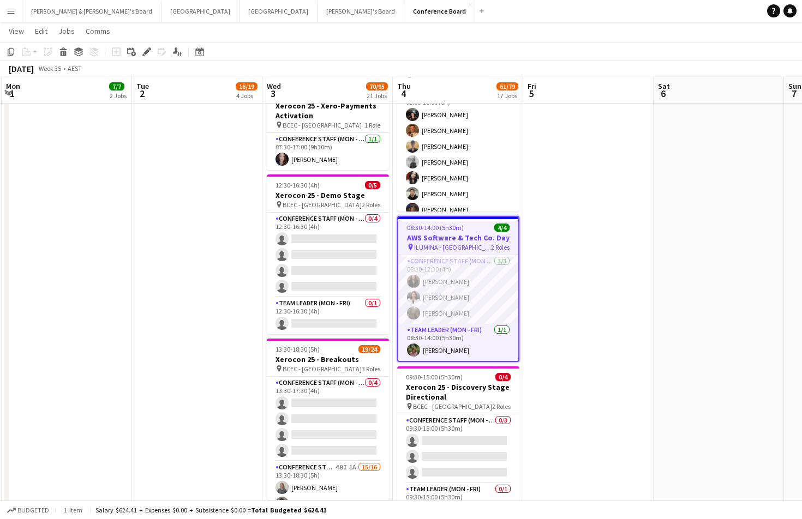
scroll to position [1477, 0]
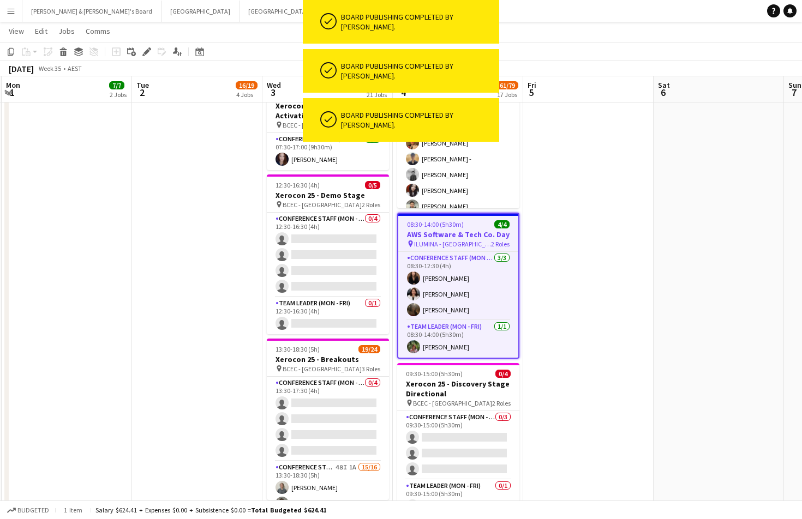
click at [572, 43] on app-toolbar "Copy Paste Paste Command V Paste with crew Command Shift V Paste linked Job [GE…" at bounding box center [401, 52] width 802 height 19
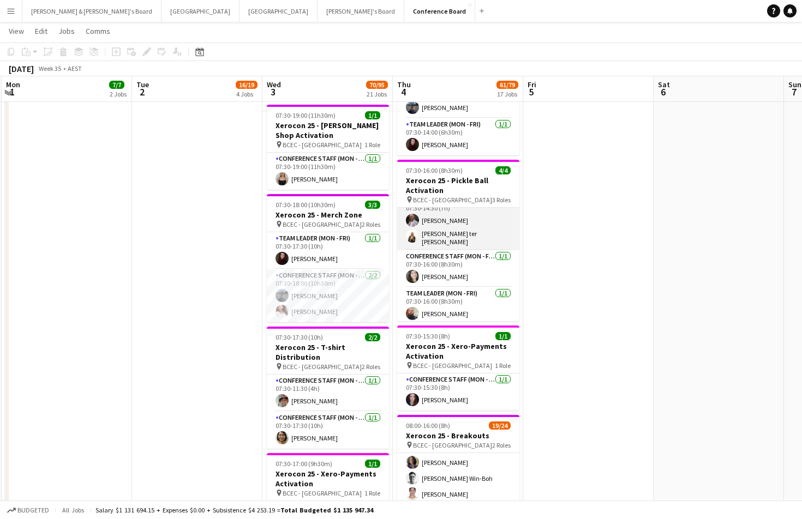
scroll to position [1110, 0]
